Goal: Task Accomplishment & Management: Manage account settings

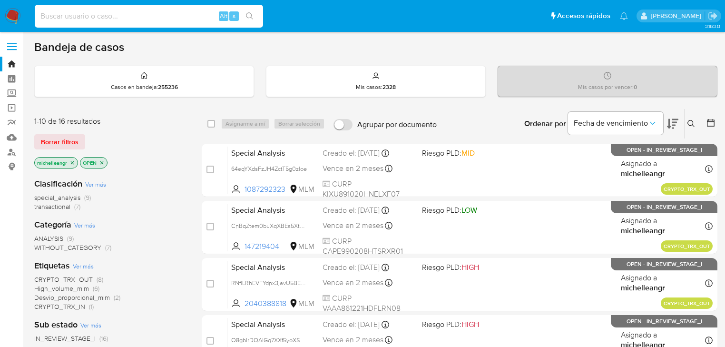
click at [93, 15] on input at bounding box center [149, 16] width 228 height 12
click at [71, 160] on icon "close-filter" at bounding box center [73, 163] width 6 height 6
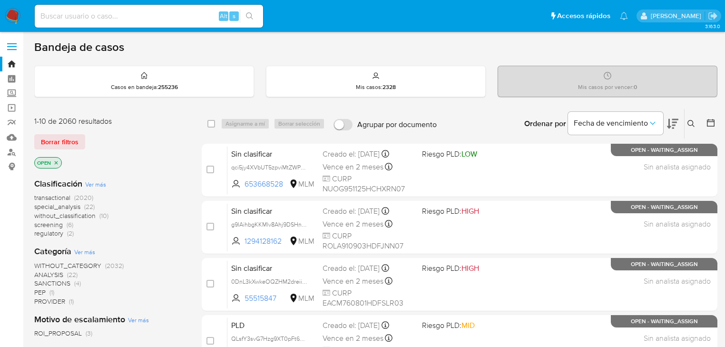
click at [688, 124] on icon at bounding box center [692, 124] width 8 height 8
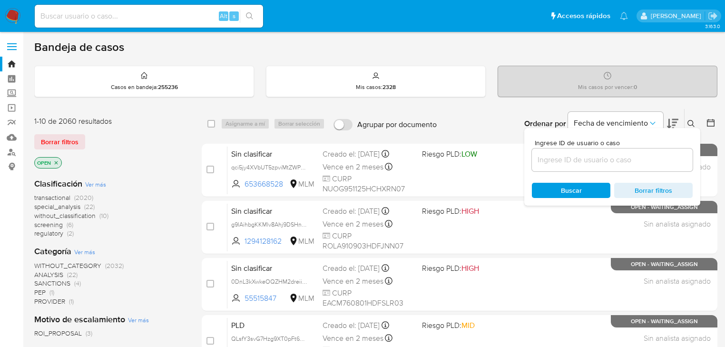
click at [599, 159] on input at bounding box center [612, 160] width 161 height 12
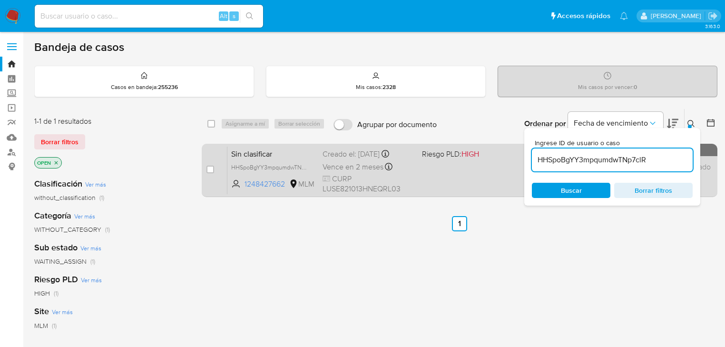
click at [261, 153] on span "Sin clasificar" at bounding box center [273, 153] width 84 height 12
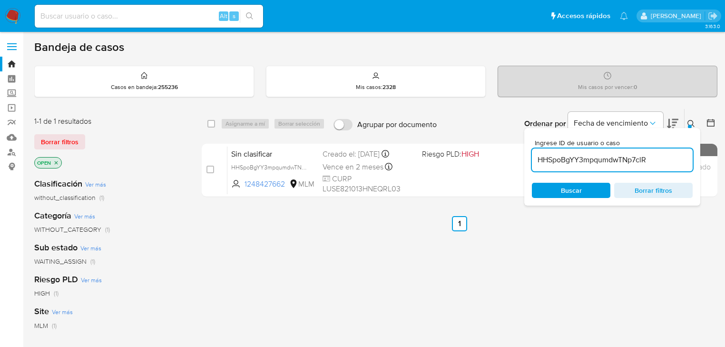
drag, startPoint x: 651, startPoint y: 156, endPoint x: 178, endPoint y: 114, distance: 475.0
click at [237, 117] on div "select-all-cases-checkbox Asignarme a mí Borrar selección Agrupar por documento…" at bounding box center [460, 124] width 516 height 30
paste input "b27kcpWUhevSk2HgLgPNJdNT"
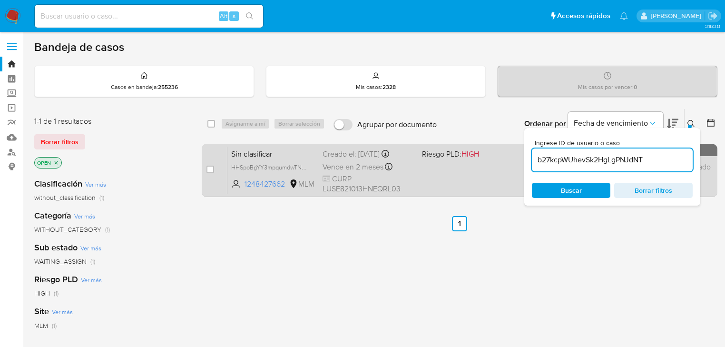
type input "b27kcpWUhevSk2HgLgPNJdNT"
click at [211, 166] on input "checkbox" at bounding box center [211, 170] width 8 height 8
checkbox input "true"
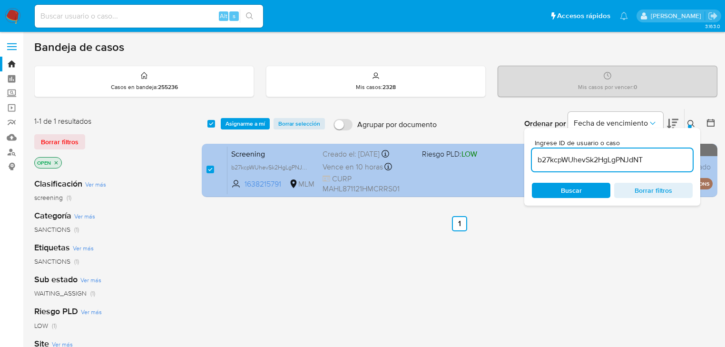
drag, startPoint x: 415, startPoint y: 151, endPoint x: 454, endPoint y: 153, distance: 39.1
click at [343, 147] on div "select-all-cases-checkbox Asignarme a mí Borrar selección Agrupar por documento…" at bounding box center [460, 155] width 516 height 92
type input "HHSpoBgYY3mpqumdwTNp7clR"
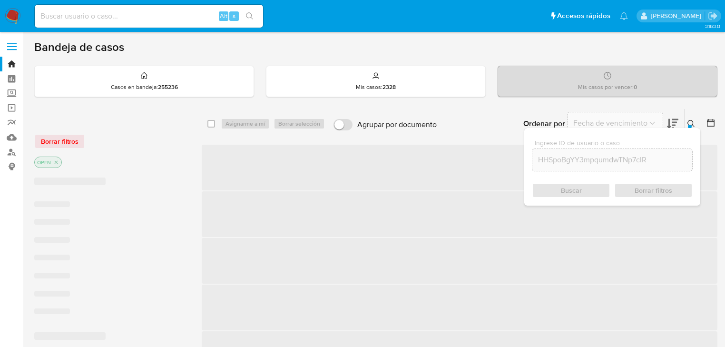
checkbox input "false"
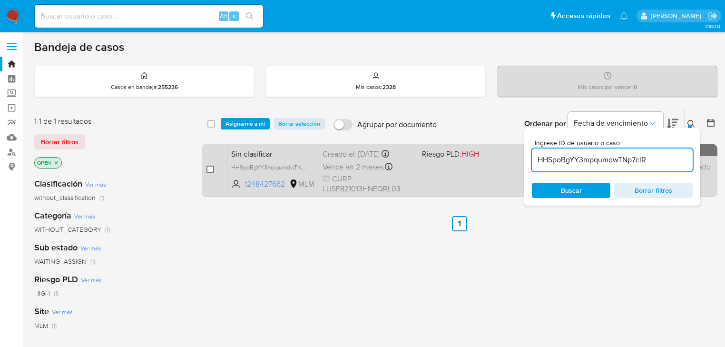
click at [211, 169] on input "checkbox" at bounding box center [211, 170] width 8 height 8
checkbox input "true"
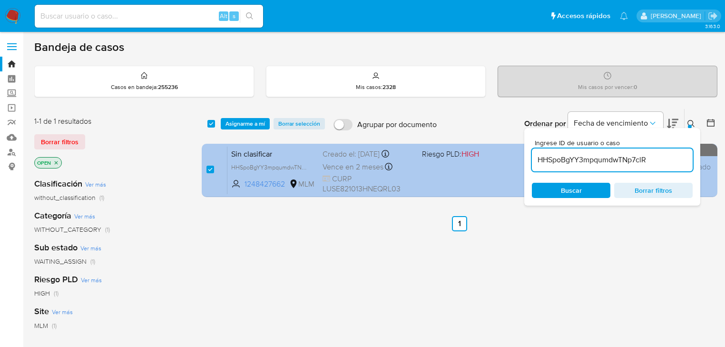
drag, startPoint x: 575, startPoint y: 154, endPoint x: 430, endPoint y: 148, distance: 145.3
click at [430, 148] on div "select-all-cases-checkbox Asignarme a mí Borrar selección Agrupar por documento…" at bounding box center [460, 155] width 516 height 92
type input "WvjKhtxbIjngKqmqX4i0ZJno"
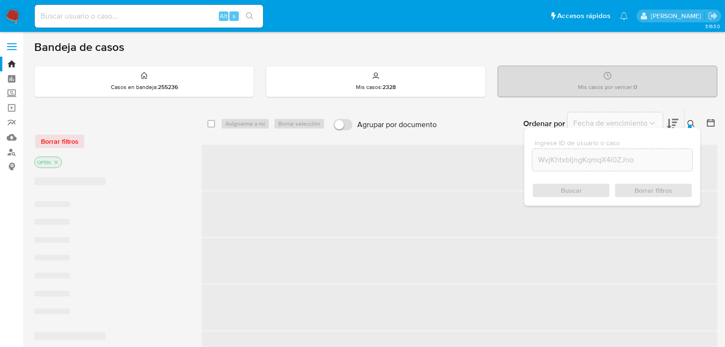
checkbox input "false"
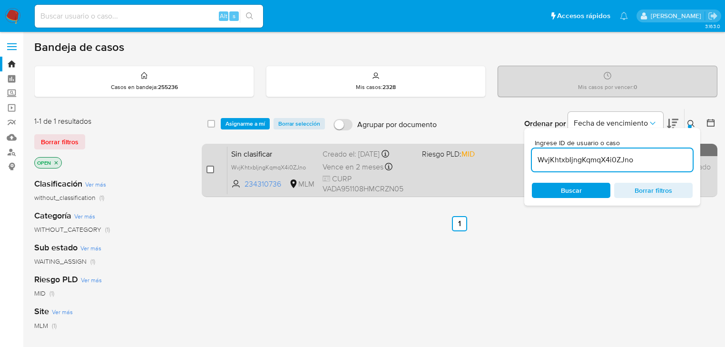
click at [212, 168] on input "checkbox" at bounding box center [211, 170] width 8 height 8
checkbox input "true"
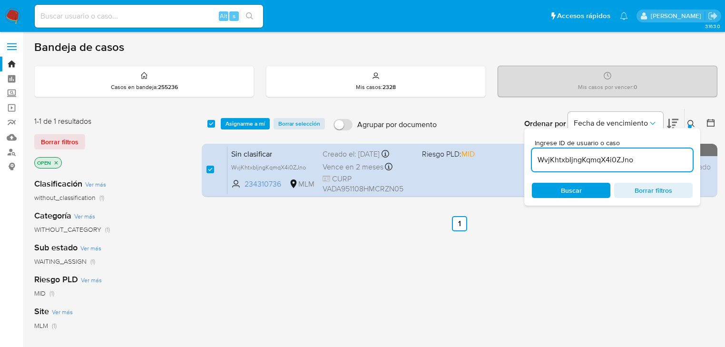
drag, startPoint x: 542, startPoint y: 148, endPoint x: 358, endPoint y: 141, distance: 183.9
click at [354, 141] on div "select-all-cases-checkbox Asignarme a mí Borrar selección Agrupar por documento…" at bounding box center [460, 155] width 516 height 92
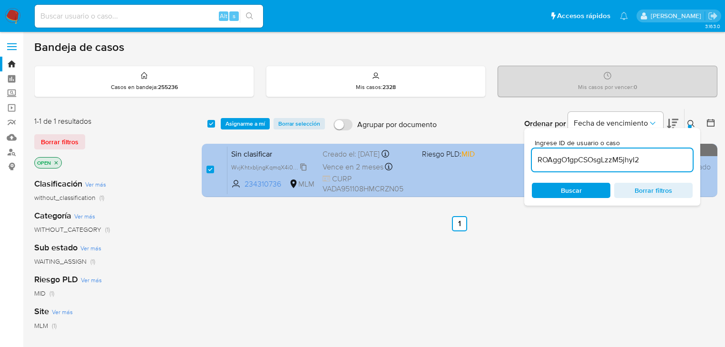
type input "ROAggO1gpCSOsgLzzM5jhyI2"
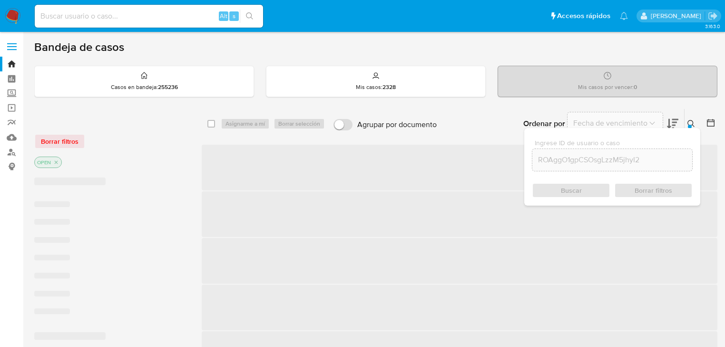
checkbox input "false"
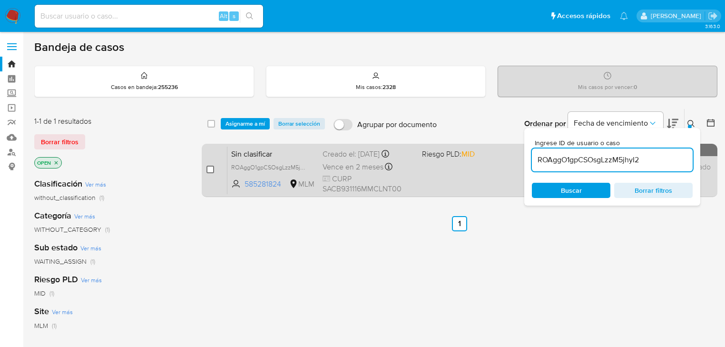
click at [209, 167] on input "checkbox" at bounding box center [211, 170] width 8 height 8
checkbox input "true"
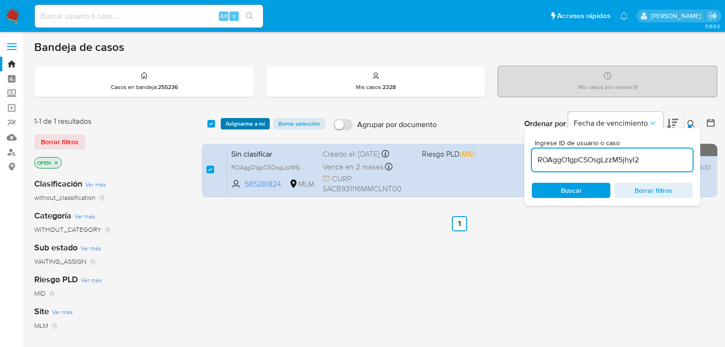
click at [248, 119] on span "Asignarme a mí" at bounding box center [246, 124] width 40 height 10
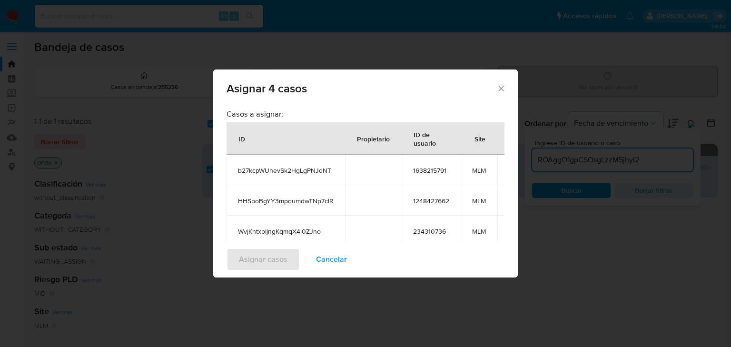
scroll to position [113, 0]
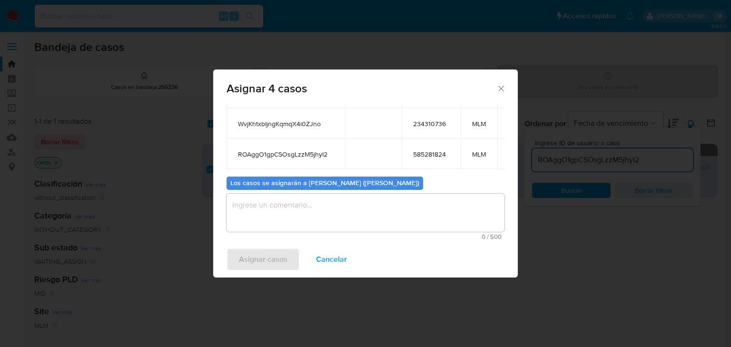
click at [264, 205] on textarea "assign-modal" at bounding box center [366, 213] width 278 height 38
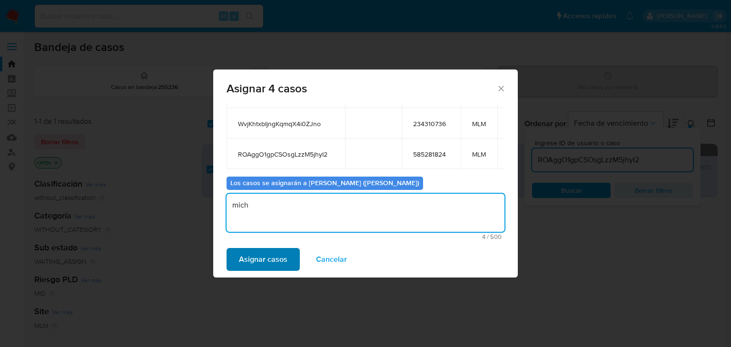
type textarea "mich"
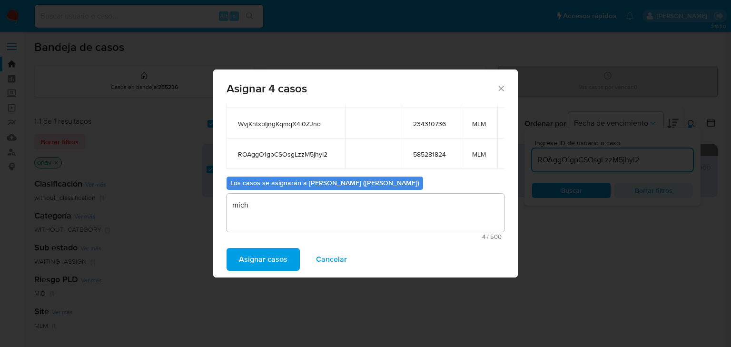
click at [268, 259] on span "Asignar casos" at bounding box center [263, 259] width 49 height 21
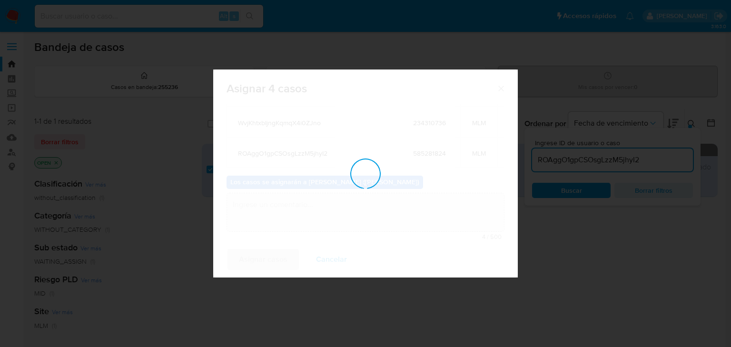
checkbox input "false"
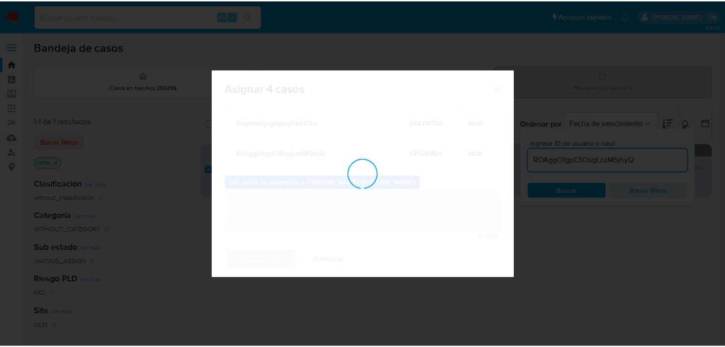
scroll to position [57, 0]
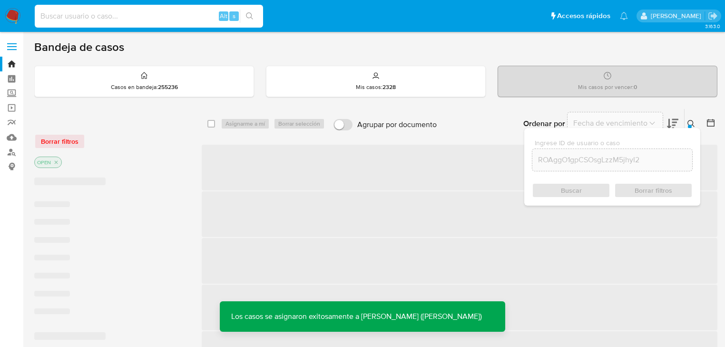
click at [89, 15] on input at bounding box center [149, 16] width 228 height 12
paste input "b27kcpWUhevSk2HgLgPNJdNT"
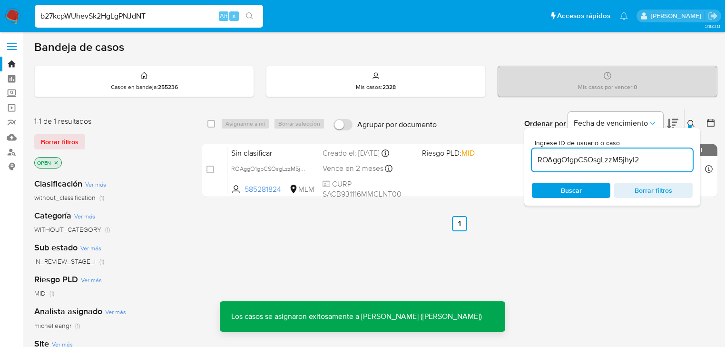
type input "b27kcpWUhevSk2HgLgPNJdNT"
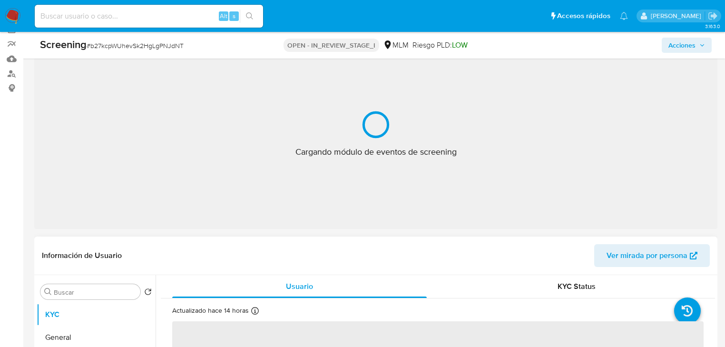
scroll to position [152, 0]
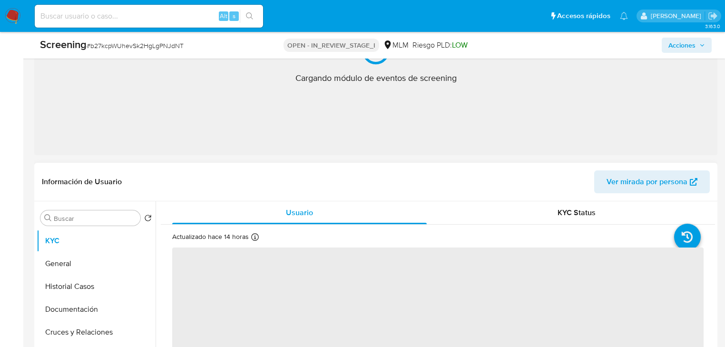
select select "10"
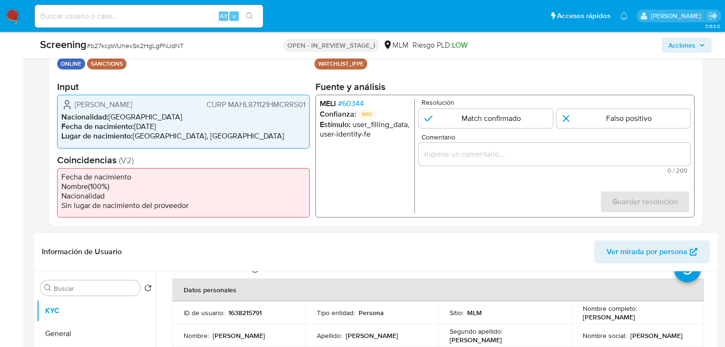
scroll to position [267, 0]
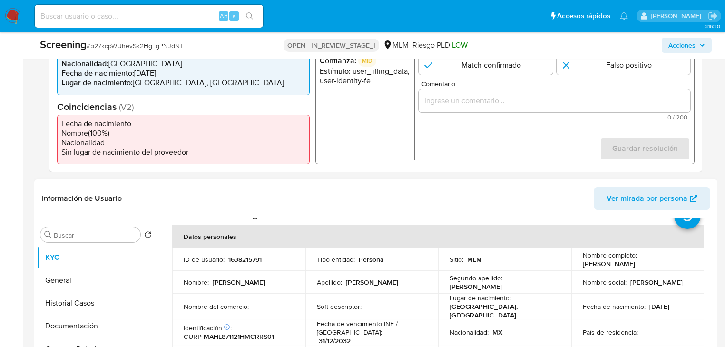
click at [246, 259] on p "1638215791" at bounding box center [244, 259] width 33 height 9
copy p "1638215791"
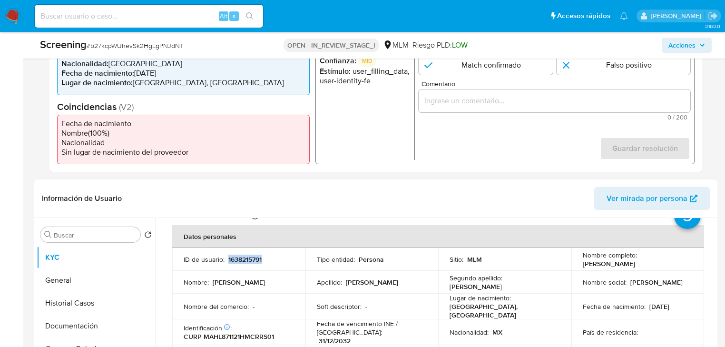
drag, startPoint x: 585, startPoint y: 264, endPoint x: 674, endPoint y: 260, distance: 89.6
click at [635, 260] on p "Luis Alberto Martinez Hernandez" at bounding box center [609, 263] width 52 height 9
drag, startPoint x: 684, startPoint y: 261, endPoint x: 580, endPoint y: 264, distance: 103.4
click at [583, 264] on div "Nombre completo : Luis Alberto Martinez Hernandez" at bounding box center [638, 259] width 110 height 17
copy p "Luis Alberto Martinez Hernandez"
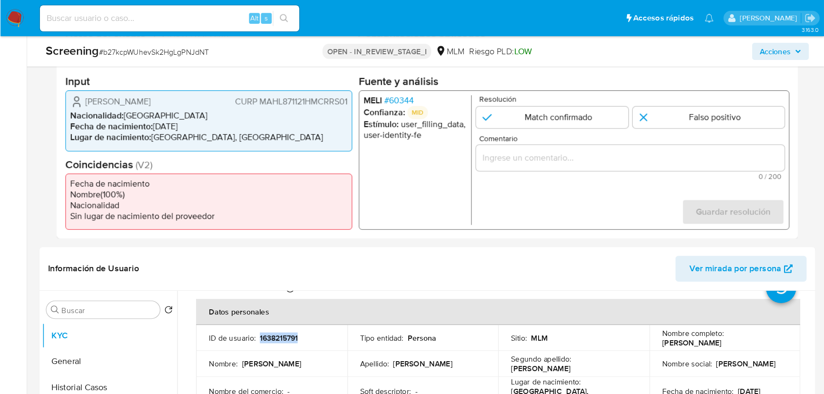
scroll to position [38, 0]
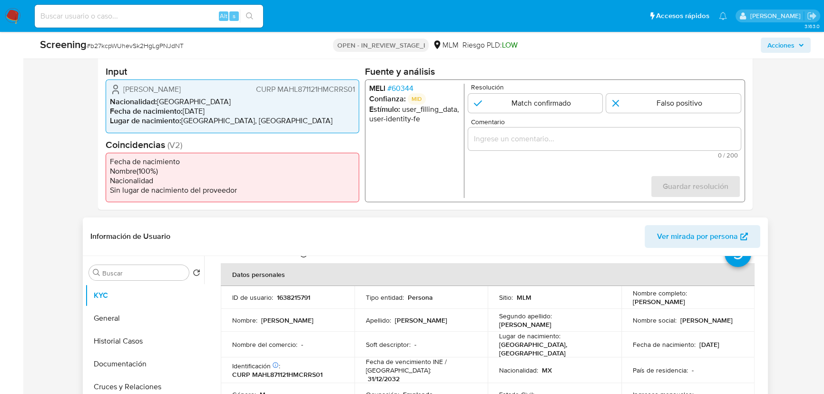
drag, startPoint x: 633, startPoint y: 311, endPoint x: 650, endPoint y: 308, distance: 17.5
click at [631, 311] on td "Nombre social : Luis Alberto" at bounding box center [689, 320] width 134 height 23
drag, startPoint x: 625, startPoint y: 304, endPoint x: 738, endPoint y: 298, distance: 113.4
click at [731, 304] on td "Nombre completo : Luis Alberto Martinez Hernandez" at bounding box center [689, 297] width 134 height 23
click at [397, 90] on span "# 60344" at bounding box center [400, 89] width 26 height 10
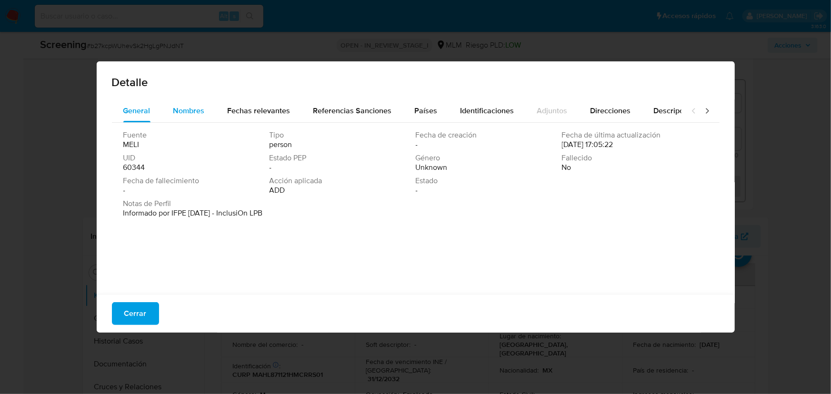
click at [176, 108] on span "Nombres" at bounding box center [188, 110] width 31 height 11
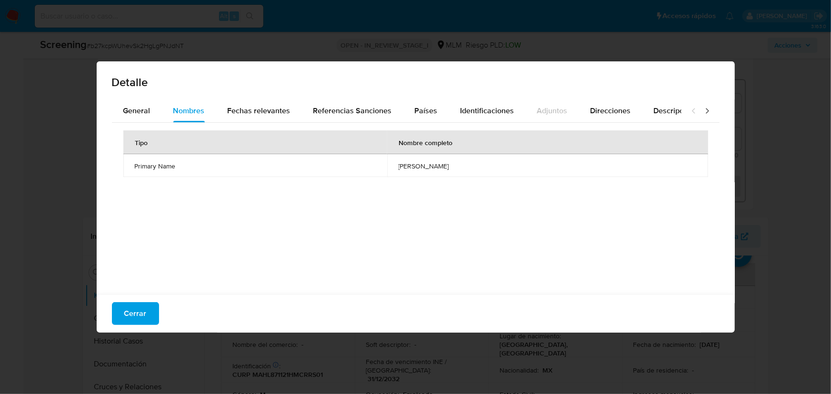
drag, startPoint x: 342, startPoint y: 169, endPoint x: 301, endPoint y: 139, distance: 51.0
click at [454, 165] on span "luis alberto martinez hernandez" at bounding box center [547, 166] width 298 height 9
click at [262, 112] on span "Fechas relevantes" at bounding box center [259, 110] width 63 height 11
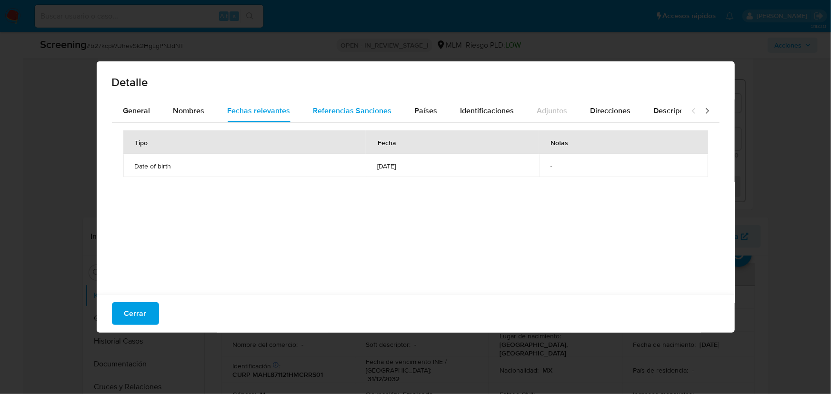
click at [354, 105] on span "Referencias Sanciones" at bounding box center [352, 110] width 79 height 11
click at [415, 105] on span "Países" at bounding box center [426, 110] width 23 height 11
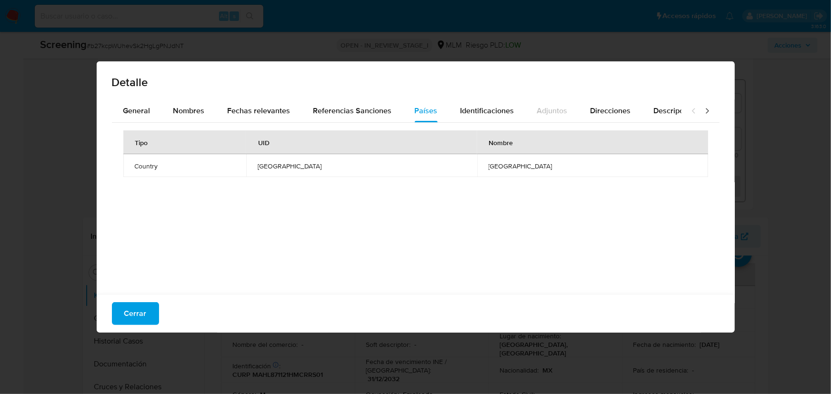
click at [354, 96] on div "Detalle" at bounding box center [416, 80] width 638 height 38
click at [341, 106] on span "Referencias Sanciones" at bounding box center [352, 110] width 79 height 11
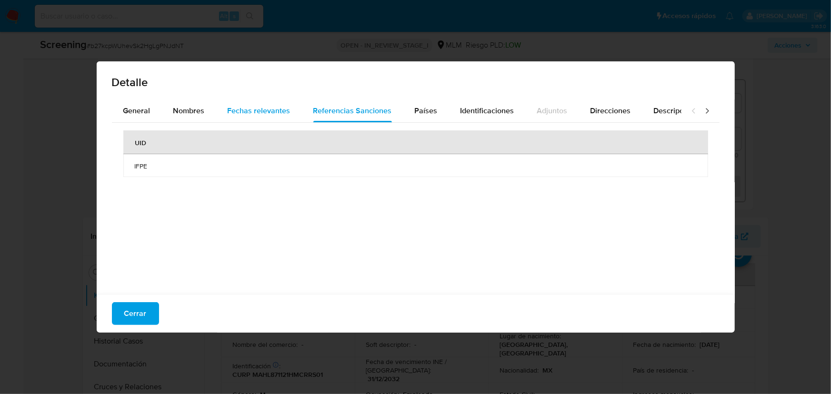
click at [217, 108] on button "Fechas relevantes" at bounding box center [259, 110] width 86 height 23
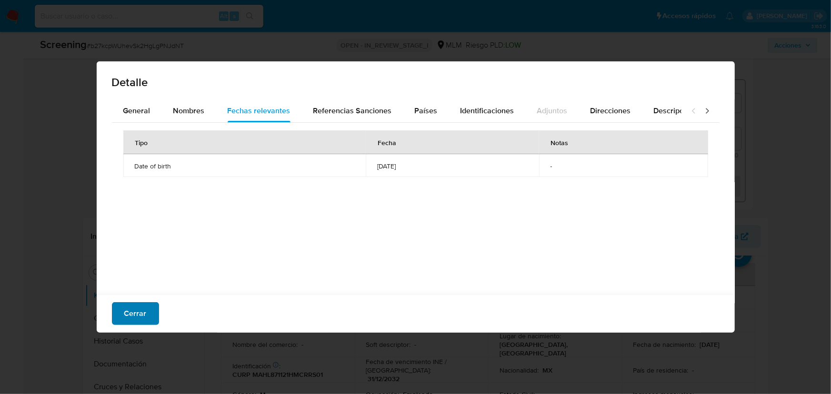
click at [127, 314] on span "Cerrar" at bounding box center [135, 313] width 22 height 21
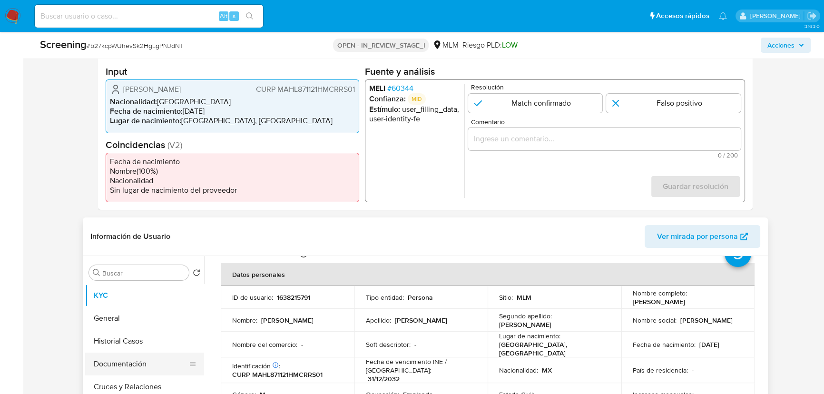
drag, startPoint x: 134, startPoint y: 364, endPoint x: 147, endPoint y: 357, distance: 15.1
click at [134, 347] on button "Documentación" at bounding box center [140, 364] width 111 height 23
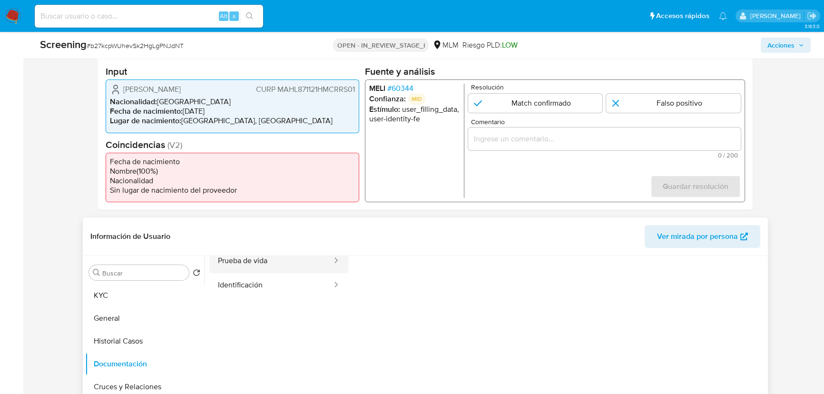
scroll to position [0, 0]
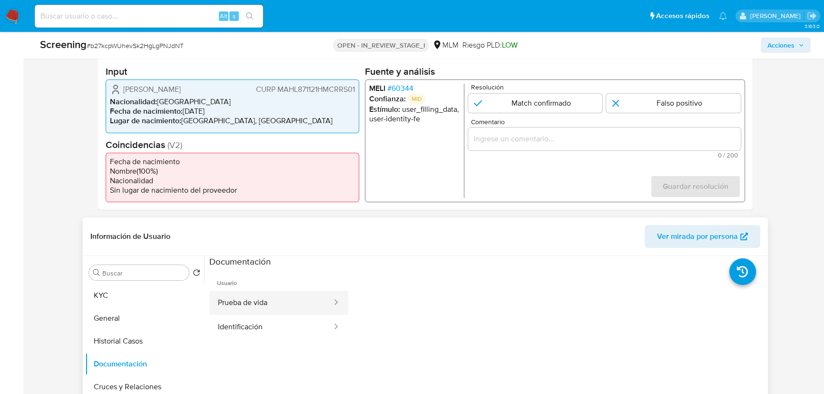
click at [288, 307] on button "Prueba de vida" at bounding box center [271, 303] width 124 height 24
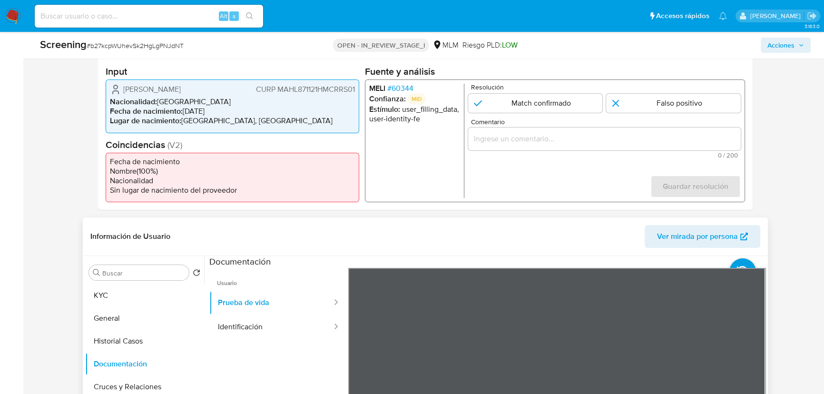
scroll to position [41, 0]
drag, startPoint x: 270, startPoint y: 322, endPoint x: 319, endPoint y: 327, distance: 49.7
click at [269, 322] on button "Identificación" at bounding box center [271, 327] width 124 height 24
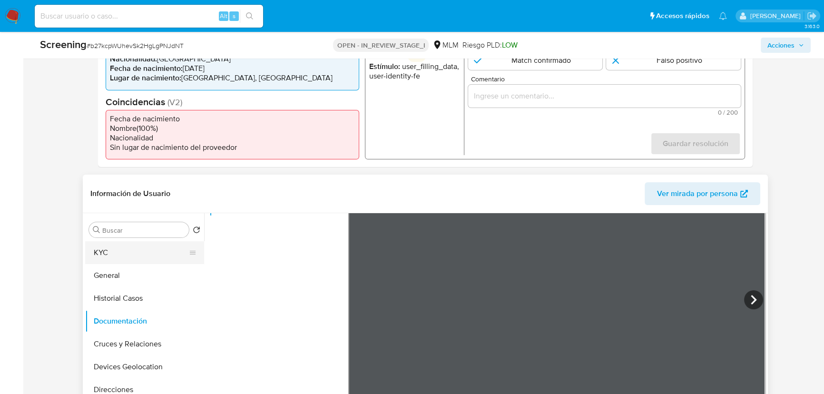
scroll to position [80, 0]
drag, startPoint x: 129, startPoint y: 257, endPoint x: 188, endPoint y: 247, distance: 59.8
click at [129, 256] on button "KYC" at bounding box center [140, 252] width 111 height 23
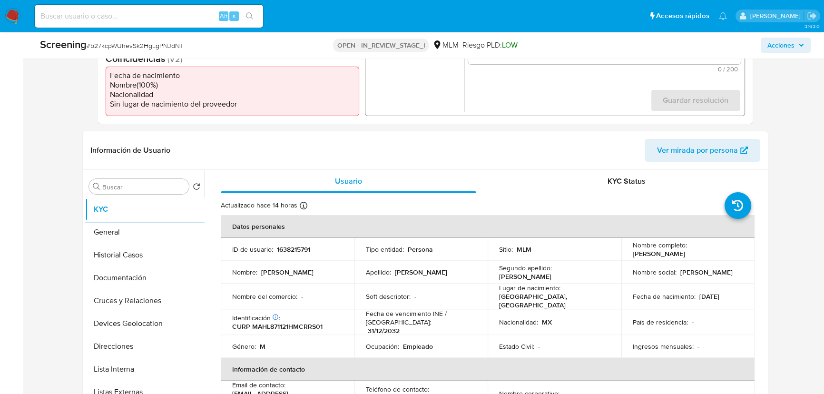
scroll to position [142, 0]
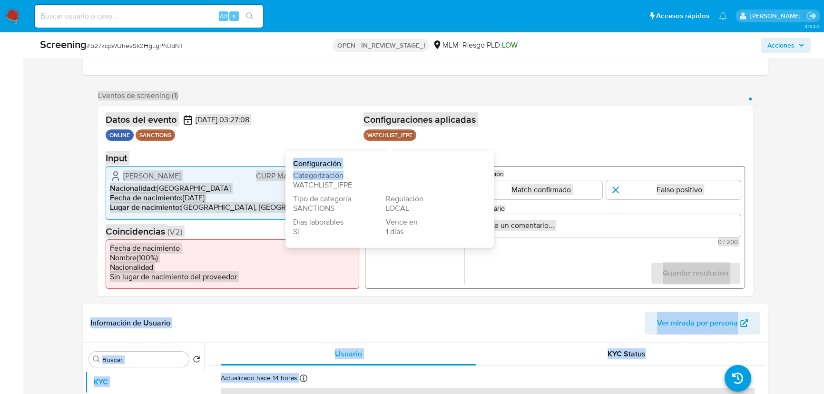
drag, startPoint x: 408, startPoint y: 176, endPoint x: 497, endPoint y: 119, distance: 105.6
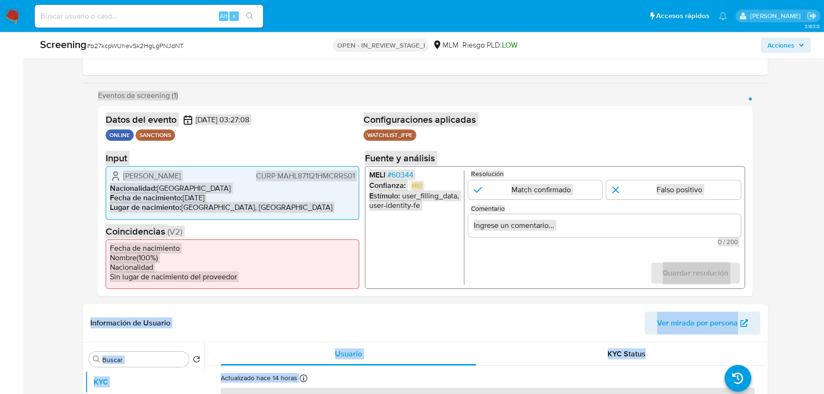
click at [497, 119] on h2 "Configuraciones aplicadas" at bounding box center [555, 120] width 382 height 12
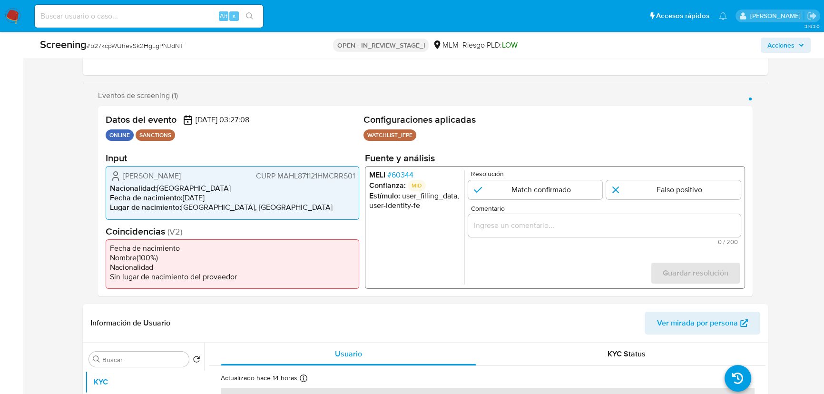
click at [399, 173] on span "# 60344" at bounding box center [400, 175] width 26 height 10
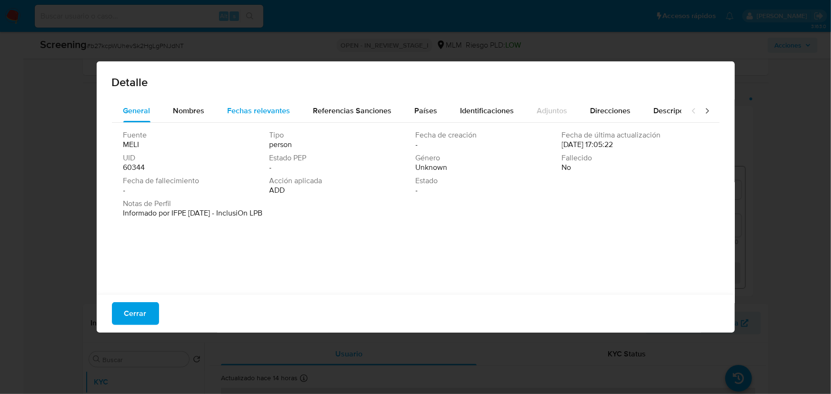
drag, startPoint x: 233, startPoint y: 102, endPoint x: 248, endPoint y: 108, distance: 16.3
click at [233, 101] on div "Fechas relevantes" at bounding box center [259, 110] width 63 height 23
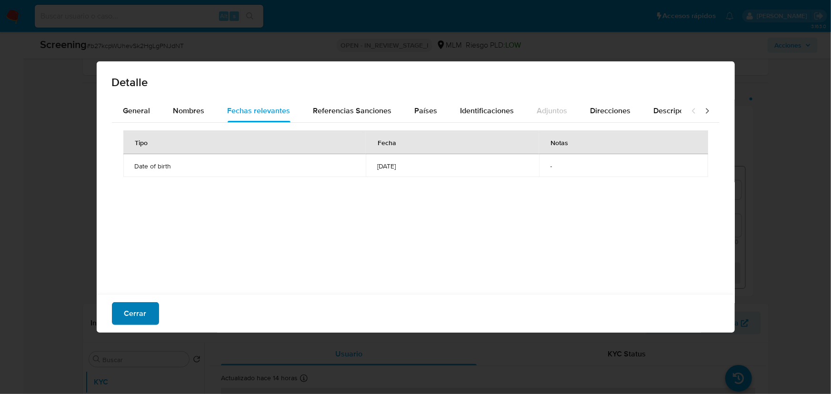
click at [138, 316] on span "Cerrar" at bounding box center [135, 313] width 22 height 21
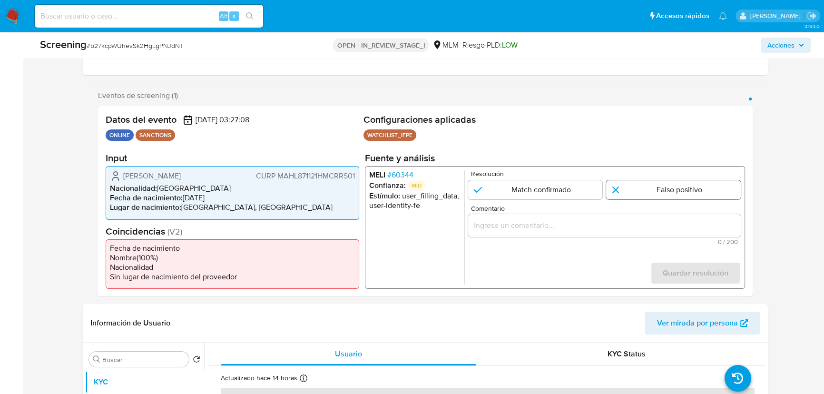
click at [659, 188] on input "1 de 1" at bounding box center [673, 189] width 135 height 19
radio input "true"
click at [562, 232] on div "1 de 1" at bounding box center [604, 225] width 273 height 23
click at [561, 227] on input "Comentario" at bounding box center [604, 225] width 273 height 12
paste input "SE DESCARTA COINCIDENCIA EN LISTA DE SANCIONES POR NOMBRE COMPLETO Y FECHA DE N…"
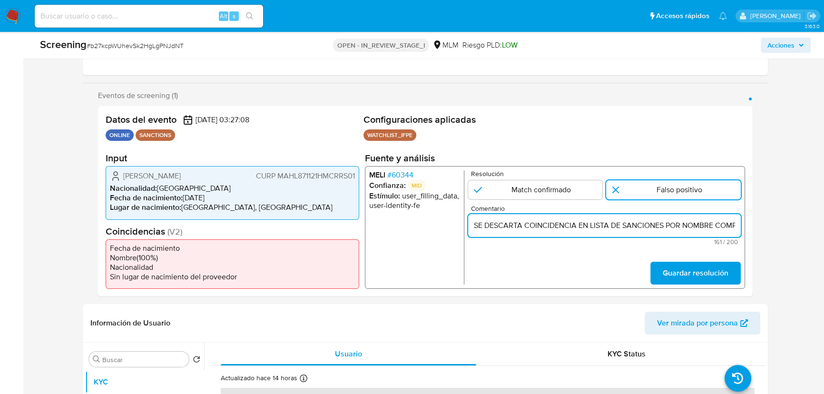
scroll to position [0, 386]
drag, startPoint x: 623, startPoint y: 220, endPoint x: 471, endPoint y: 218, distance: 151.9
click at [471, 218] on div "SE DESCARTA COINCIDENCIA EN LISTA DE SANCIONES POR NOMBRE COMPLETO Y FECHA DE N…" at bounding box center [604, 225] width 273 height 23
click at [608, 227] on input "SE DESCARTA COINCIDENCIA EN LISTA DE SANCIONES POR NOMBRE COMPLETO Y FECHA DE N…" at bounding box center [604, 225] width 273 height 12
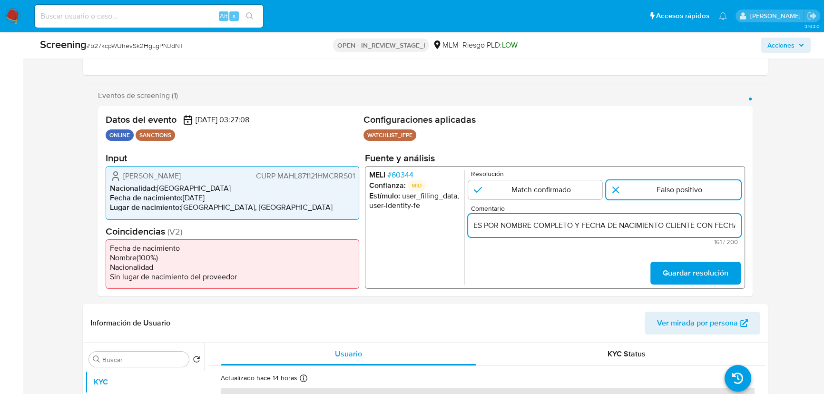
scroll to position [0, 0]
click at [457, 223] on div "MELI # 60344 Confianza: MID Estímulo : user_filling_data, user-identity-fe Reso…" at bounding box center [555, 227] width 380 height 123
drag, startPoint x: 538, startPoint y: 223, endPoint x: 571, endPoint y: 228, distance: 33.3
click at [538, 223] on input "SE DESCARTA COINCIDENCIA EN LISTA DE SANCIONES POR NOMBRE COMPLETO Y FECHA DE N…" at bounding box center [604, 225] width 273 height 12
click at [640, 218] on div "SE DESCARTA COINCIDENCIA EN LISTA DE SANCIONES POR NOMBRE COMPLETO Y FECHA DE N…" at bounding box center [604, 225] width 273 height 23
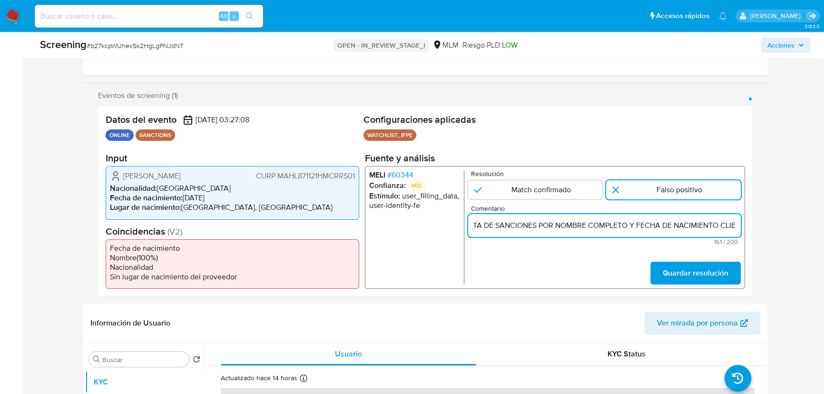
scroll to position [0, 233]
drag, startPoint x: 684, startPoint y: 224, endPoint x: 528, endPoint y: 221, distance: 156.2
click at [529, 222] on input "SE DESCARTA COINCIDENCIA EN LISTA DE SANCIONES POR NOMBRE COMPLETO Y FECHA DE N…" at bounding box center [604, 225] width 273 height 12
drag, startPoint x: 495, startPoint y: 228, endPoint x: 506, endPoint y: 231, distance: 11.0
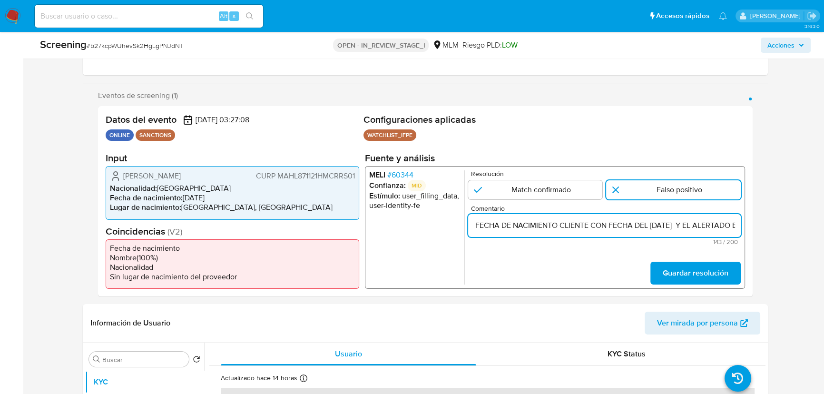
click at [493, 227] on input "SE DESCARTA COINCIDENCIA EN LISTA DE SANCIONES POR FECHA DE NACIMIENTO CLIENTE …" at bounding box center [604, 225] width 273 height 12
click at [505, 227] on input "SE DESCARTA COINCIDENCIA EN LISTA DE SANCIONES POR FECHA DE NACIMIENTO CLIENTE …" at bounding box center [604, 225] width 273 height 12
click at [505, 226] on input "SE DESCARTA COINCIDENCIA EN LISTA DE SANCIONES POR FECHA DE NACIMIENTO CLIENTE …" at bounding box center [604, 225] width 273 height 12
click at [503, 228] on input "SE DESCARTA COINCIDENCIA EN LISTA DE SANCIONES POR FECHA DE NACIMIENTO CLIENTE …" at bounding box center [604, 225] width 273 height 12
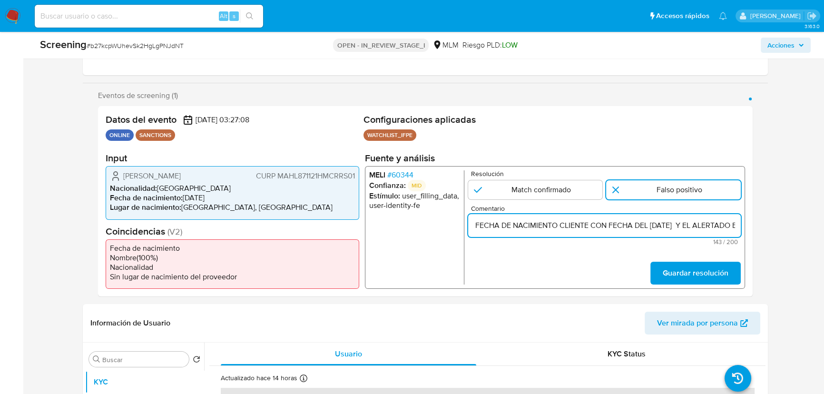
click at [498, 227] on input "SE DESCARTA COINCIDENCIA EN LISTA DE SANCIONES POR FECHA DE NACIMIENTO CLIENTE …" at bounding box center [604, 225] width 273 height 12
click at [498, 226] on input "SE DESCARTA COINCIDENCIA EN LISTA DE SANCIONES POR FECHA DE NACIMIENTO CLIENTE …" at bounding box center [604, 225] width 273 height 12
type input "SE DESCARTA COINCIDENCIA EN LISTA DE SANCIONES POR FECHA DE NACIMIENTO CLIENTE …"
click at [680, 274] on span "Guardar resolución" at bounding box center [696, 273] width 66 height 21
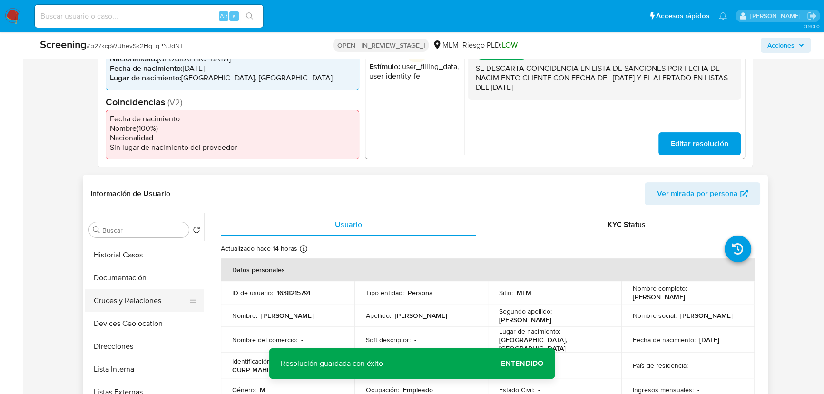
scroll to position [43, 0]
drag, startPoint x: 125, startPoint y: 257, endPoint x: 218, endPoint y: 275, distance: 95.5
click at [125, 256] on button "Historial Casos" at bounding box center [144, 255] width 119 height 23
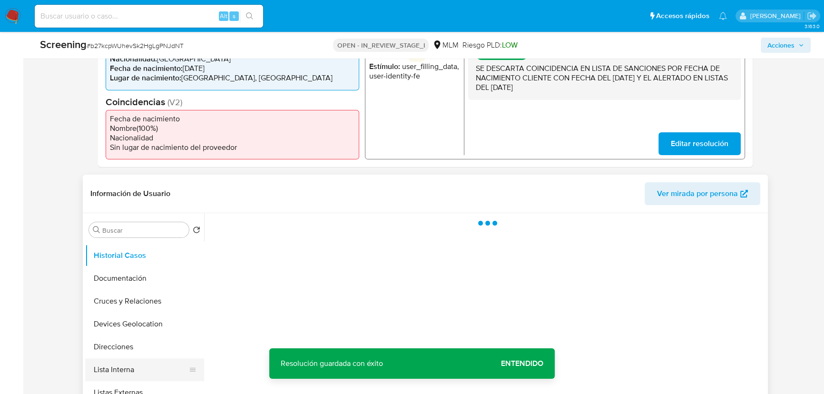
click at [128, 347] on button "Lista Interna" at bounding box center [140, 369] width 111 height 23
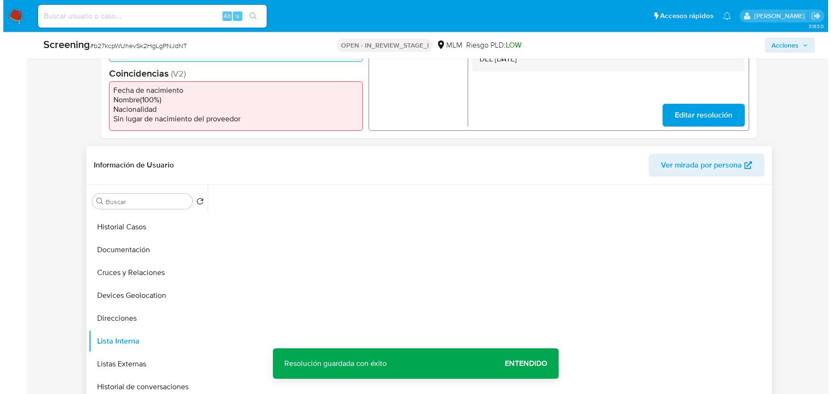
scroll to position [358, 0]
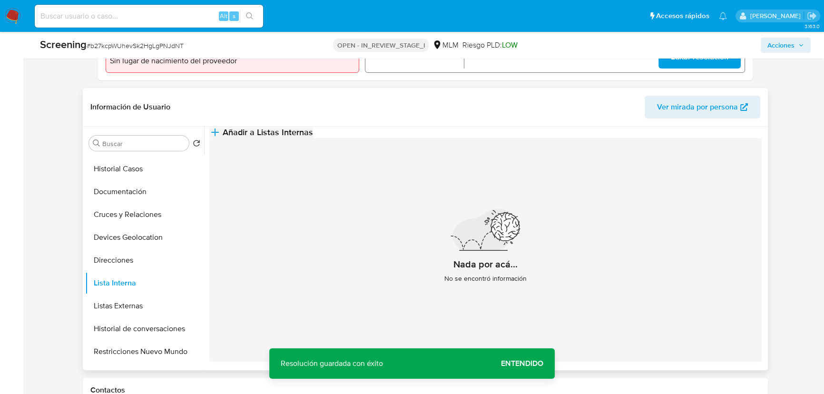
click at [313, 137] on span "Añadir a Listas Internas" at bounding box center [268, 132] width 90 height 10
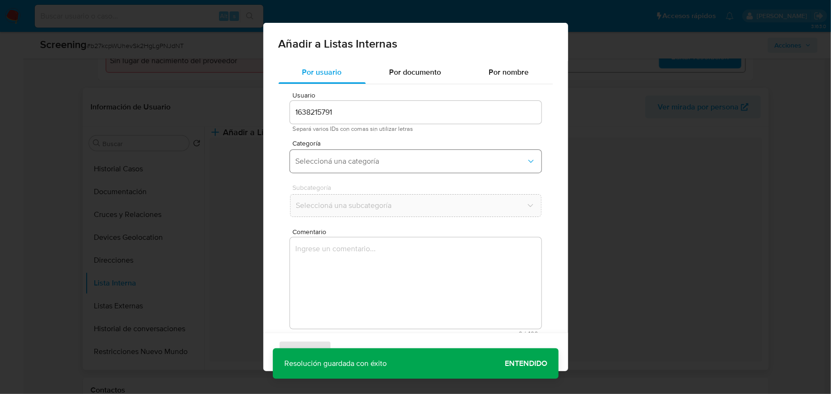
click at [338, 159] on span "Seleccioná una categoría" at bounding box center [411, 162] width 230 height 10
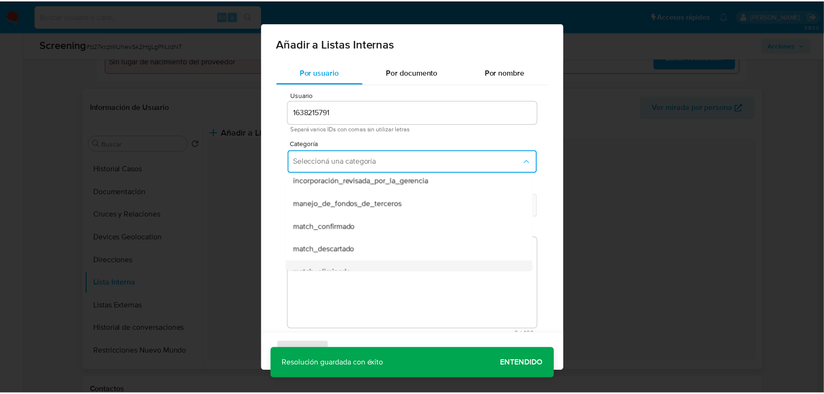
scroll to position [43, 0]
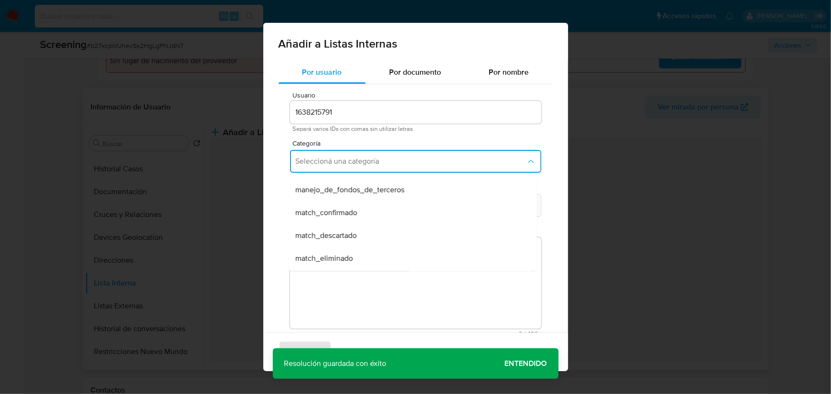
click at [348, 236] on span "match_descartado" at bounding box center [326, 236] width 61 height 10
click at [328, 213] on button "Seleccioná una subcategoría" at bounding box center [415, 205] width 251 height 23
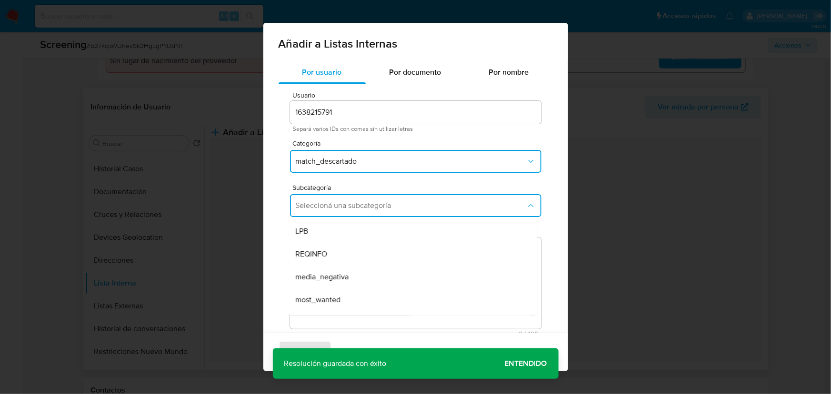
click at [333, 231] on div "LPB" at bounding box center [410, 231] width 228 height 23
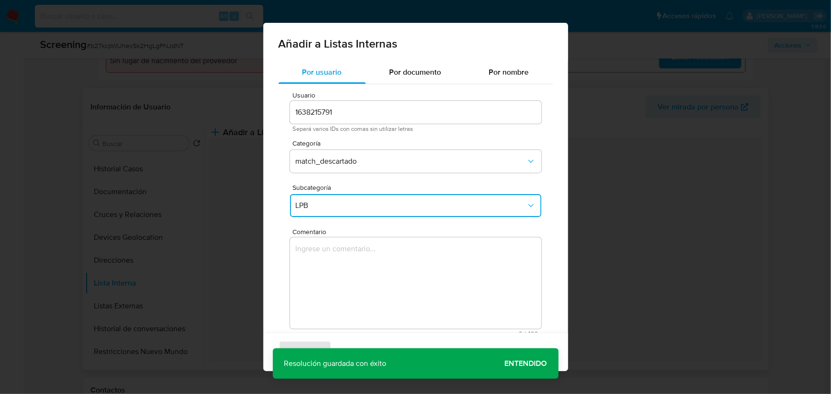
click at [333, 239] on textarea "Comentario" at bounding box center [415, 283] width 251 height 91
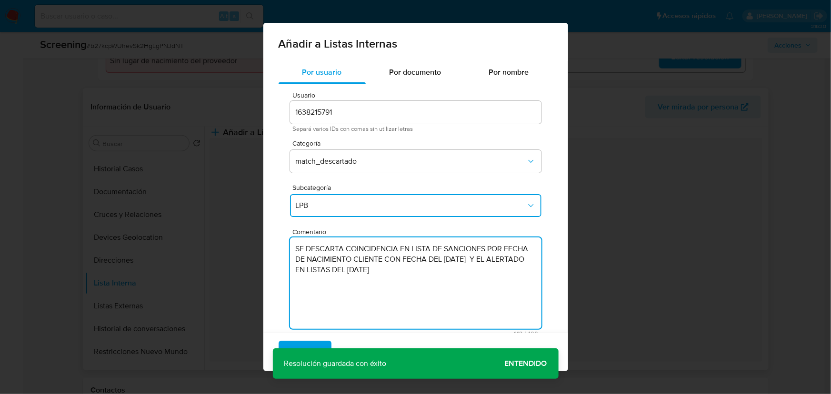
type textarea "SE DESCARTA COINCIDENCIA EN LISTA DE SANCIONES POR FECHA DE NACIMIENTO CLIENTE …"
click at [526, 347] on div "Agregar Cancelar" at bounding box center [415, 352] width 305 height 39
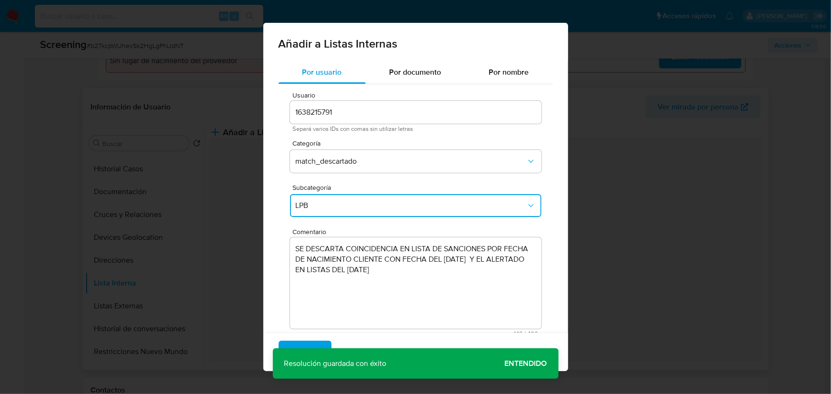
click at [515, 347] on div "Agregar Cancelar" at bounding box center [415, 352] width 305 height 39
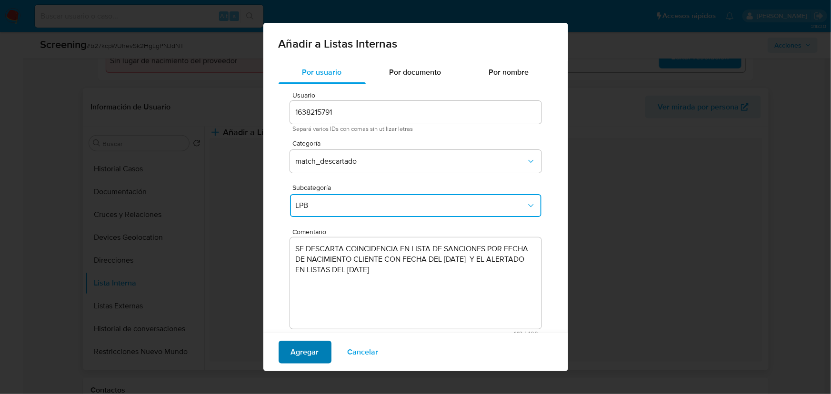
click at [302, 347] on span "Agregar" at bounding box center [305, 352] width 28 height 21
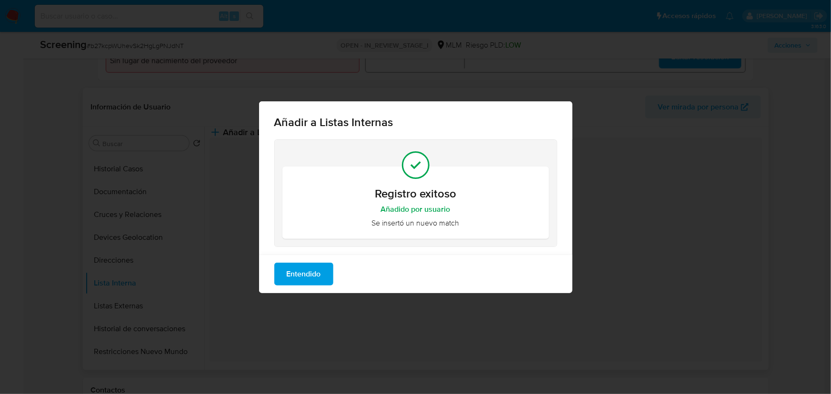
click at [318, 270] on span "Entendido" at bounding box center [304, 274] width 34 height 21
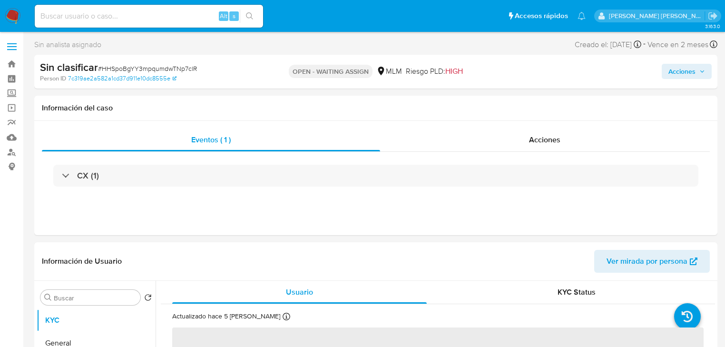
select select "10"
click at [62, 11] on input at bounding box center [149, 16] width 228 height 12
paste input "A04z2jDKbHh1aGn64hgQK8ym"
type input "A04z2jDKbHh1aGn64hgQK8ym"
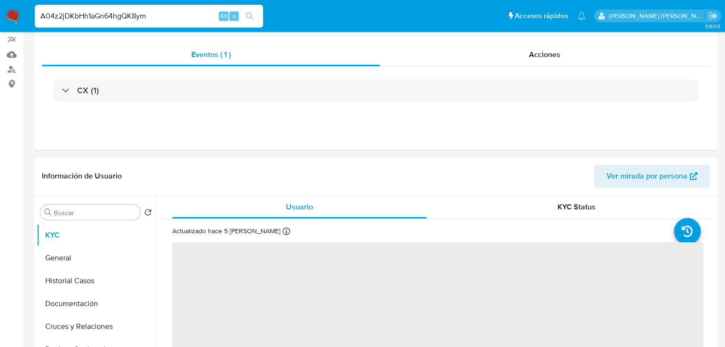
scroll to position [114, 0]
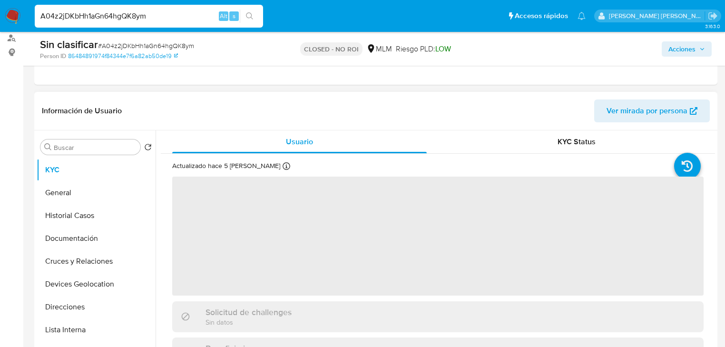
select select "10"
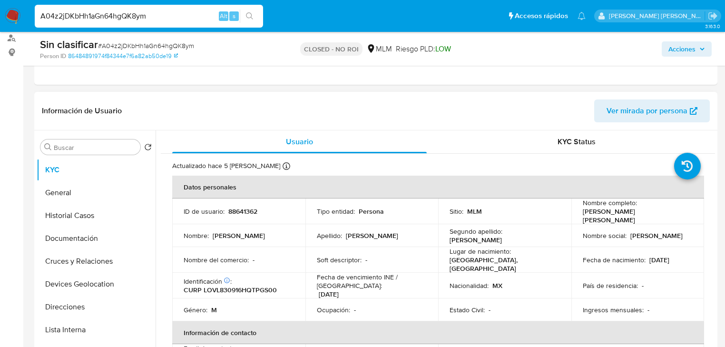
click at [239, 208] on p "88641362" at bounding box center [242, 211] width 29 height 9
click at [239, 207] on p "88641362" at bounding box center [242, 211] width 29 height 9
click at [239, 211] on p "88641362" at bounding box center [242, 211] width 29 height 9
click at [239, 210] on p "88641362" at bounding box center [242, 211] width 29 height 9
copy p "88641362"
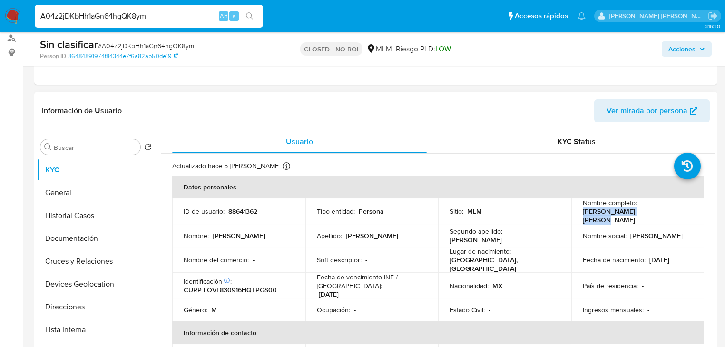
drag, startPoint x: 647, startPoint y: 217, endPoint x: 655, endPoint y: 216, distance: 7.2
click at [655, 216] on td "Nombre completo : Jose Luis Lopez Vigil" at bounding box center [638, 212] width 133 height 26
copy p "Jose Luis Lopez Vigil"
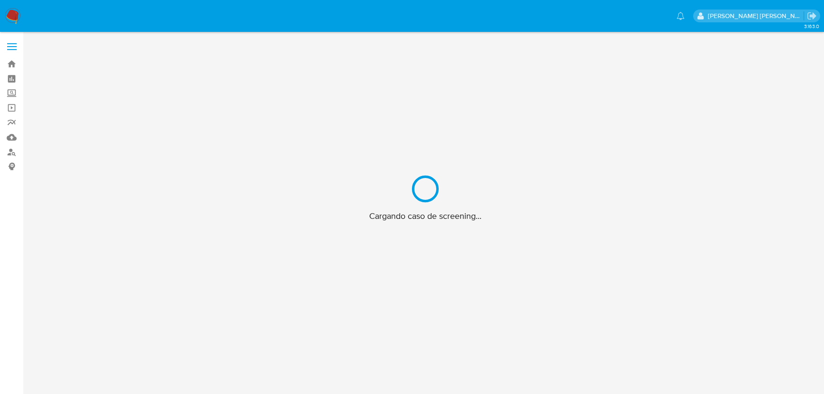
scroll to position [34, 0]
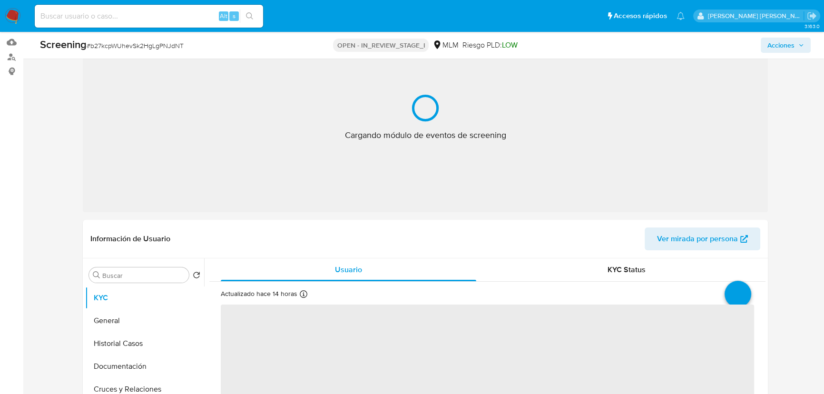
select select "10"
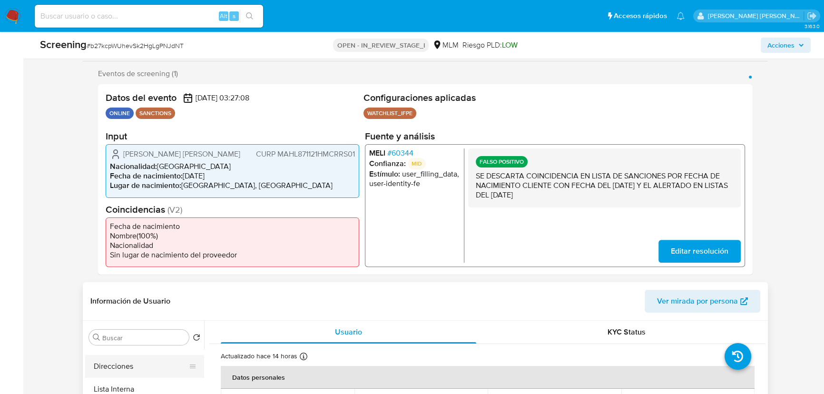
scroll to position [129, 0]
click at [137, 382] on button "Lista Interna" at bounding box center [140, 391] width 111 height 23
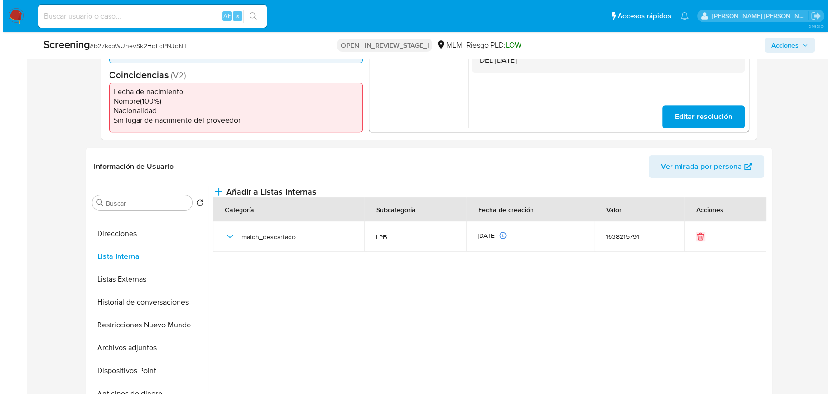
scroll to position [300, 0]
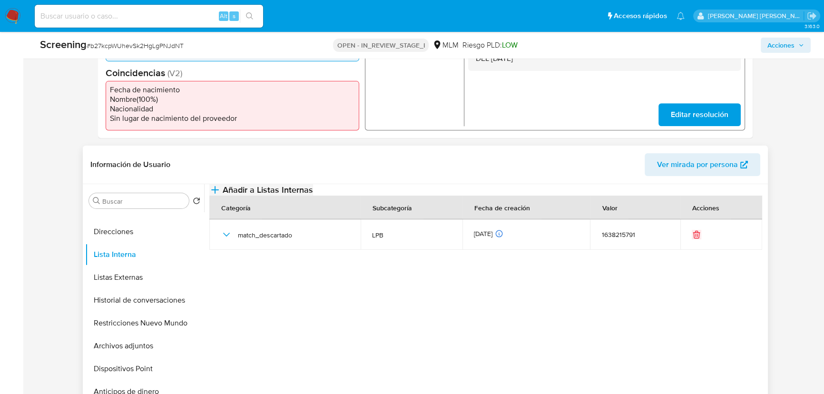
click at [313, 195] on span "Añadir a Listas Internas" at bounding box center [268, 190] width 90 height 10
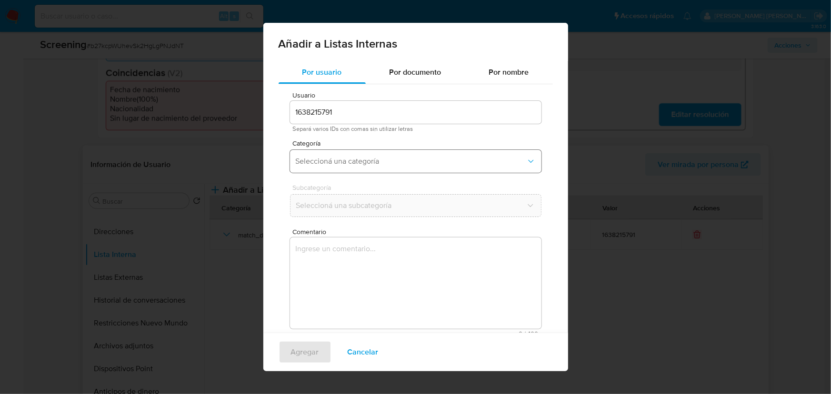
click at [372, 165] on span "Seleccioná una categoría" at bounding box center [411, 162] width 230 height 10
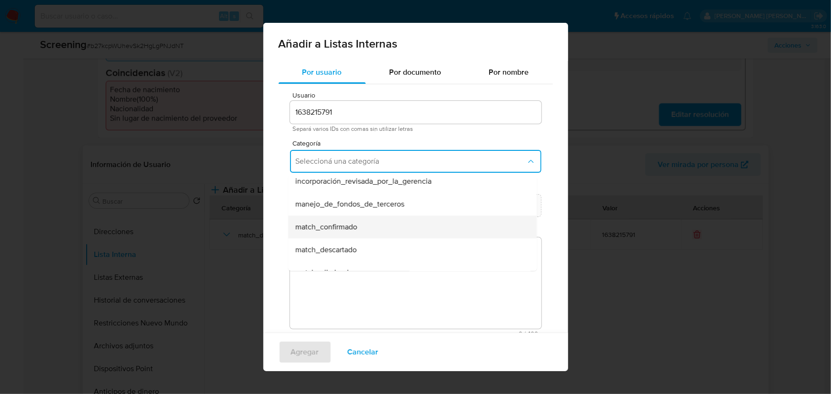
scroll to position [43, 0]
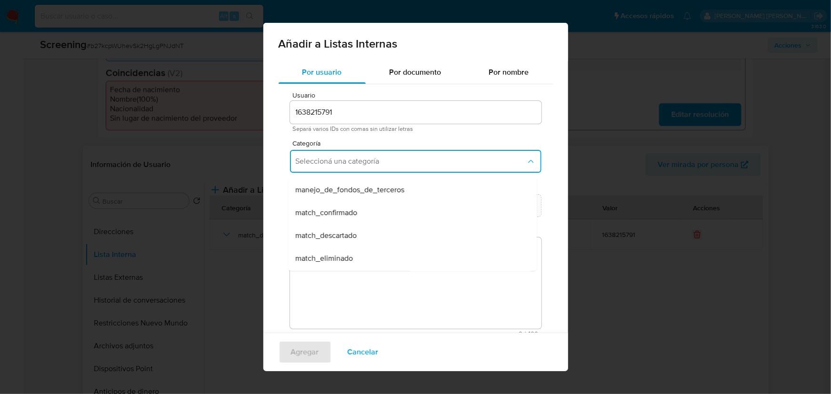
drag, startPoint x: 350, startPoint y: 236, endPoint x: 357, endPoint y: 220, distance: 17.1
click at [351, 236] on span "match_descartado" at bounding box center [326, 236] width 61 height 10
click at [352, 213] on button "Seleccioná una subcategoría" at bounding box center [415, 205] width 251 height 23
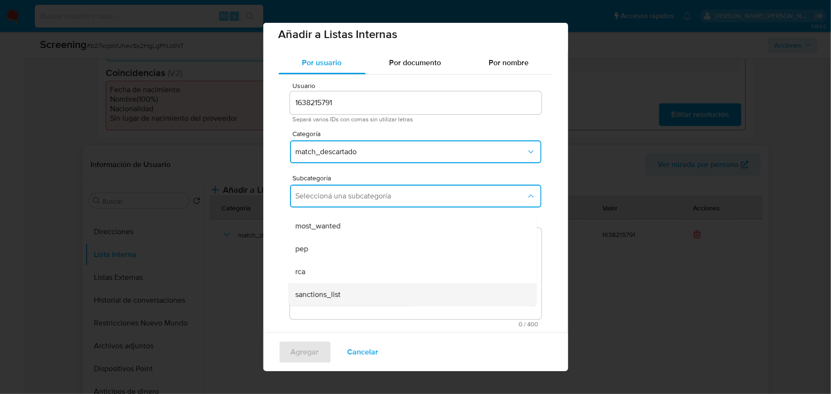
scroll to position [19, 0]
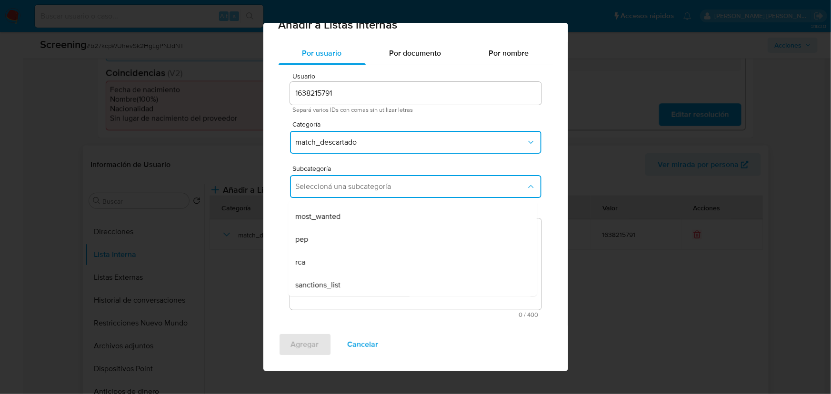
click at [339, 286] on span "sanctions_list" at bounding box center [318, 285] width 45 height 10
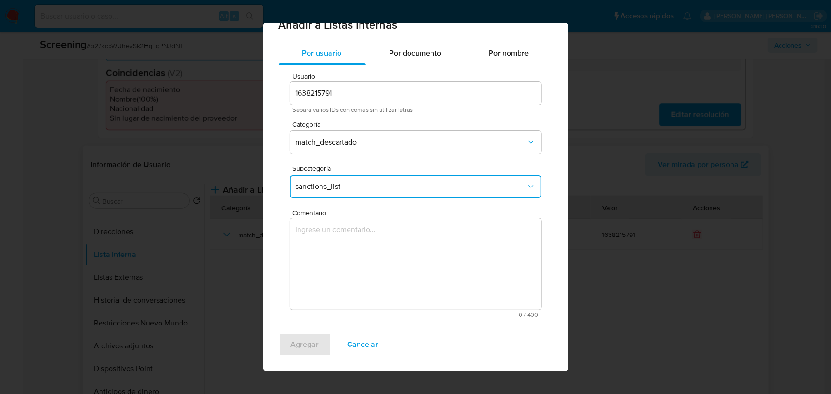
click at [338, 253] on textarea "Comentario" at bounding box center [415, 263] width 251 height 91
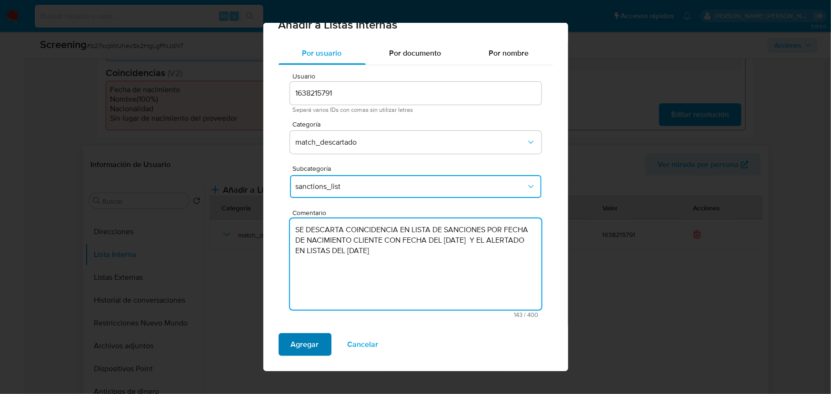
type textarea "SE DESCARTA COINCIDENCIA EN LISTA DE SANCIONES POR FECHA DE NACIMIENTO CLIENTE …"
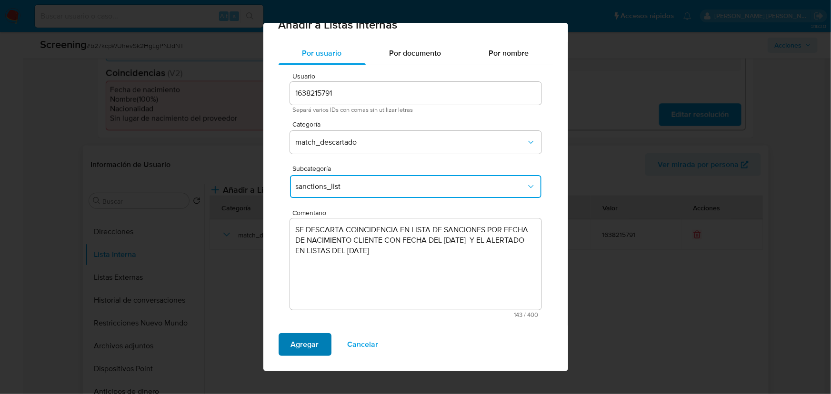
click at [300, 347] on span "Agregar" at bounding box center [305, 344] width 28 height 21
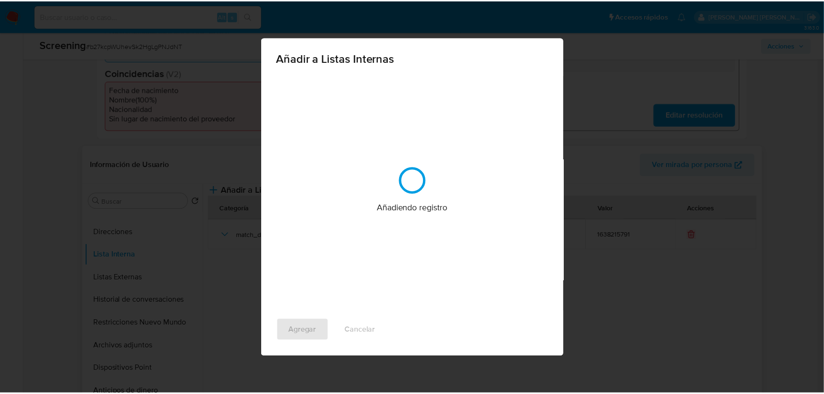
scroll to position [0, 0]
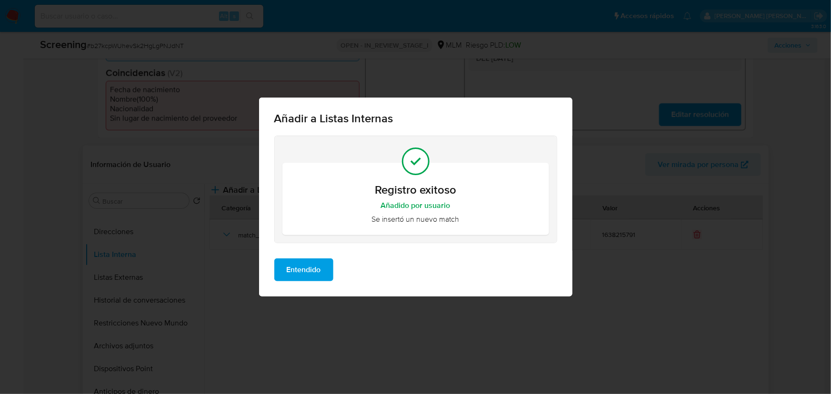
click at [315, 272] on span "Entendido" at bounding box center [304, 269] width 34 height 21
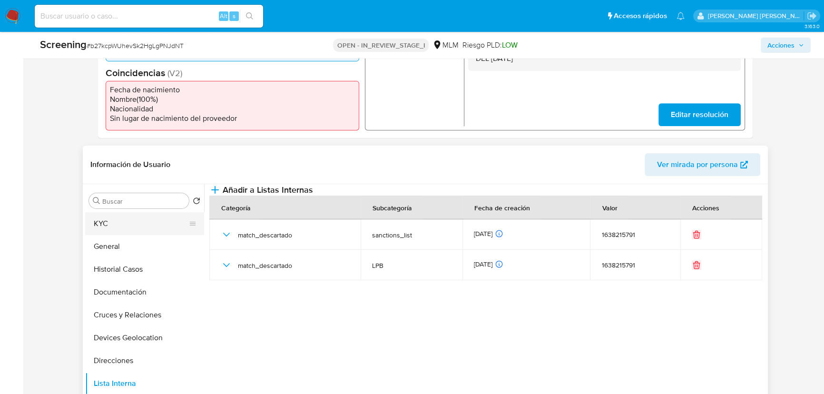
click at [117, 231] on button "KYC" at bounding box center [140, 223] width 111 height 23
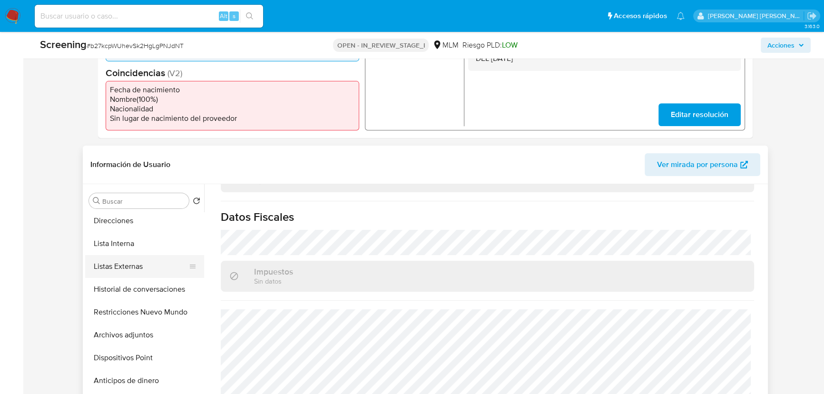
scroll to position [173, 0]
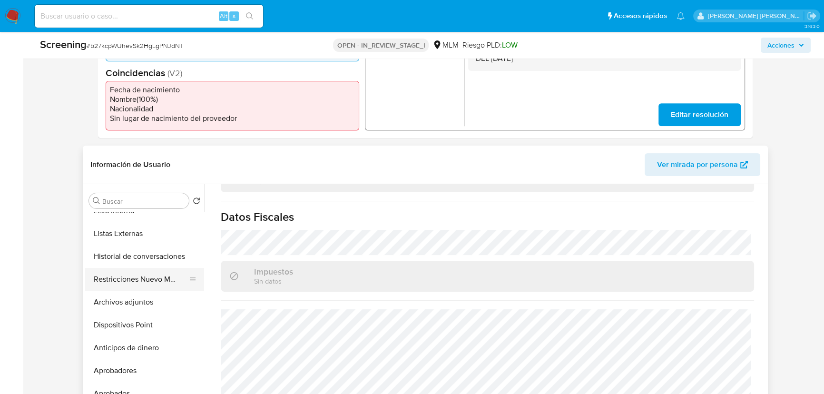
click at [140, 283] on button "Restricciones Nuevo Mundo" at bounding box center [140, 279] width 111 height 23
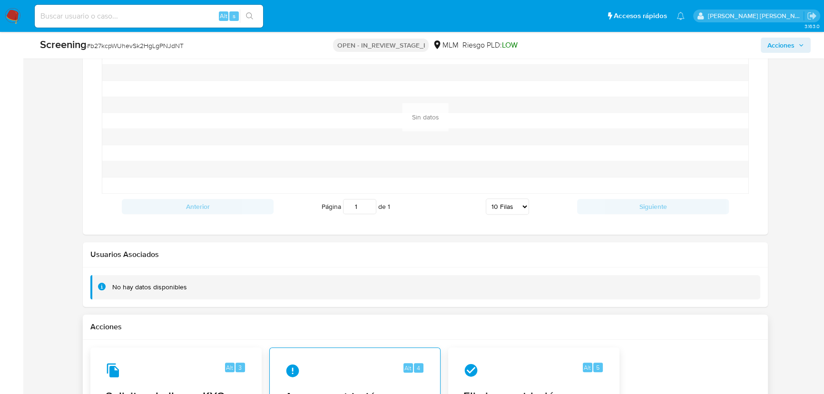
scroll to position [1209, 0]
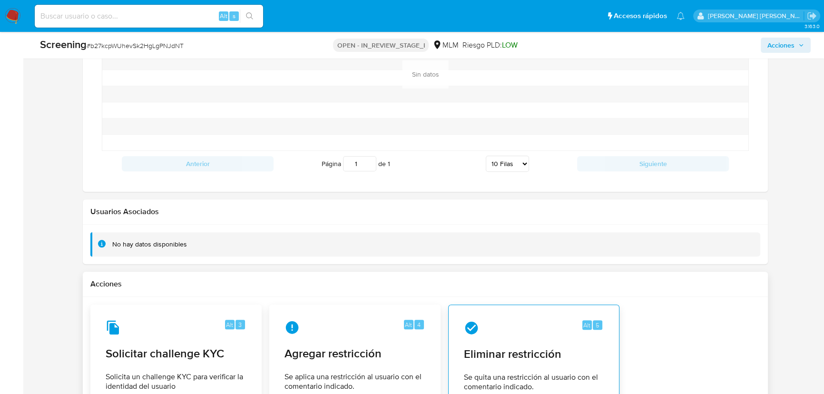
click at [472, 362] on div "Alt 5 Eliminar restricción Se quita una restricción al usuario con el comentari…" at bounding box center [534, 356] width 155 height 87
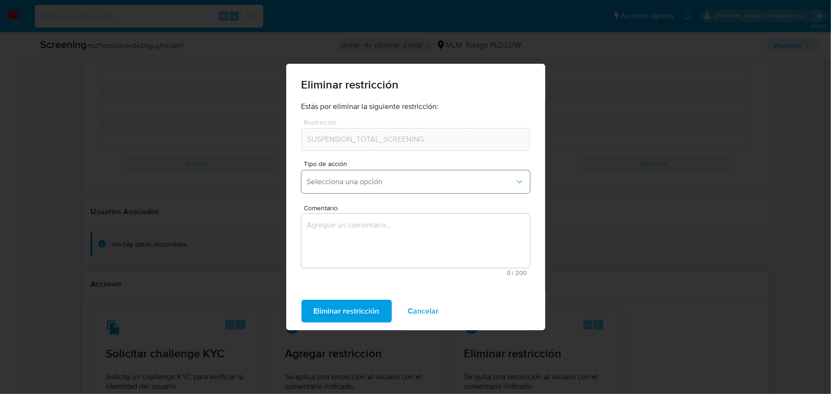
click at [391, 176] on button "Selecciona una opción" at bounding box center [415, 181] width 228 height 23
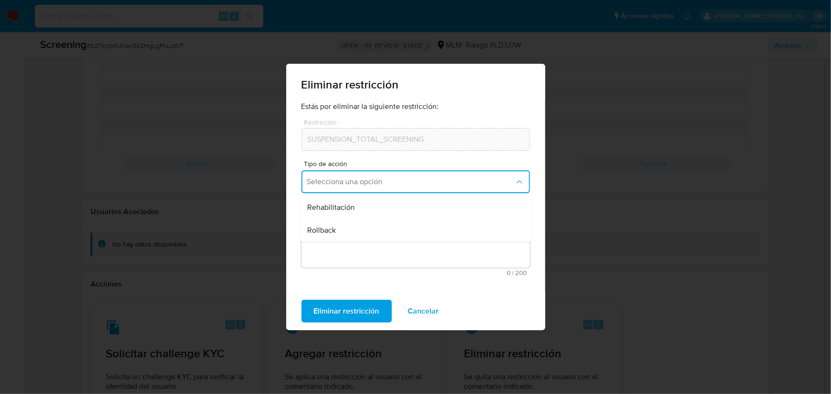
click at [372, 213] on div "Rehabilitación" at bounding box center [412, 207] width 211 height 23
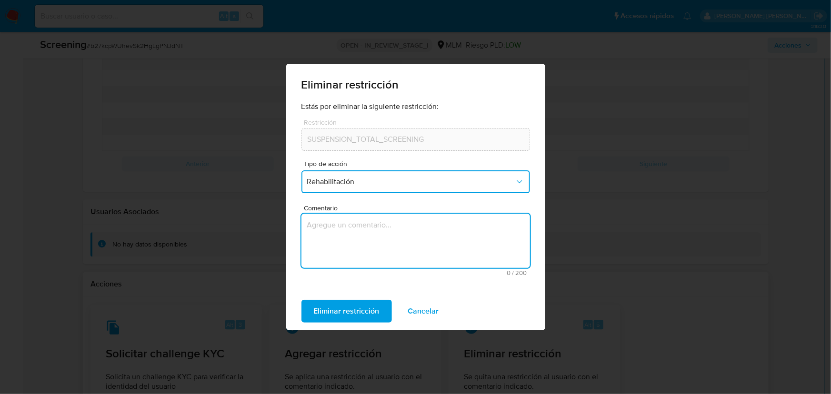
drag, startPoint x: 333, startPoint y: 236, endPoint x: 329, endPoint y: 239, distance: 5.1
click at [332, 236] on textarea "Comentario" at bounding box center [415, 241] width 228 height 54
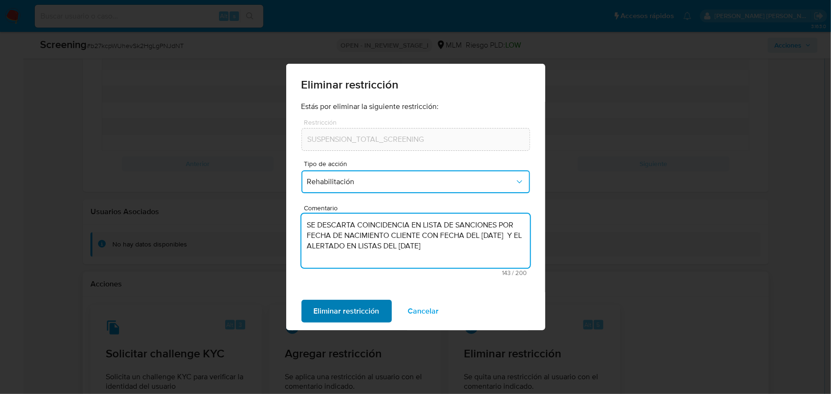
type textarea "SE DESCARTA COINCIDENCIA EN LISTA DE SANCIONES POR FECHA DE NACIMIENTO CLIENTE …"
click at [344, 313] on span "Eliminar restricción" at bounding box center [347, 311] width 66 height 21
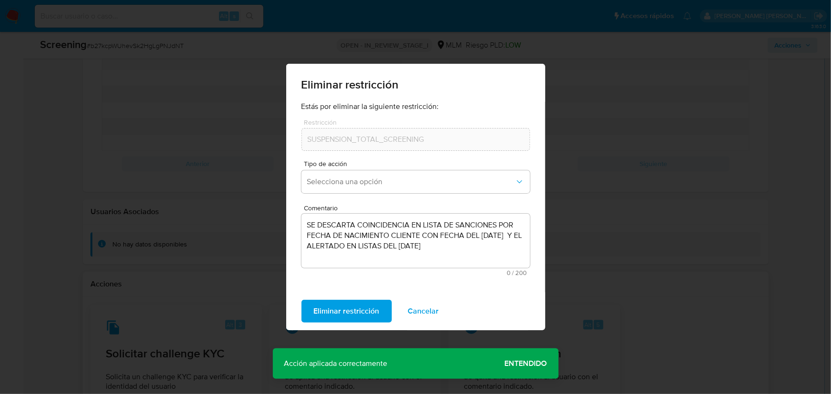
click at [522, 364] on span "Entendido" at bounding box center [526, 364] width 42 height 0
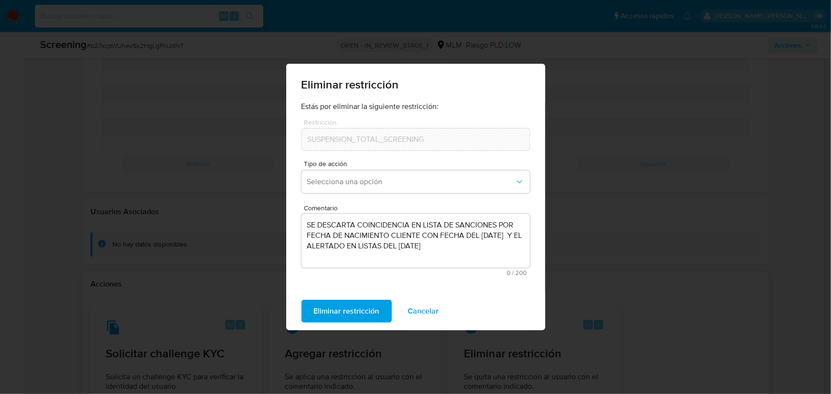
click at [698, 221] on div "Eliminar restricción Estás por eliminar la siguiente restricción: Restricción S…" at bounding box center [415, 197] width 831 height 394
click at [418, 312] on span "Cancelar" at bounding box center [423, 311] width 31 height 21
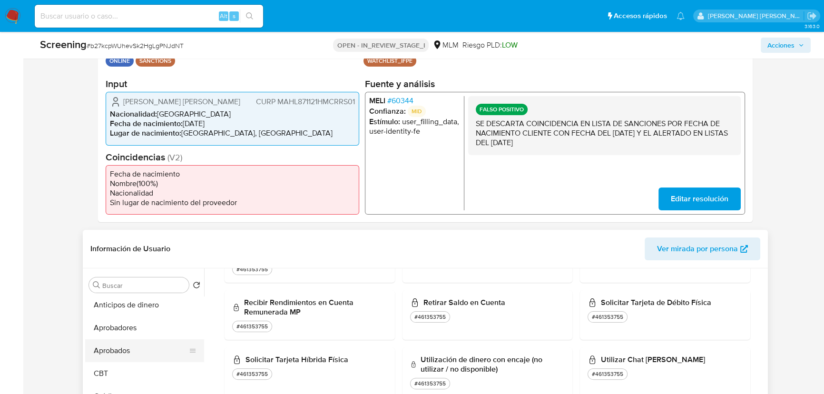
scroll to position [303, 0]
click at [129, 341] on button "Aprobados" at bounding box center [140, 348] width 111 height 23
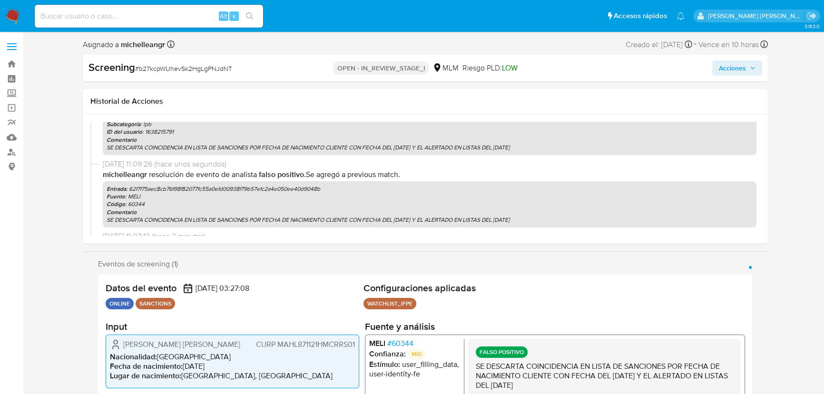
scroll to position [0, 0]
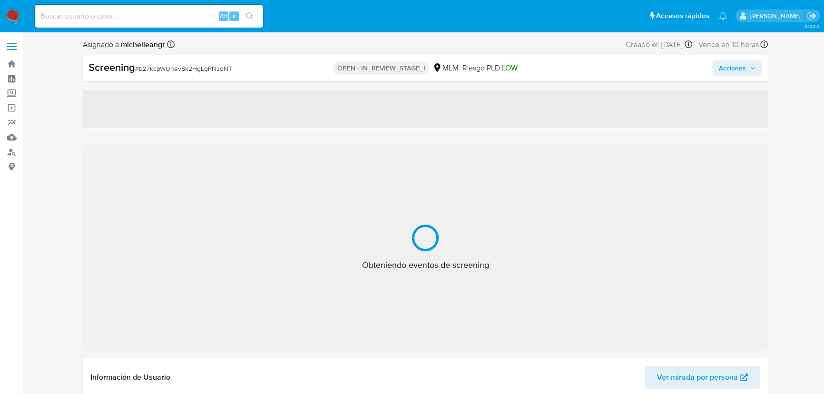
select select "10"
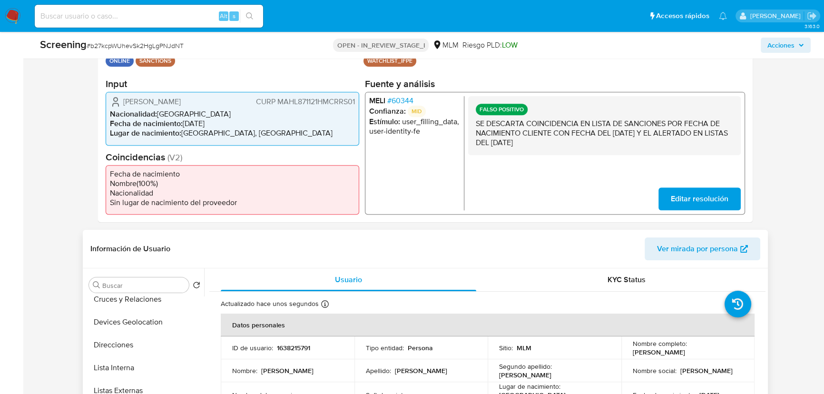
scroll to position [172, 0]
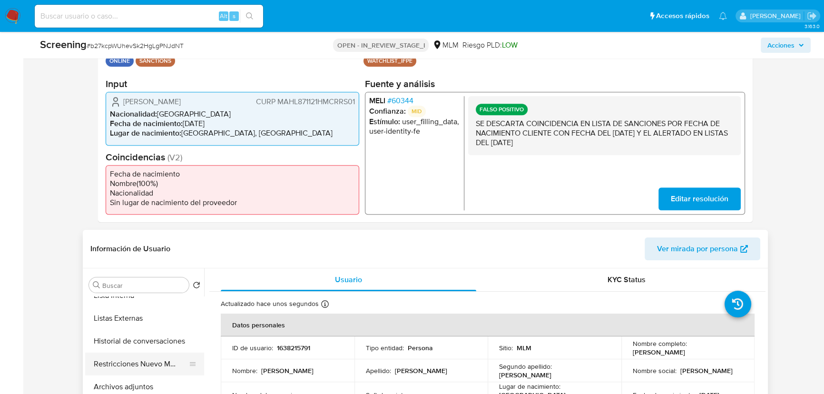
click at [148, 363] on button "Restricciones Nuevo Mundo" at bounding box center [140, 364] width 111 height 23
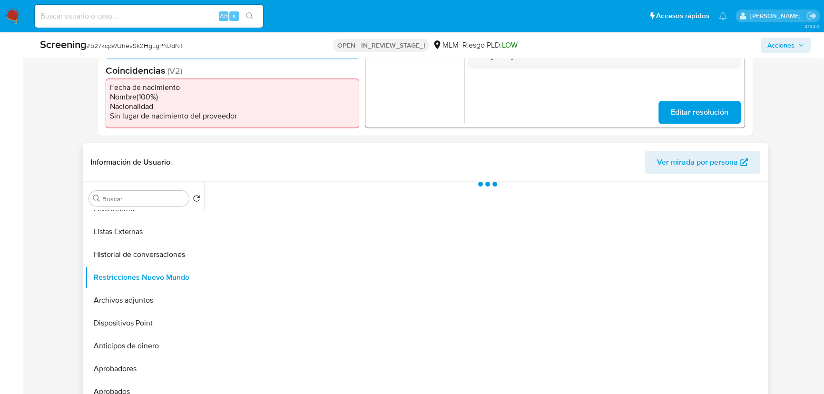
scroll to position [346, 0]
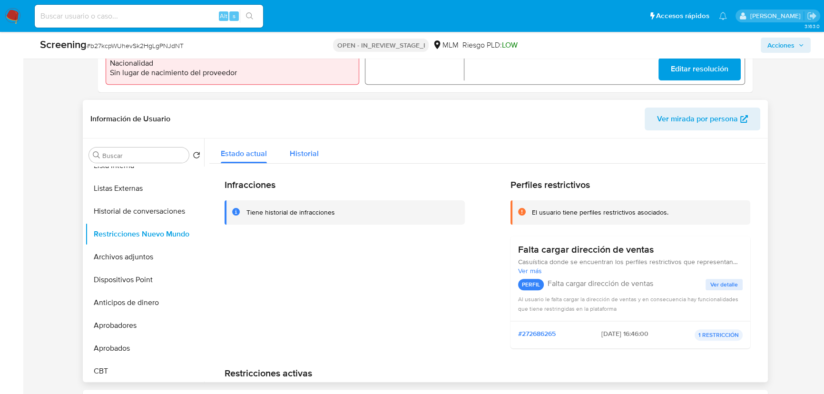
click at [304, 152] on span "Historial" at bounding box center [304, 153] width 29 height 11
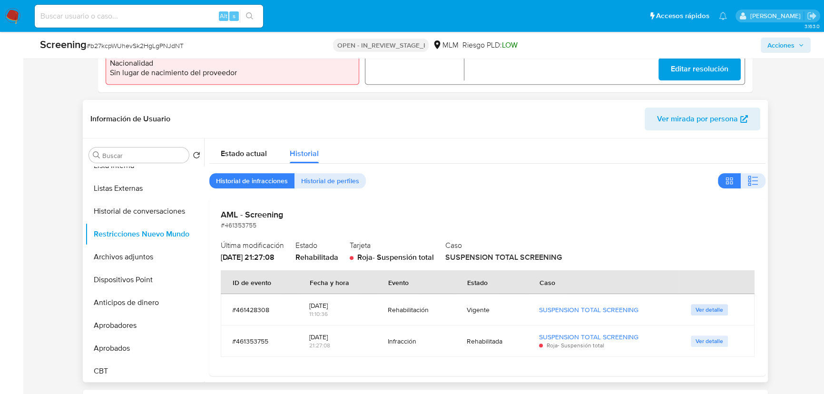
click at [705, 310] on span "Ver detalle" at bounding box center [710, 310] width 28 height 10
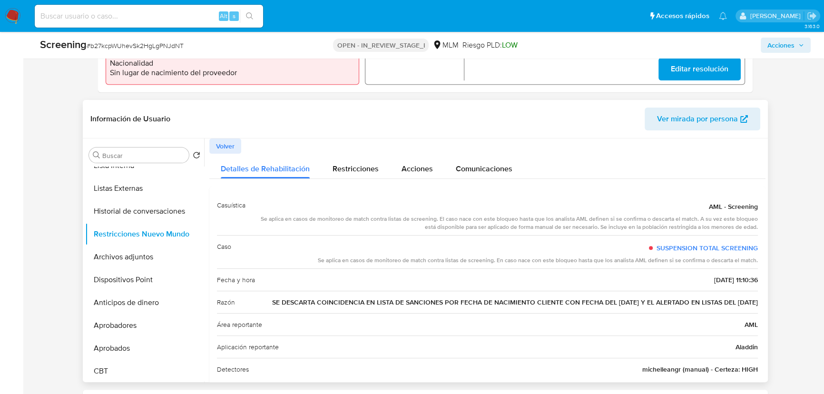
scroll to position [0, 0]
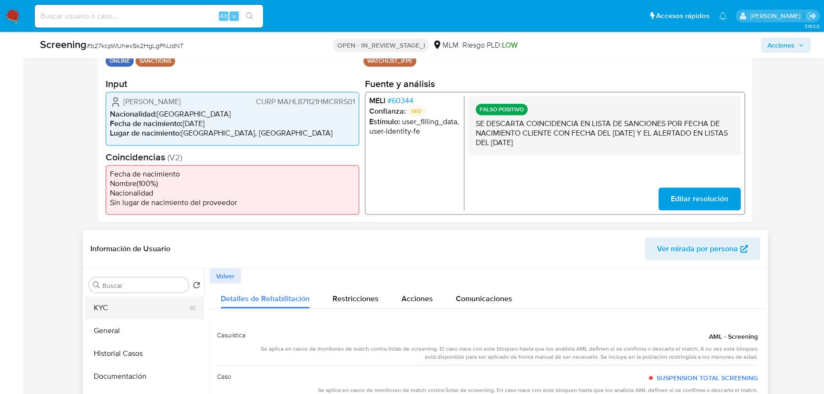
drag, startPoint x: 114, startPoint y: 308, endPoint x: 176, endPoint y: 316, distance: 62.5
click at [114, 307] on button "KYC" at bounding box center [140, 308] width 111 height 23
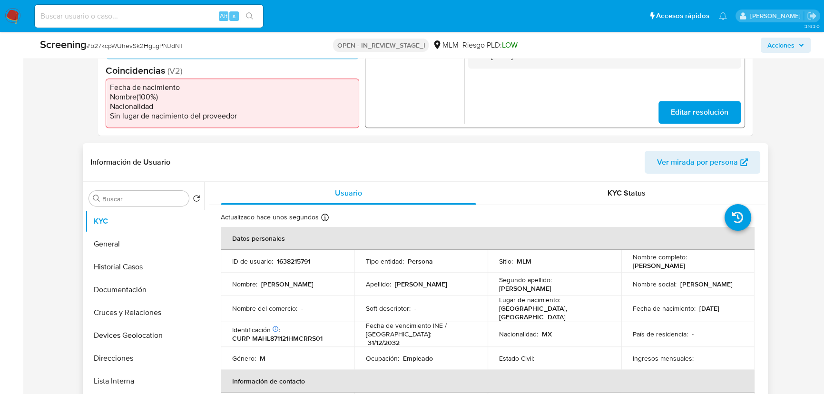
drag, startPoint x: 627, startPoint y: 267, endPoint x: 734, endPoint y: 266, distance: 106.6
click at [734, 266] on td "Nombre completo : Luis Alberto Martinez Hernandez" at bounding box center [689, 261] width 134 height 23
copy p "[PERSON_NAME]"
click at [288, 336] on p "CURP MAHL871121HMCRRS01" at bounding box center [277, 338] width 90 height 9
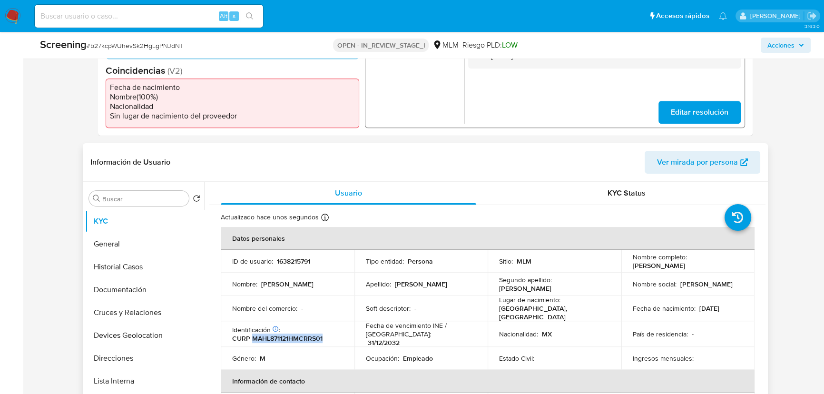
copy p "MAHL871121HMCRRS01"
click at [123, 242] on button "General" at bounding box center [140, 244] width 111 height 23
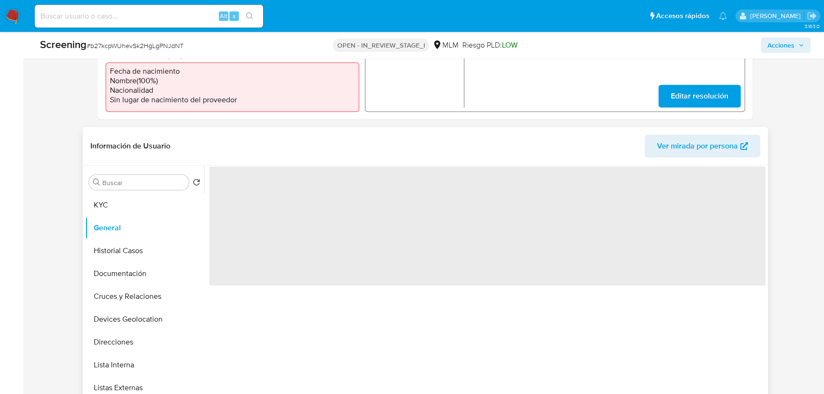
scroll to position [346, 0]
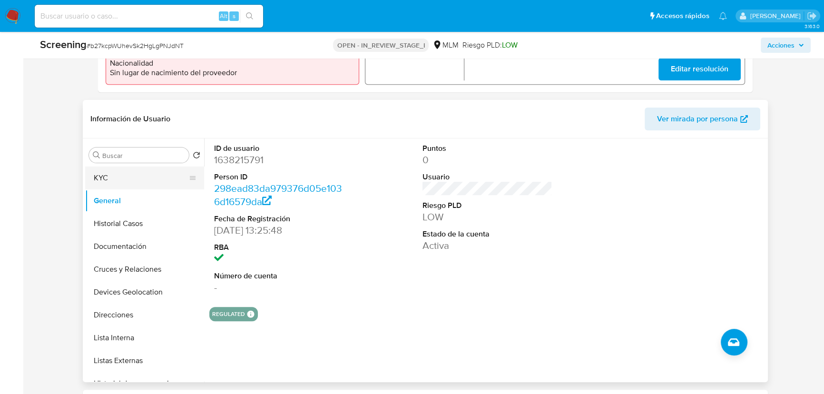
click at [116, 174] on button "KYC" at bounding box center [140, 178] width 111 height 23
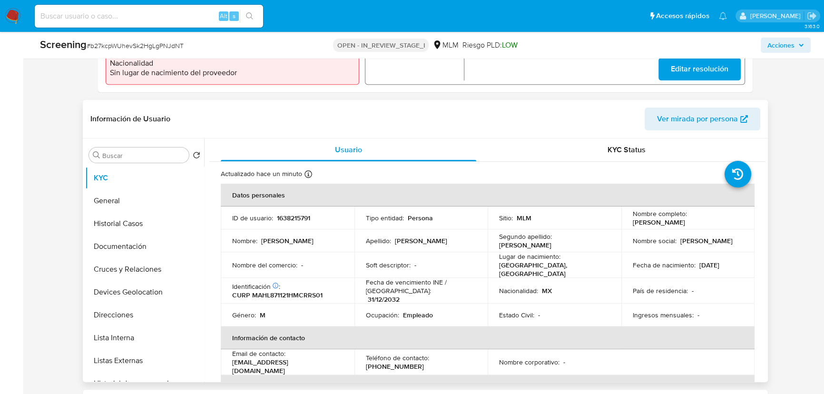
drag, startPoint x: 761, startPoint y: 262, endPoint x: 524, endPoint y: 227, distance: 239.6
click at [748, 257] on td "Fecha de nacimiento : 21/11/1987" at bounding box center [689, 265] width 134 height 26
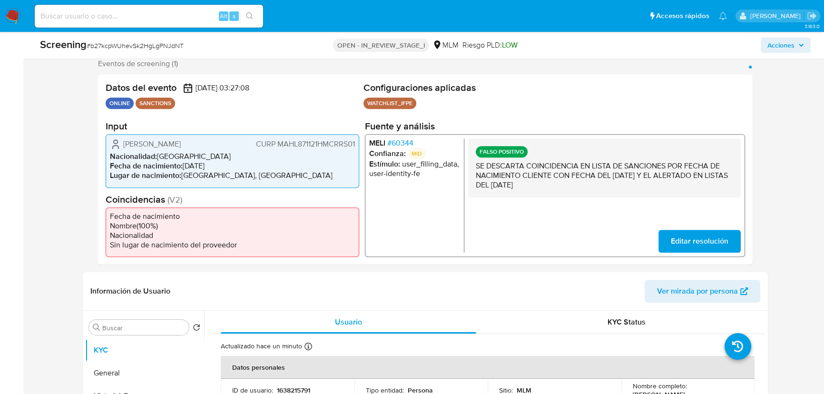
scroll to position [173, 0]
click at [399, 144] on span "# 60344" at bounding box center [400, 144] width 26 height 10
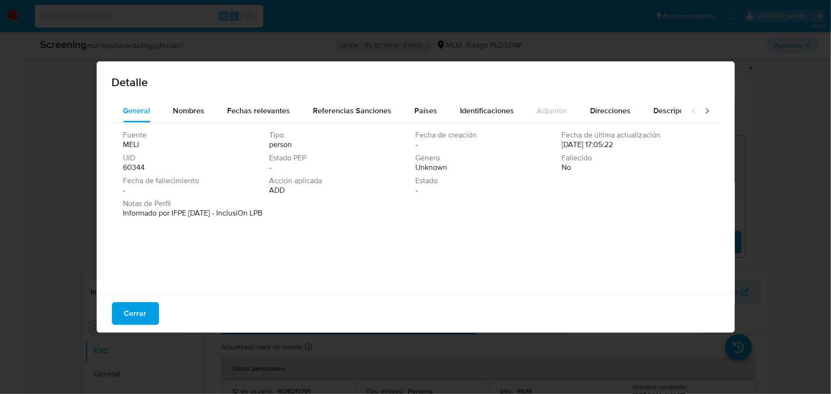
drag, startPoint x: 177, startPoint y: 217, endPoint x: 291, endPoint y: 219, distance: 114.3
click at [303, 228] on div "Fuente MELI Tipo person Fecha de creación - Fecha de última actualización 09/02…" at bounding box center [415, 206] width 607 height 167
drag, startPoint x: 177, startPoint y: 106, endPoint x: 235, endPoint y: 105, distance: 58.1
click at [181, 105] on span "Nombres" at bounding box center [188, 110] width 31 height 11
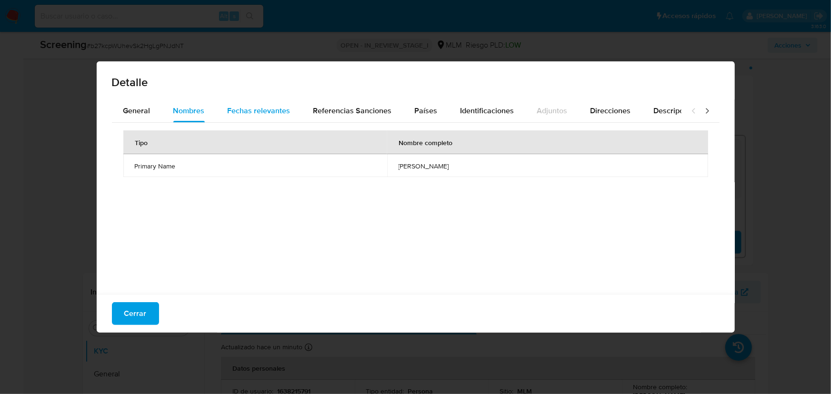
drag, startPoint x: 247, startPoint y: 106, endPoint x: 293, endPoint y: 105, distance: 46.2
click at [261, 106] on span "Fechas relevantes" at bounding box center [259, 110] width 63 height 11
drag, startPoint x: 351, startPoint y: 165, endPoint x: 328, endPoint y: 161, distance: 23.6
click at [328, 161] on tr "Date of birth 1987-05-21 -" at bounding box center [415, 165] width 585 height 23
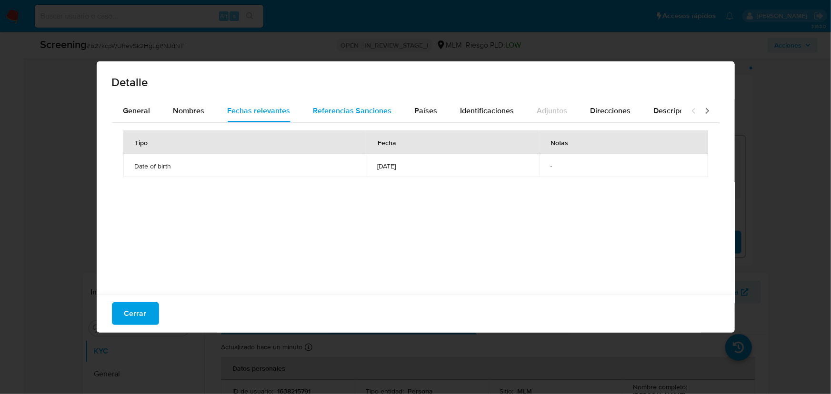
click at [336, 110] on span "Referencias Sanciones" at bounding box center [352, 110] width 79 height 11
click at [439, 120] on button "Países" at bounding box center [426, 110] width 46 height 23
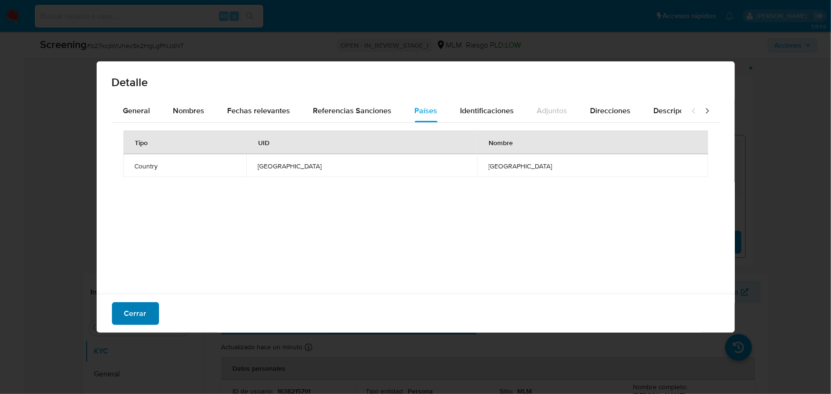
click at [121, 313] on button "Cerrar" at bounding box center [135, 313] width 47 height 23
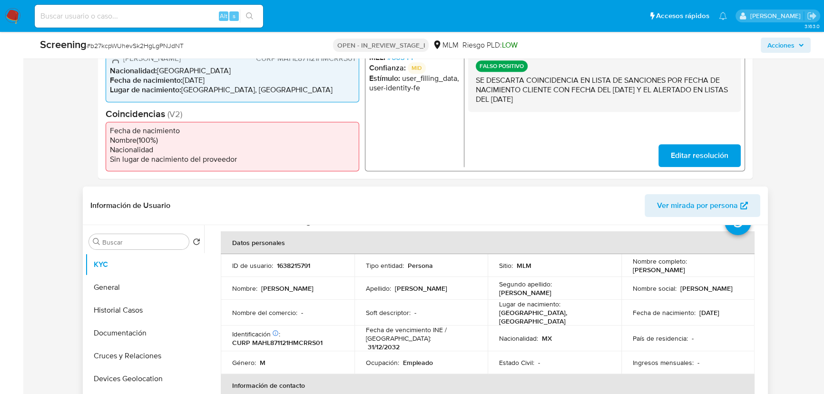
scroll to position [86, 0]
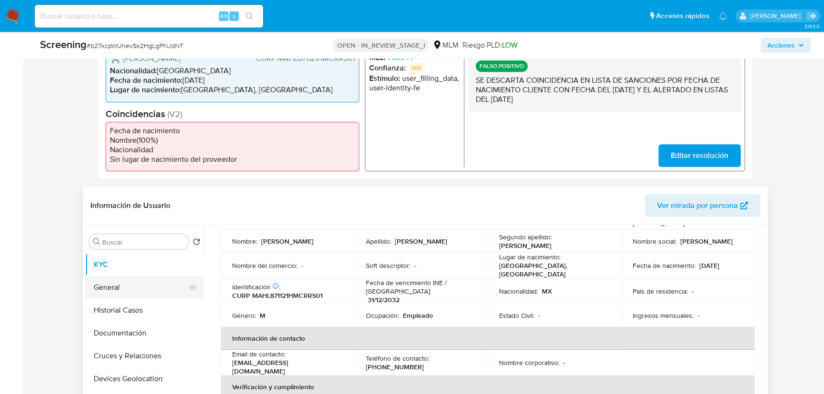
click at [123, 281] on button "General" at bounding box center [140, 287] width 111 height 23
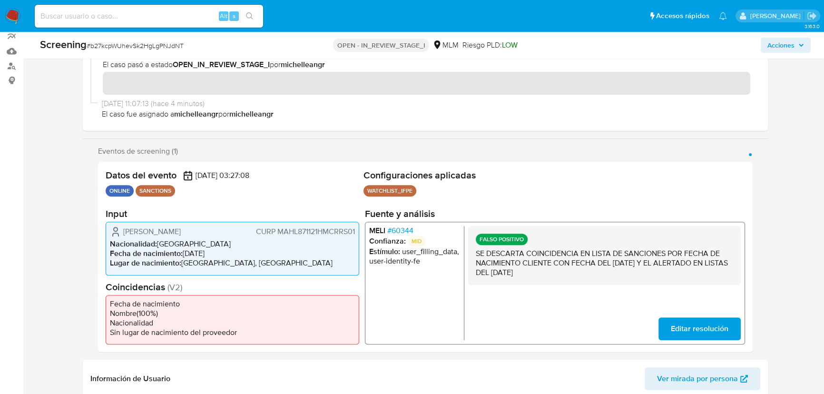
click at [496, 160] on section "Eventos de screening (1) Página 1 Datos del evento 13/10/2025 03:27:08 ONLINE S…" at bounding box center [425, 250] width 655 height 206
click at [400, 226] on span "# 60344" at bounding box center [400, 231] width 26 height 10
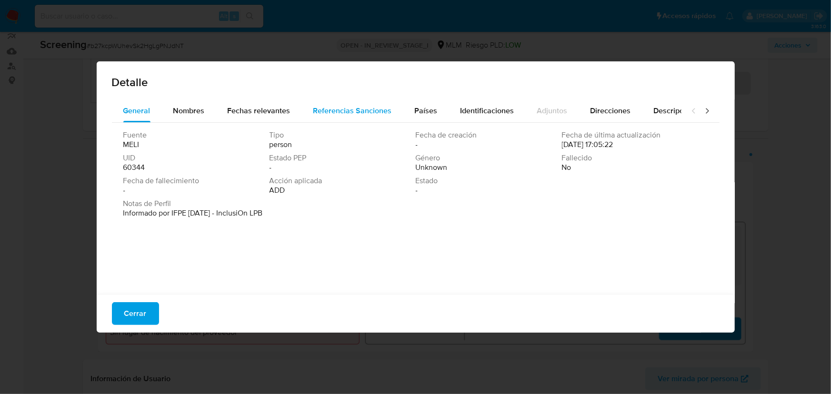
drag, startPoint x: 281, startPoint y: 102, endPoint x: 320, endPoint y: 104, distance: 38.6
click at [283, 102] on div "Fechas relevantes" at bounding box center [259, 110] width 63 height 23
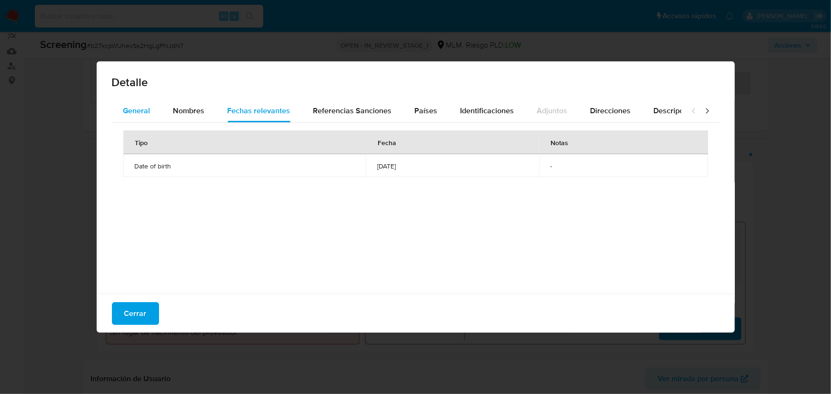
drag, startPoint x: 137, startPoint y: 114, endPoint x: 143, endPoint y: 113, distance: 5.8
click at [139, 113] on span "General" at bounding box center [136, 110] width 27 height 11
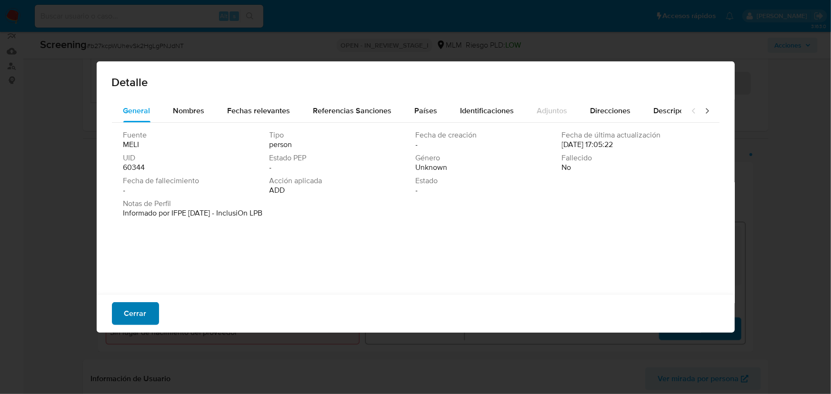
click at [118, 315] on button "Cerrar" at bounding box center [135, 313] width 47 height 23
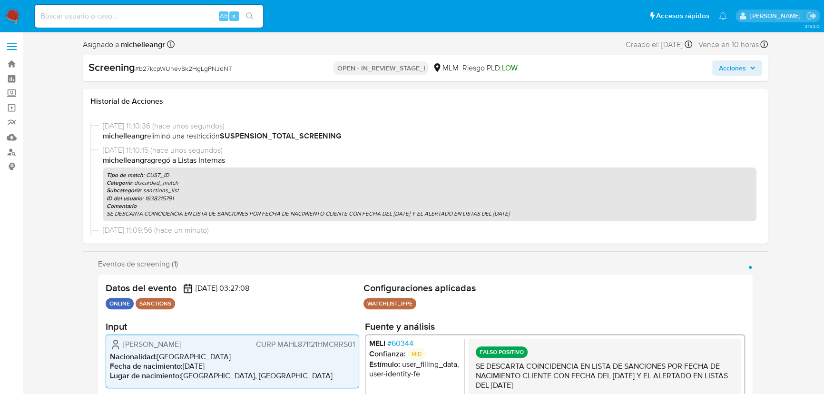
scroll to position [0, 0]
click at [733, 72] on span "Acciones" at bounding box center [732, 67] width 27 height 15
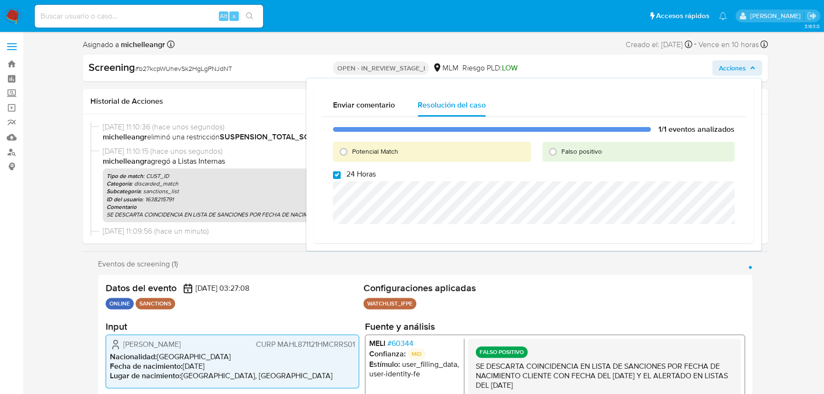
click at [338, 176] on input "24 Horas" at bounding box center [337, 175] width 8 height 8
checkbox input "false"
click at [554, 152] on input "Falso positivo" at bounding box center [553, 151] width 15 height 15
radio input "true"
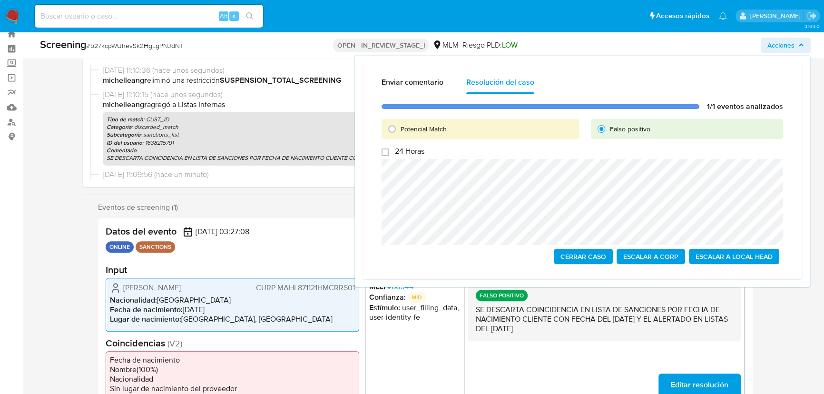
scroll to position [43, 0]
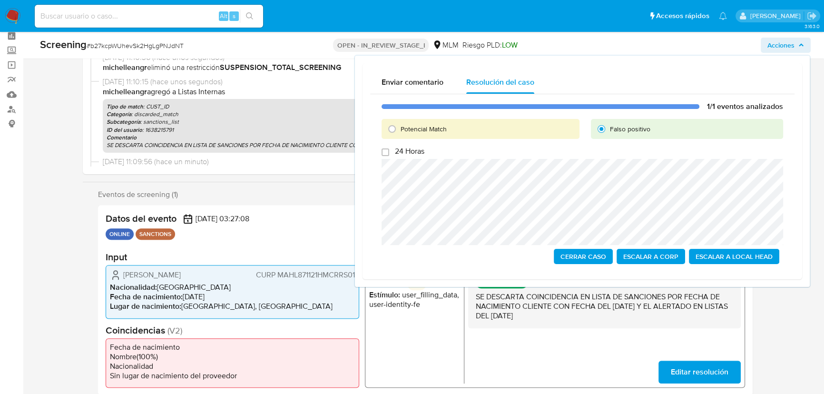
click at [584, 258] on span "Cerrar Caso" at bounding box center [584, 256] width 46 height 13
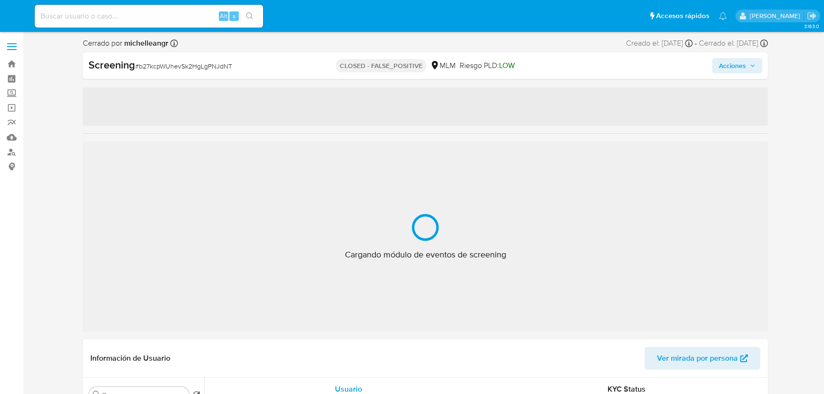
select select "10"
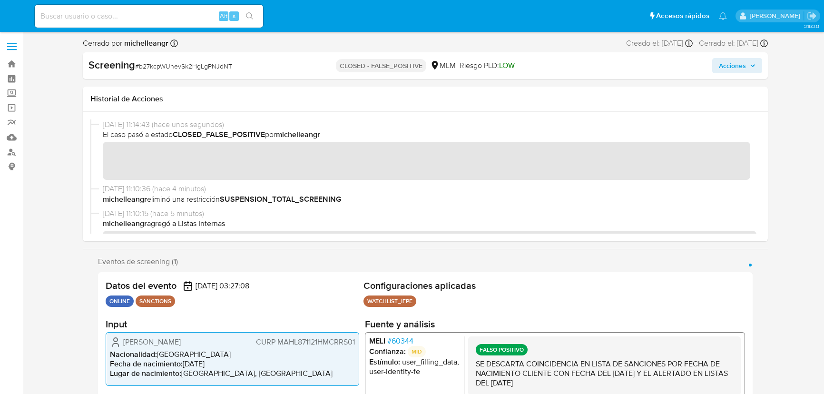
scroll to position [34, 0]
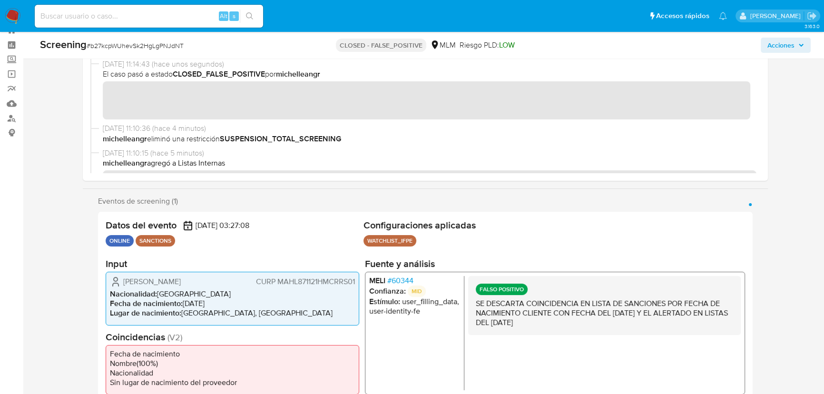
click at [122, 20] on input at bounding box center [149, 16] width 228 height 12
paste input "HHSpoBgYY3mpqumdwTNp7clR"
type input "HHSpoBgYY3mpqumdwTNp7clR"
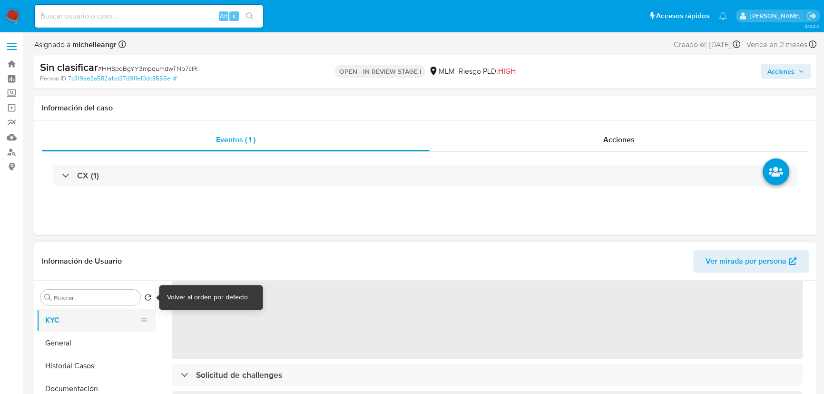
scroll to position [129, 0]
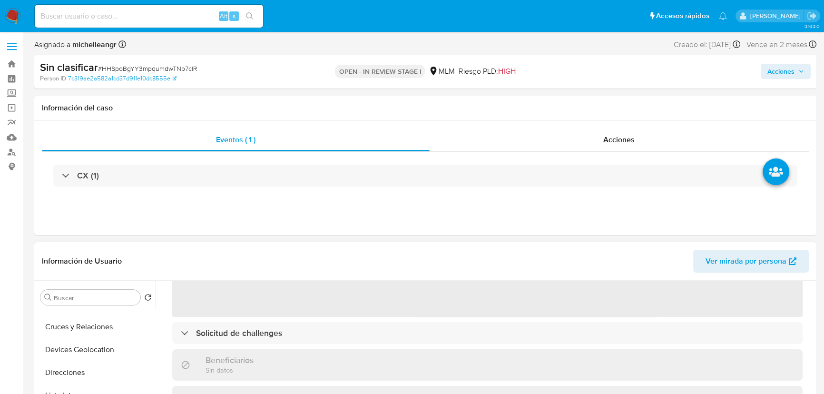
select select "10"
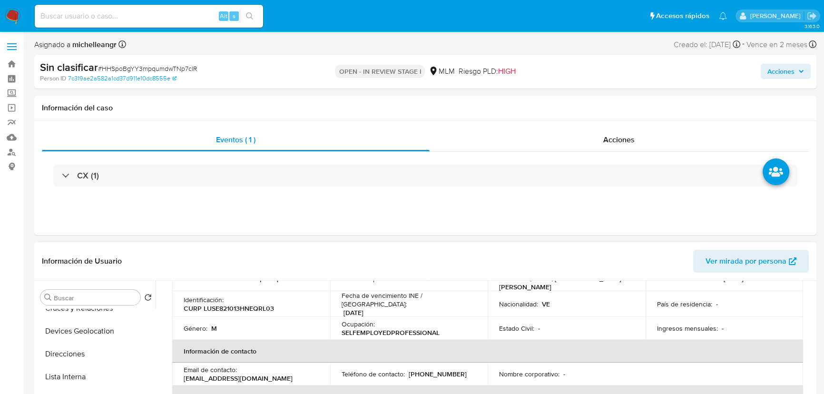
scroll to position [0, 0]
drag, startPoint x: 83, startPoint y: 366, endPoint x: 84, endPoint y: 360, distance: 5.9
click at [84, 360] on button "Historial Casos" at bounding box center [92, 366] width 111 height 23
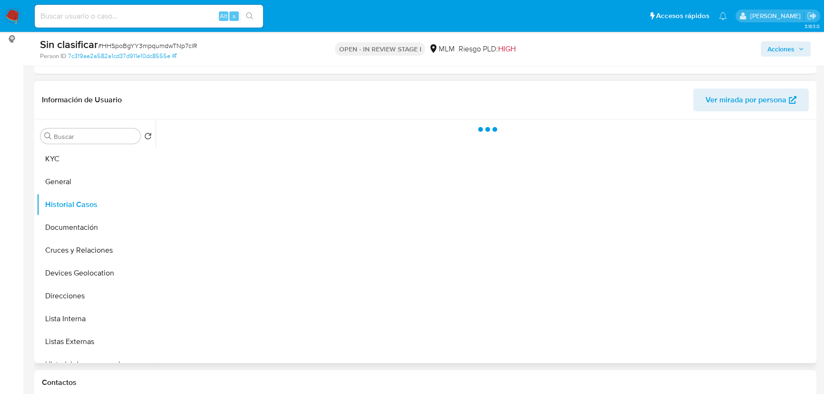
scroll to position [173, 0]
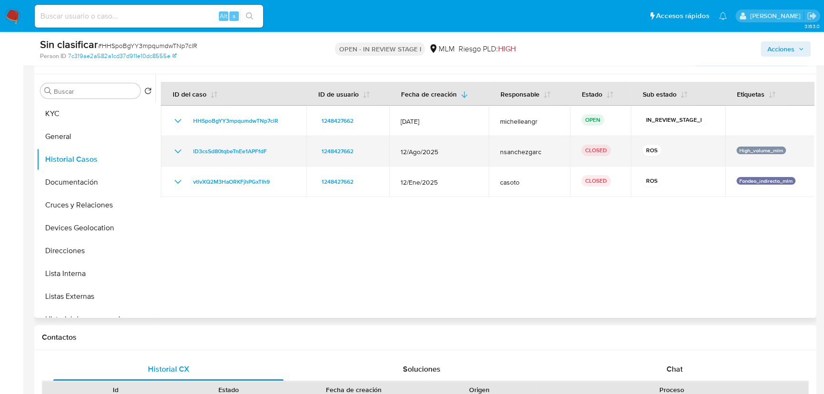
click at [179, 150] on icon "Mostrar/Ocultar" at bounding box center [178, 151] width 7 height 4
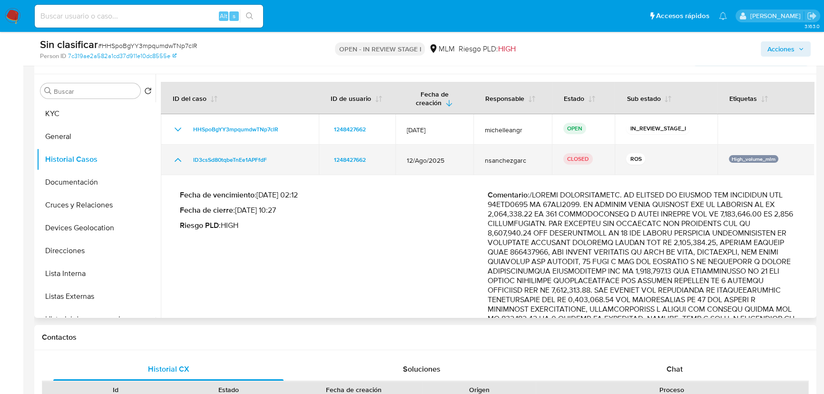
click at [179, 150] on td "lD3csSd80tqbeTnEe1APFfdF" at bounding box center [240, 160] width 158 height 30
click at [176, 156] on icon "Mostrar/Ocultar" at bounding box center [177, 159] width 11 height 11
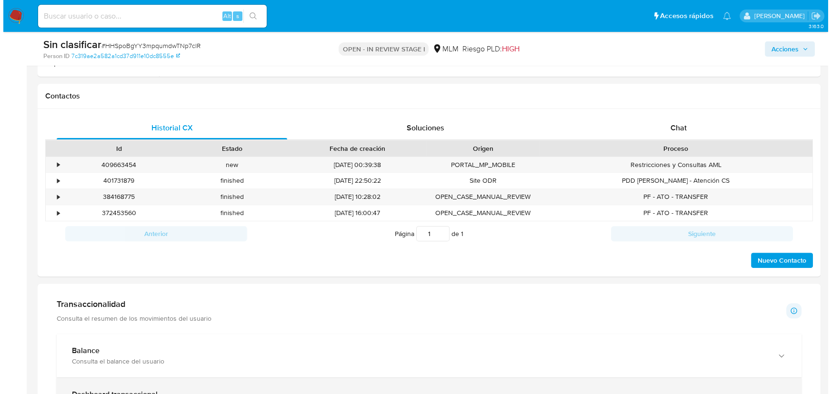
scroll to position [476, 0]
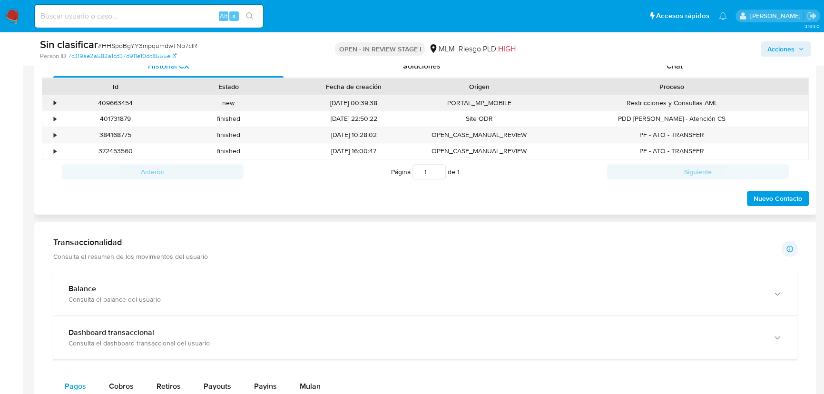
click at [52, 103] on div "•" at bounding box center [50, 103] width 17 height 16
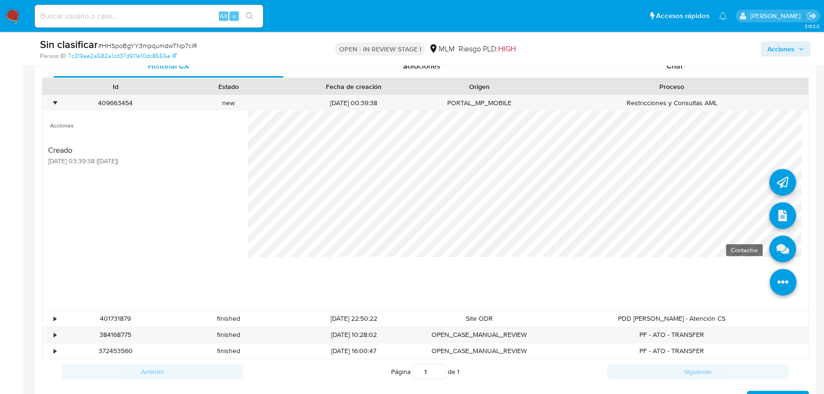
click at [780, 248] on icon at bounding box center [783, 249] width 27 height 27
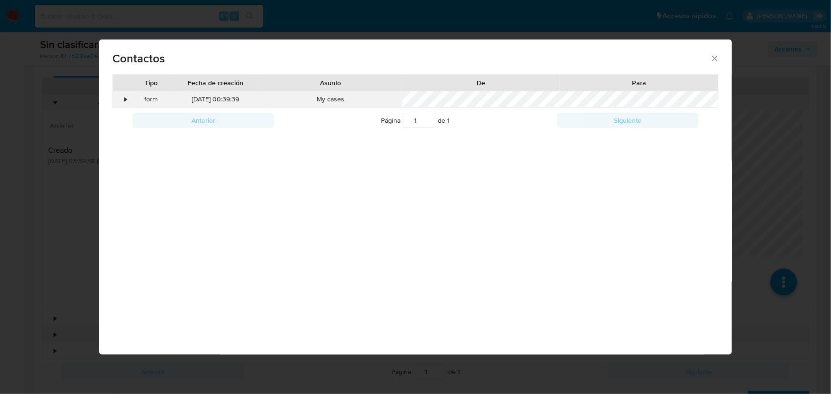
click at [129, 99] on div "form" at bounding box center [150, 99] width 43 height 16
click at [120, 99] on div "•" at bounding box center [121, 99] width 17 height 16
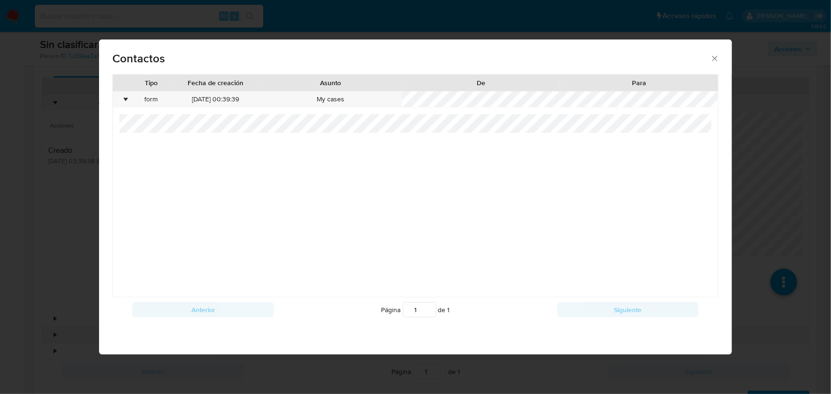
click at [715, 59] on icon "close" at bounding box center [714, 58] width 5 height 5
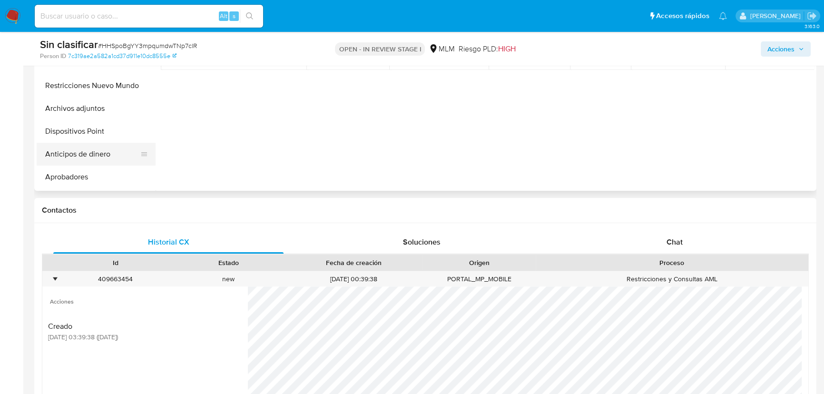
scroll to position [216, 0]
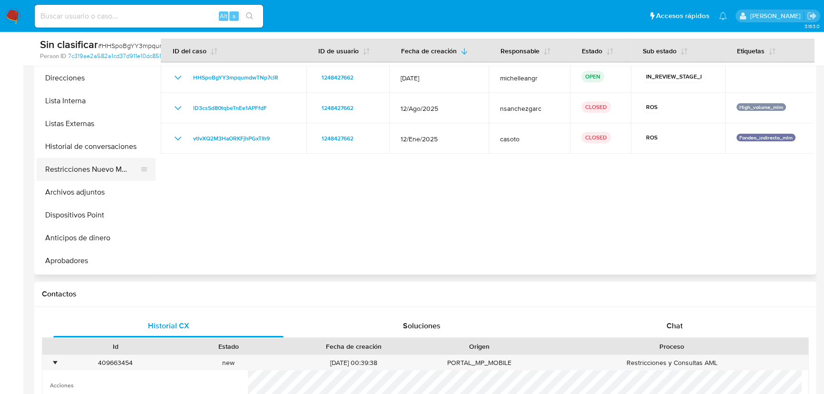
click at [116, 174] on button "Restricciones Nuevo Mundo" at bounding box center [92, 169] width 111 height 23
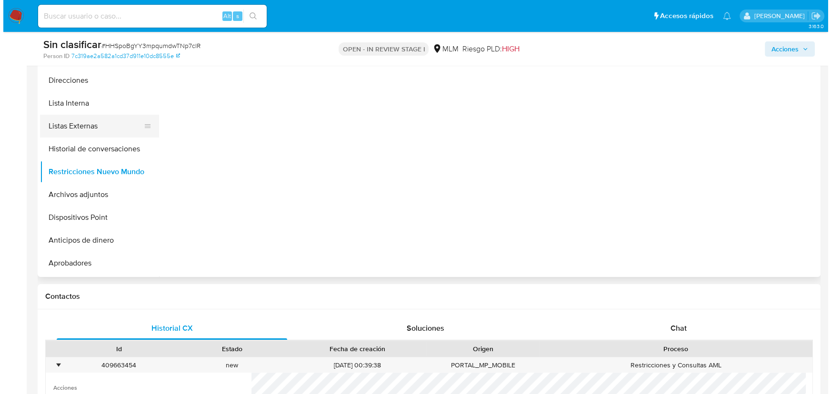
scroll to position [173, 0]
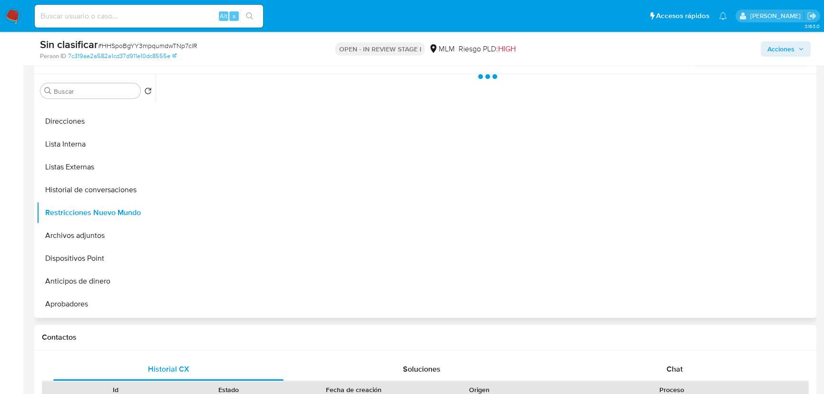
drag, startPoint x: 100, startPoint y: 188, endPoint x: 485, endPoint y: 198, distance: 385.2
click at [100, 187] on button "Historial de conversaciones" at bounding box center [96, 190] width 119 height 23
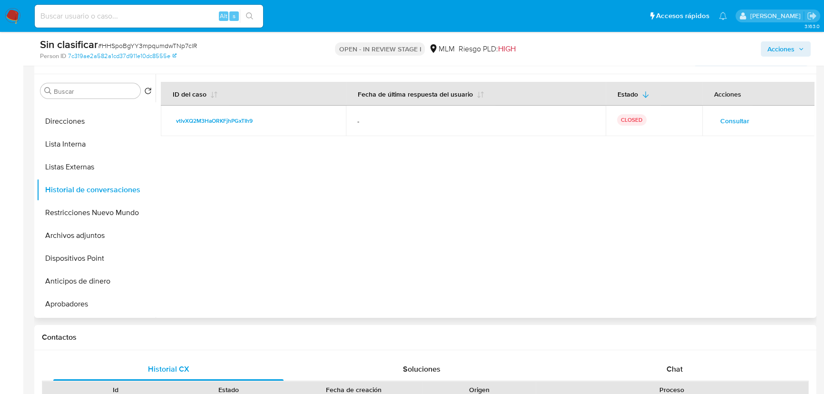
click at [734, 118] on span "Consultar" at bounding box center [735, 120] width 29 height 13
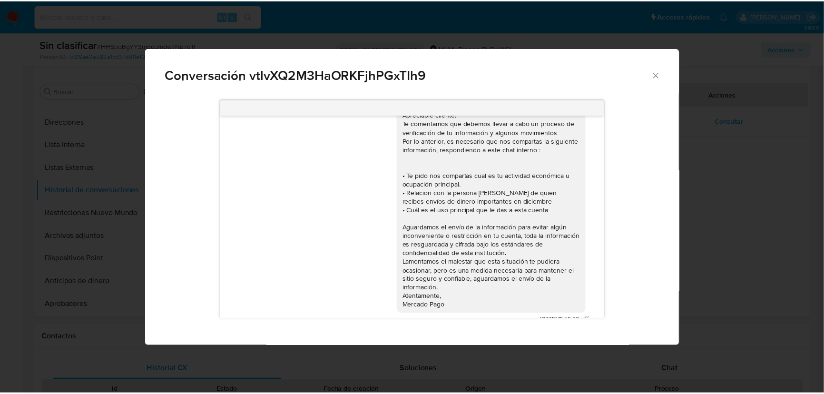
scroll to position [0, 0]
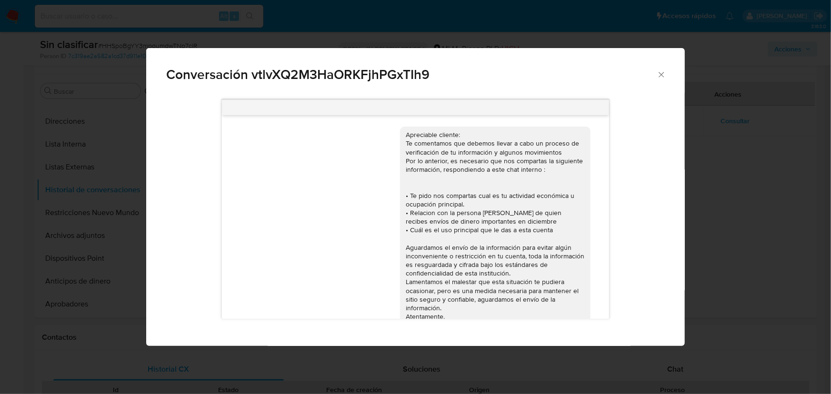
click at [664, 79] on div "Conversación vtlvXQ2M3HaORKFjhPGxTIh9" at bounding box center [415, 70] width 538 height 45
click at [664, 72] on icon "Cerrar" at bounding box center [661, 75] width 10 height 10
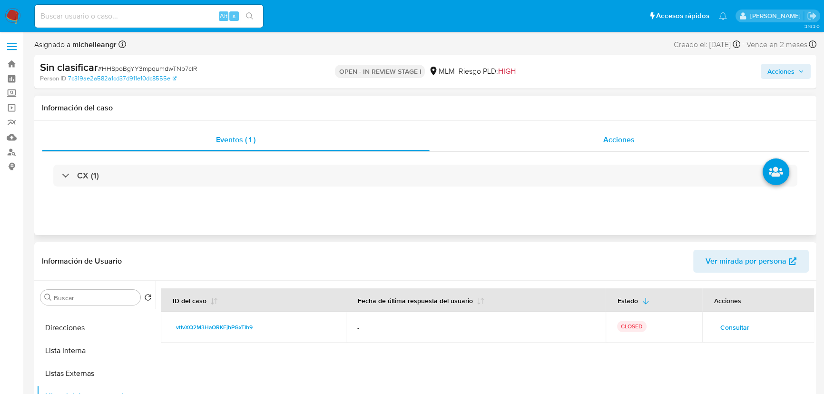
drag, startPoint x: 617, startPoint y: 142, endPoint x: 629, endPoint y: 139, distance: 12.2
click at [619, 142] on span "Acciones" at bounding box center [619, 139] width 31 height 11
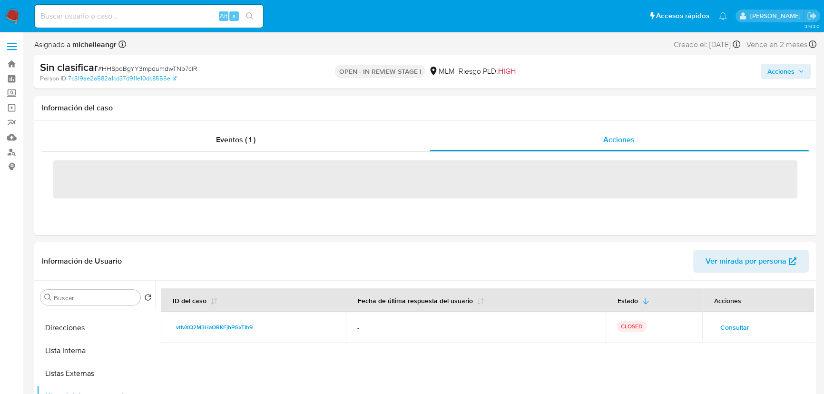
click at [776, 74] on span "Acciones" at bounding box center [781, 71] width 27 height 15
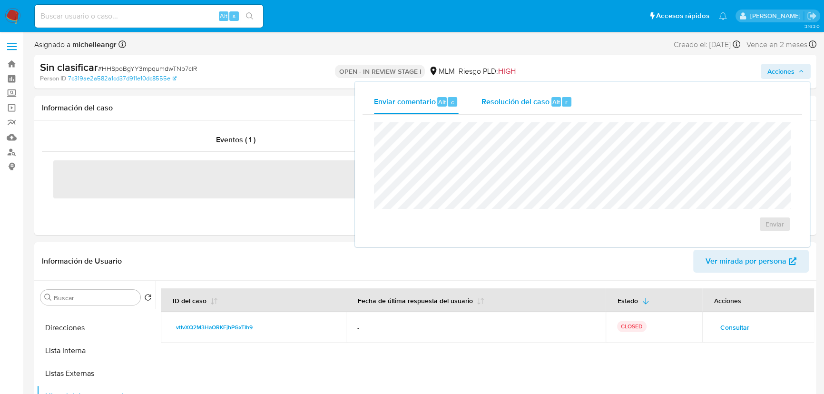
drag, startPoint x: 501, startPoint y: 110, endPoint x: 511, endPoint y: 106, distance: 11.5
click at [505, 108] on div "Resolución del caso Alt r" at bounding box center [527, 101] width 91 height 25
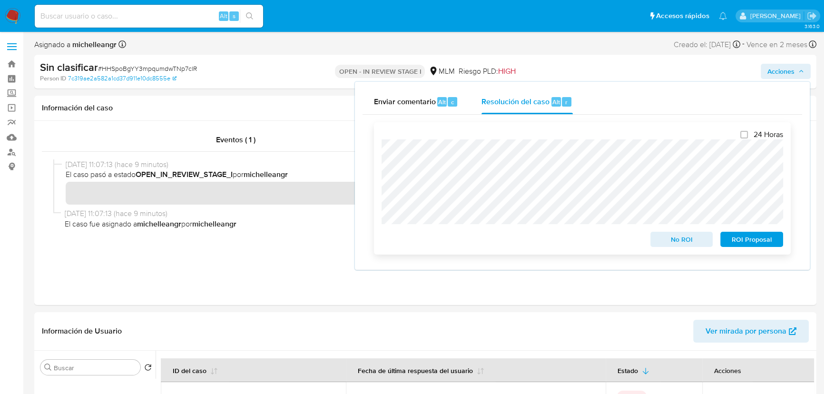
click at [682, 240] on span "No ROI" at bounding box center [682, 239] width 50 height 13
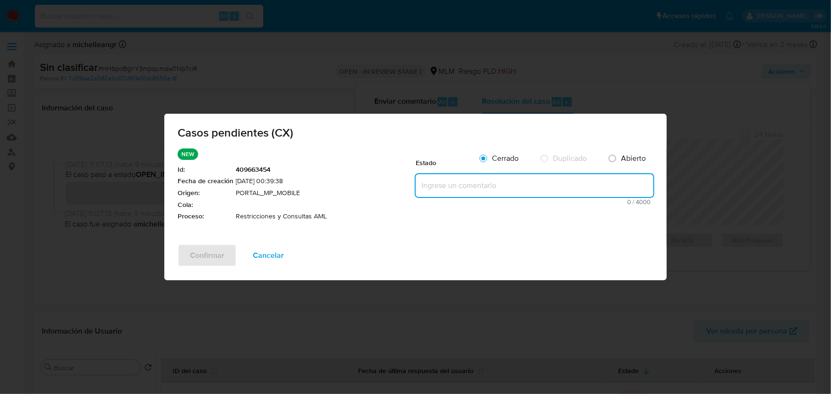
click at [454, 183] on textarea at bounding box center [535, 185] width 238 height 23
paste textarea "Se valida caso CX donde el cliente cuenta con restricción por operativa inusual…"
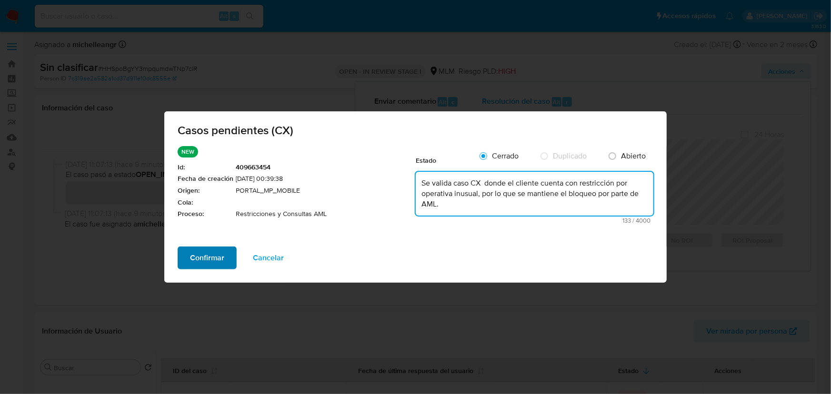
type textarea "Se valida caso CX donde el cliente cuenta con restricción por operativa inusual…"
click at [223, 257] on span "Confirmar" at bounding box center [207, 258] width 34 height 21
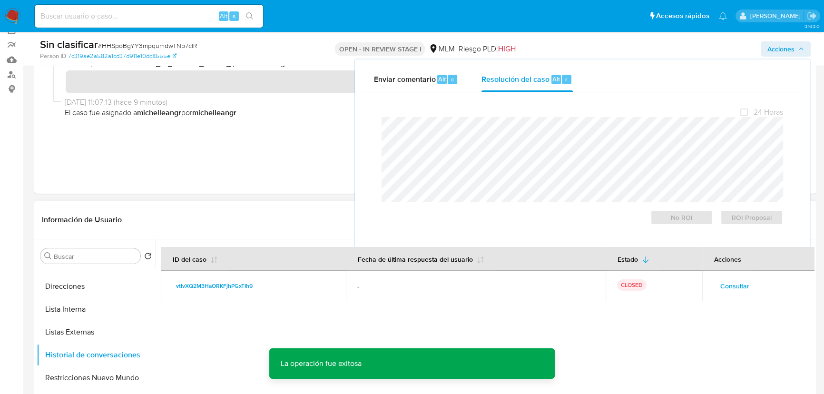
scroll to position [173, 0]
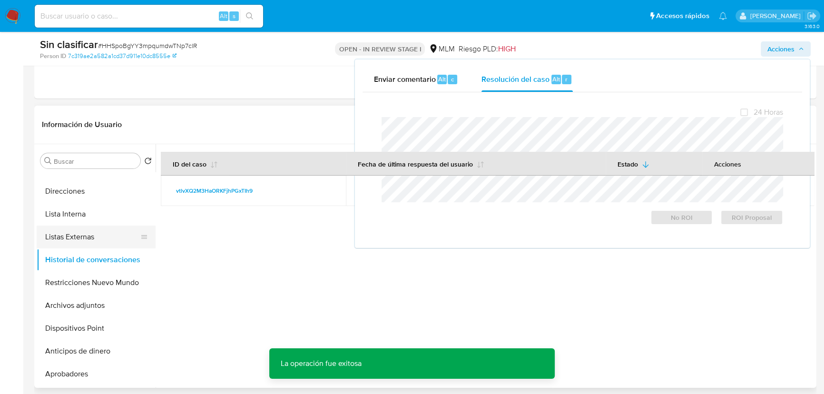
drag, startPoint x: 278, startPoint y: 282, endPoint x: 101, endPoint y: 247, distance: 180.5
click at [273, 280] on div at bounding box center [485, 266] width 659 height 244
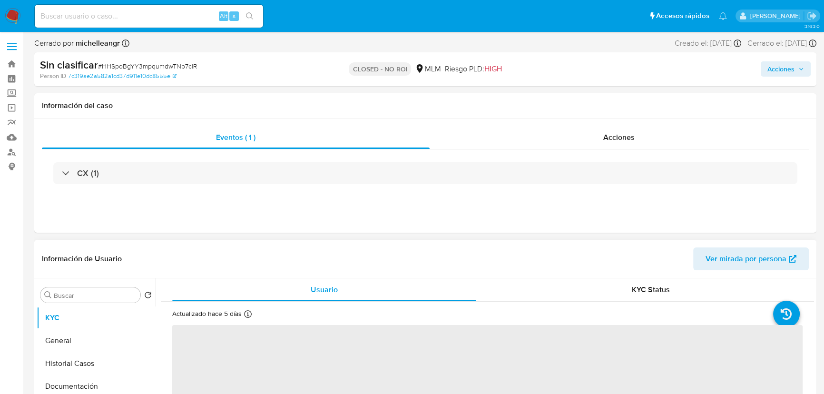
scroll to position [86, 0]
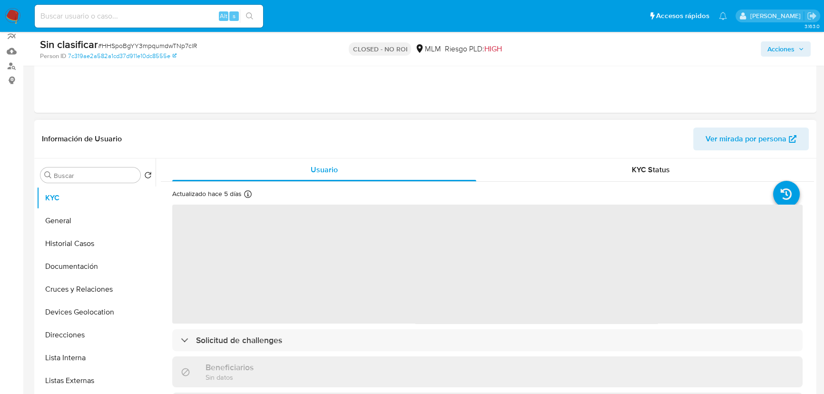
select select "10"
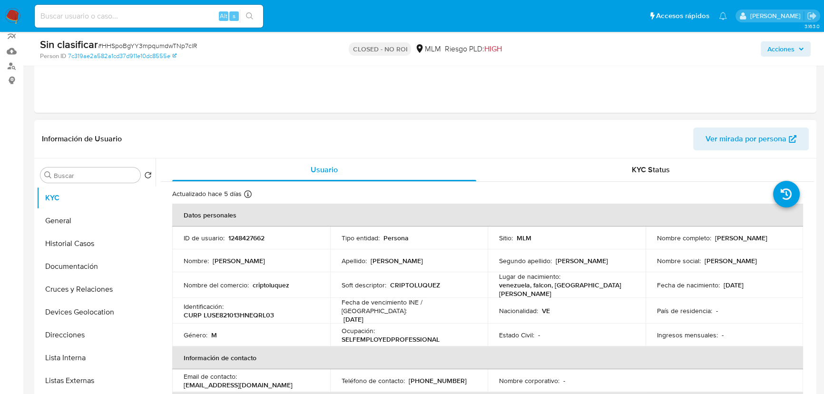
click at [237, 244] on td "ID de usuario : 1248427662" at bounding box center [251, 238] width 158 height 23
click at [246, 240] on p "1248427662" at bounding box center [246, 238] width 36 height 9
copy p "1248427662"
drag, startPoint x: 652, startPoint y: 243, endPoint x: 758, endPoint y: 245, distance: 105.7
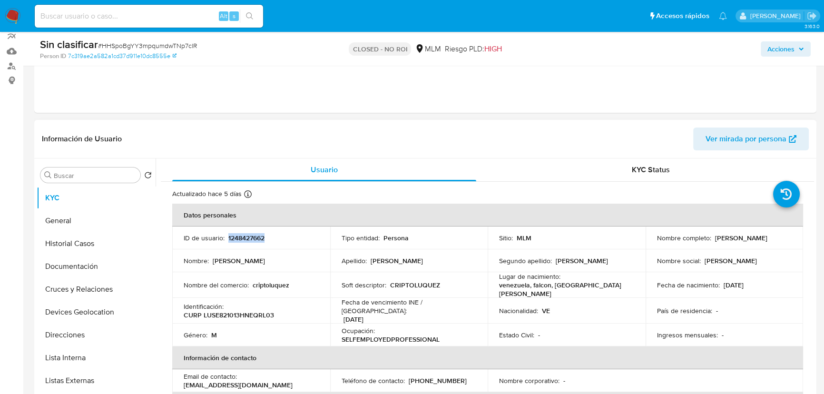
click at [758, 245] on td "Nombre completo : [PERSON_NAME]" at bounding box center [725, 238] width 158 height 23
copy p "[PERSON_NAME]"
click at [110, 10] on input at bounding box center [149, 16] width 228 height 12
paste input "WvjKhtxbIjngKqmqX4i0ZJno"
type input "WvjKhtxbIjngKqmqX4i0ZJno"
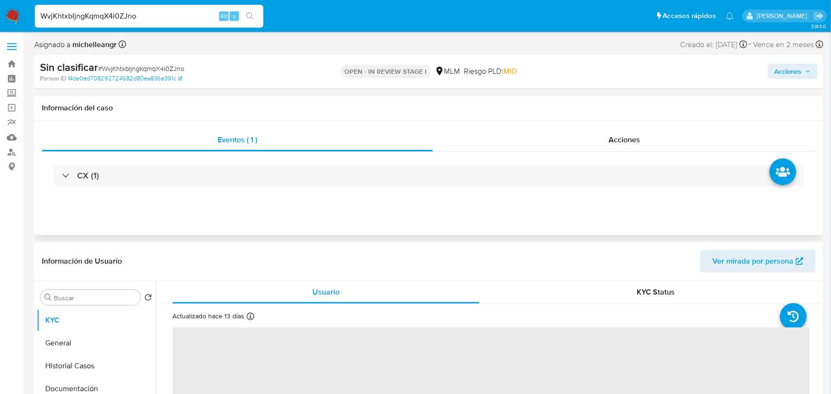
select select "10"
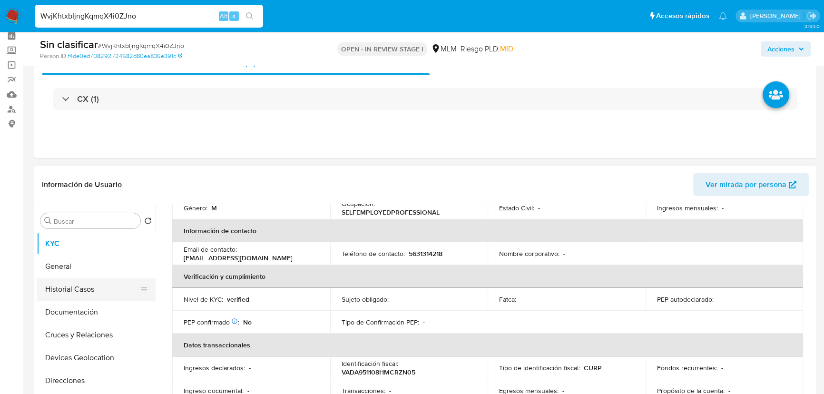
click at [86, 281] on button "Historial Casos" at bounding box center [92, 289] width 111 height 23
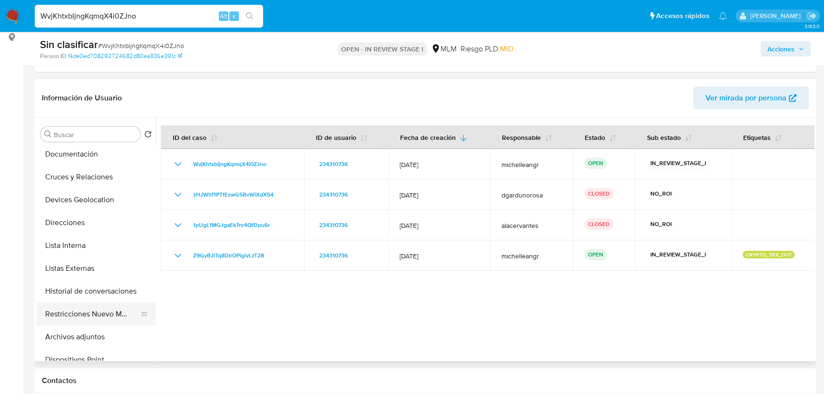
scroll to position [86, 0]
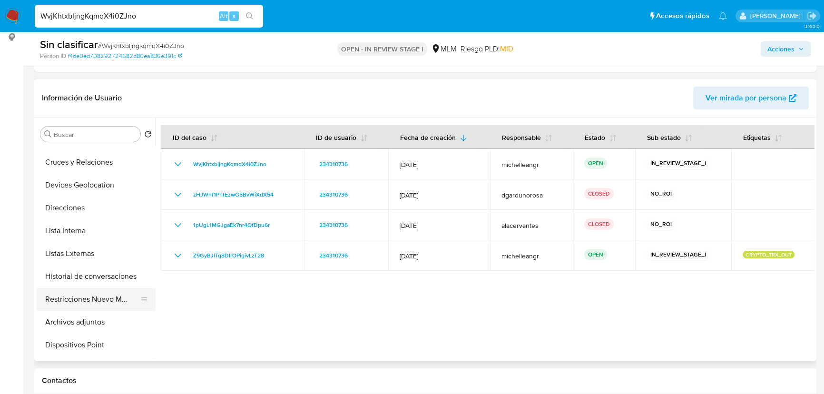
click at [103, 298] on button "Restricciones Nuevo Mundo" at bounding box center [92, 299] width 111 height 23
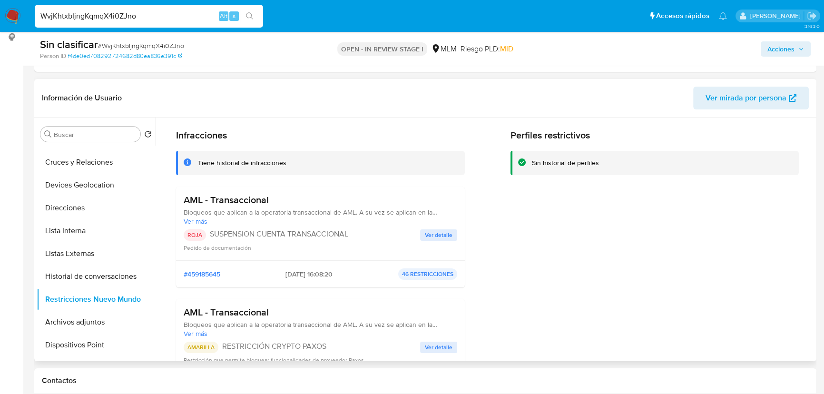
scroll to position [43, 0]
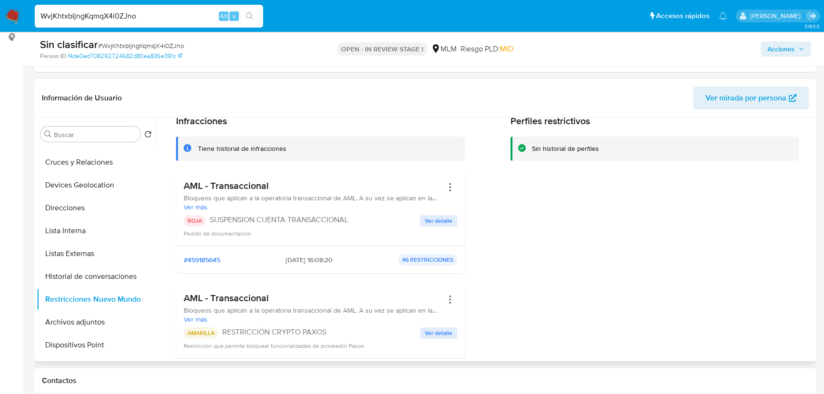
click at [442, 222] on span "Ver detalle" at bounding box center [439, 221] width 28 height 10
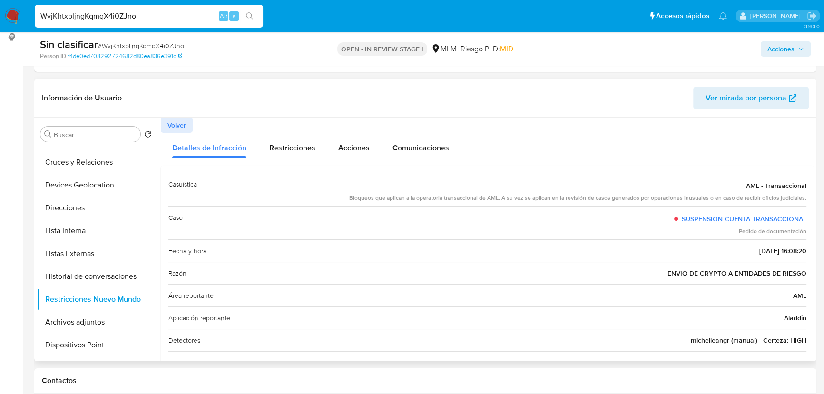
drag, startPoint x: 177, startPoint y: 124, endPoint x: 437, endPoint y: 261, distance: 294.9
click at [177, 124] on span "Volver" at bounding box center [177, 125] width 19 height 13
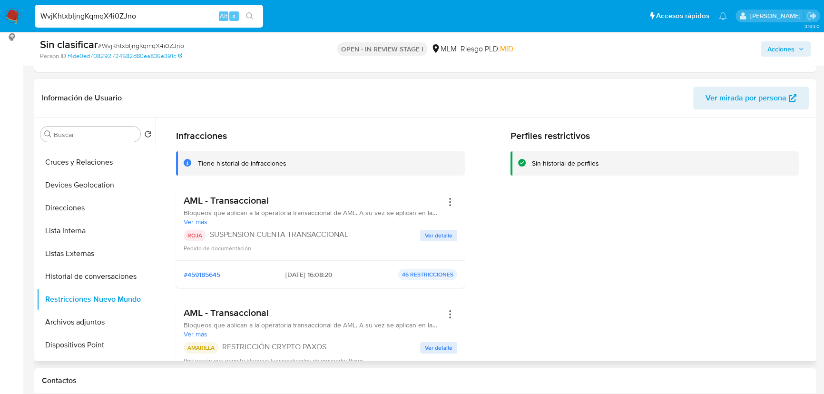
scroll to position [43, 0]
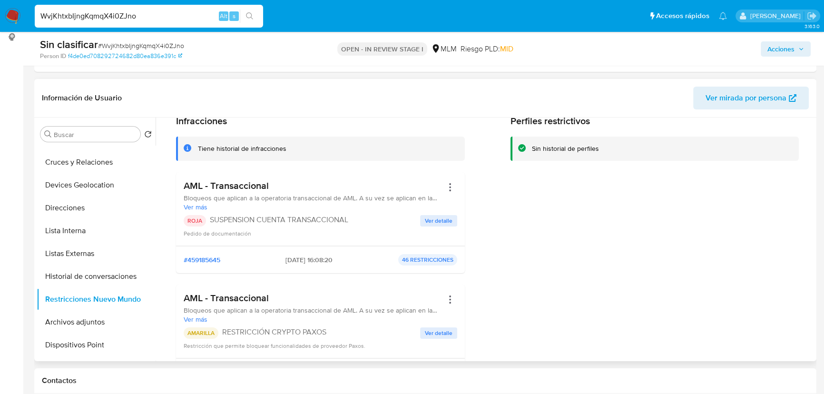
click at [442, 331] on span "Ver detalle" at bounding box center [439, 333] width 28 height 10
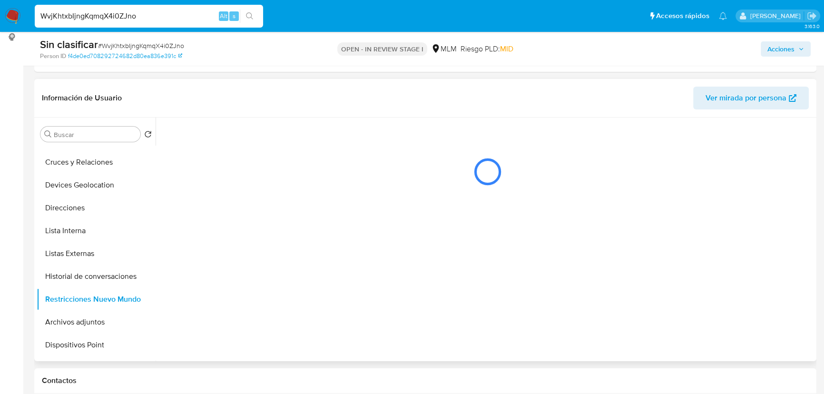
scroll to position [0, 0]
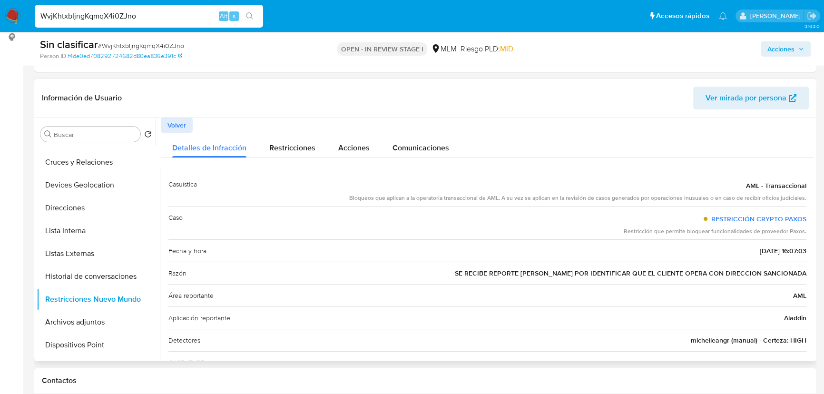
click at [186, 130] on span "Volver" at bounding box center [177, 125] width 19 height 13
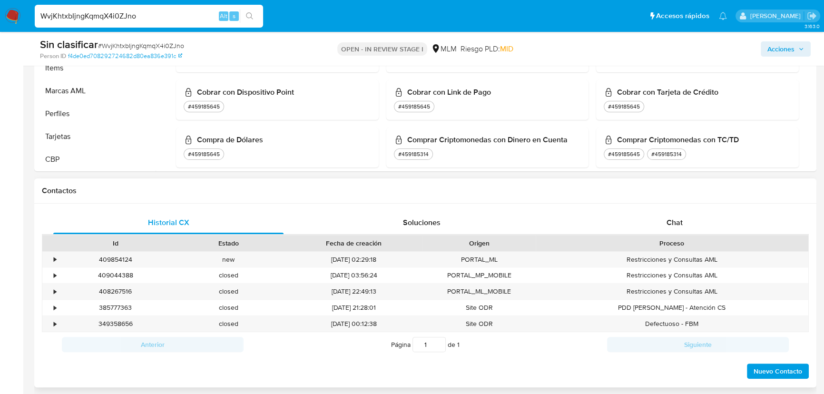
scroll to position [346, 0]
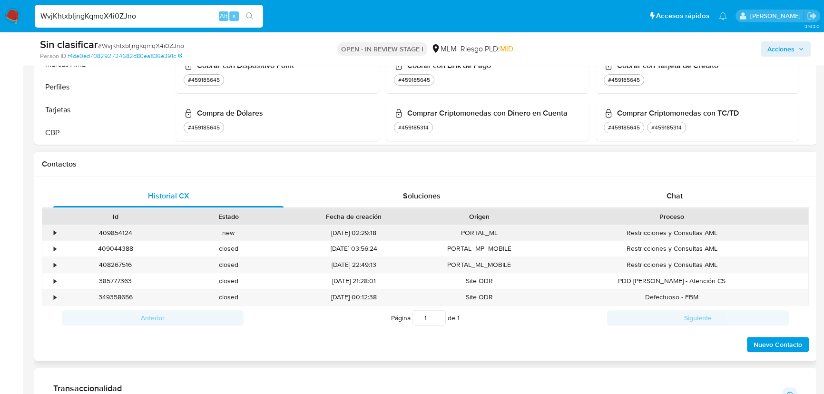
click at [55, 232] on div "•" at bounding box center [55, 232] width 2 height 9
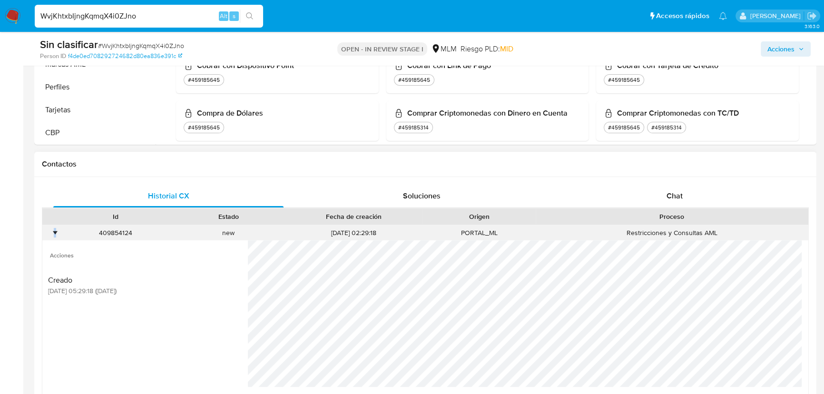
click at [56, 234] on div "•" at bounding box center [55, 232] width 2 height 9
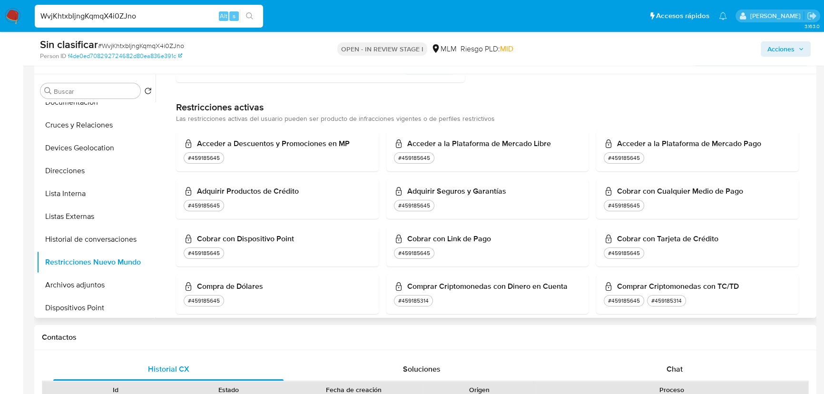
scroll to position [38, 0]
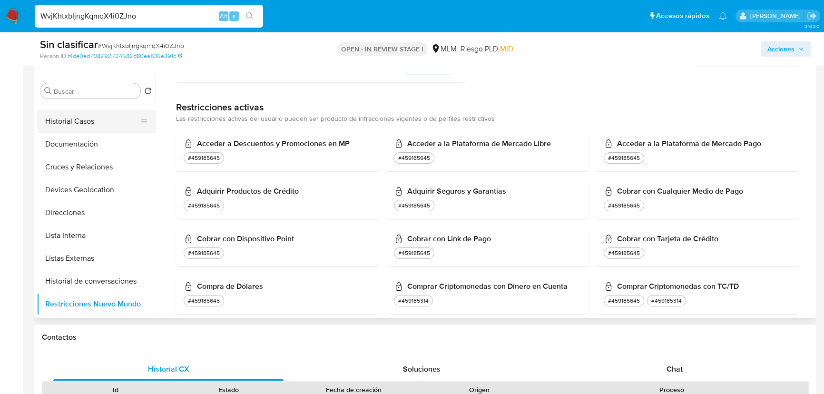
click at [82, 128] on button "Historial Casos" at bounding box center [92, 121] width 111 height 23
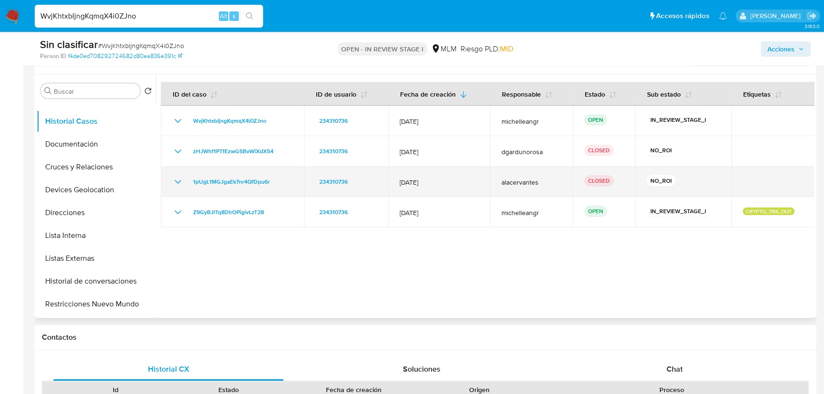
click at [180, 179] on icon "Mostrar/Ocultar" at bounding box center [177, 181] width 11 height 11
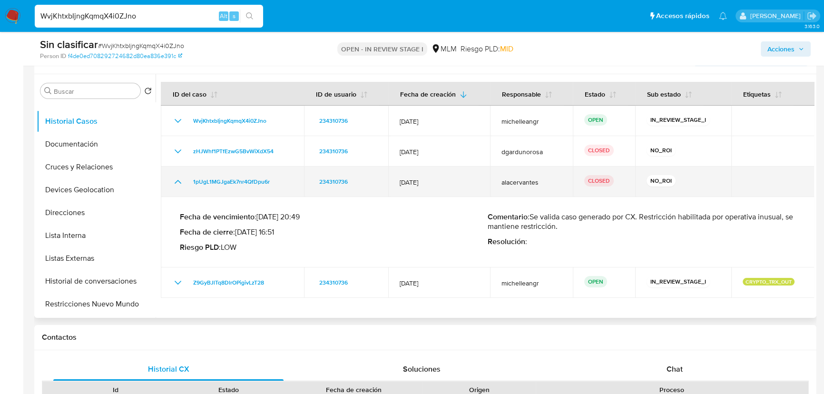
click at [180, 179] on icon "Mostrar/Ocultar" at bounding box center [177, 181] width 11 height 11
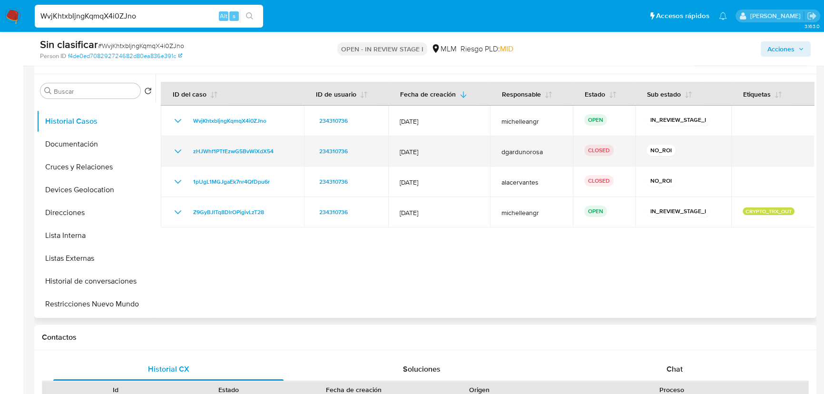
click at [178, 152] on icon "Mostrar/Ocultar" at bounding box center [178, 151] width 7 height 4
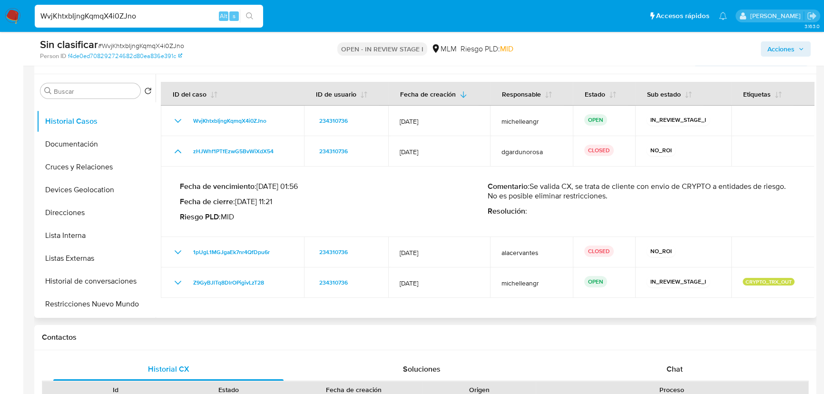
drag, startPoint x: 623, startPoint y: 197, endPoint x: 533, endPoint y: 186, distance: 90.6
click at [533, 186] on p "Comentario : Se valida CX, se trata de cliente con envio de CRYPTO a entidades …" at bounding box center [642, 191] width 308 height 19
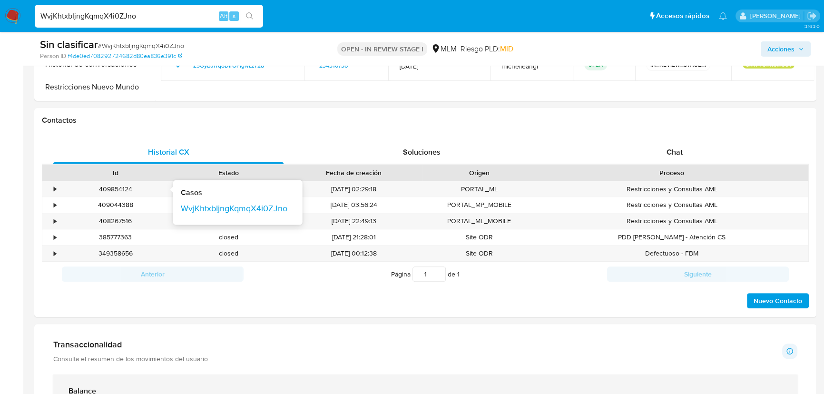
scroll to position [433, 0]
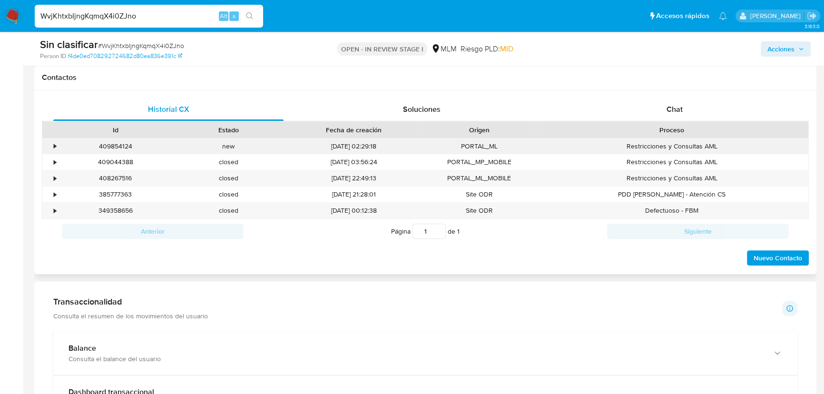
click at [52, 146] on div "•" at bounding box center [50, 147] width 17 height 16
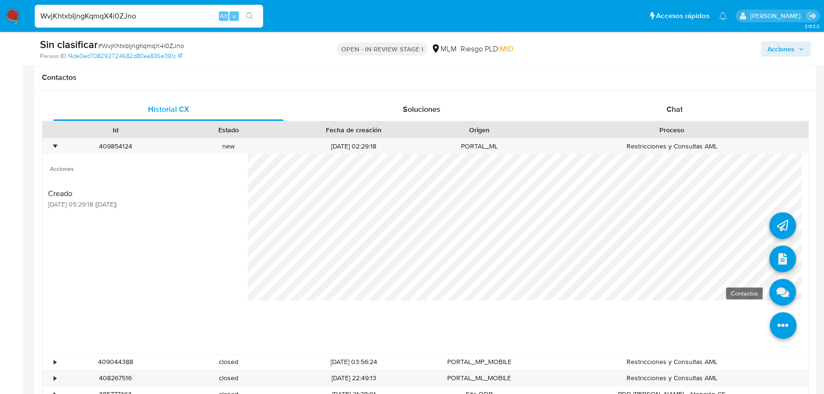
click at [781, 292] on icon at bounding box center [783, 292] width 27 height 27
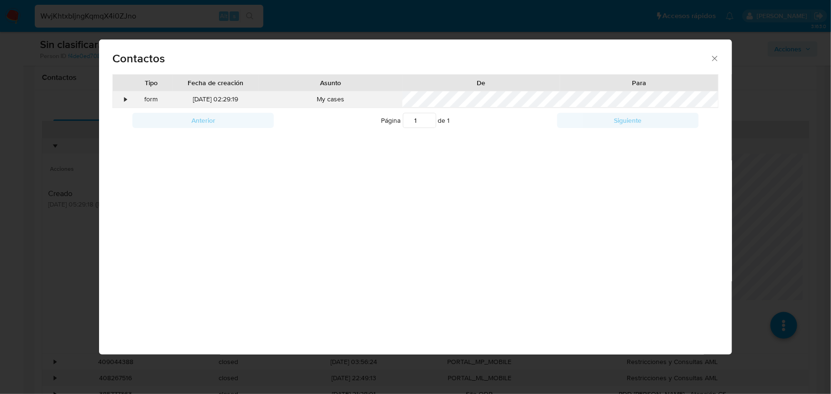
click at [130, 98] on div "form" at bounding box center [150, 99] width 43 height 16
click at [128, 98] on div "•" at bounding box center [121, 99] width 17 height 16
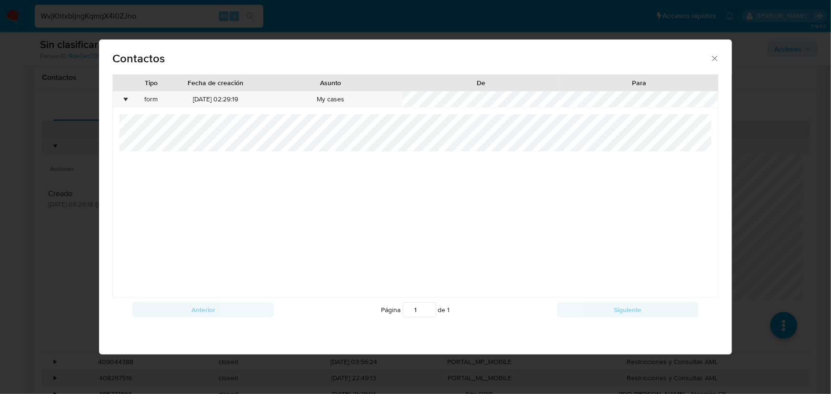
click at [711, 56] on icon "close" at bounding box center [715, 59] width 10 height 10
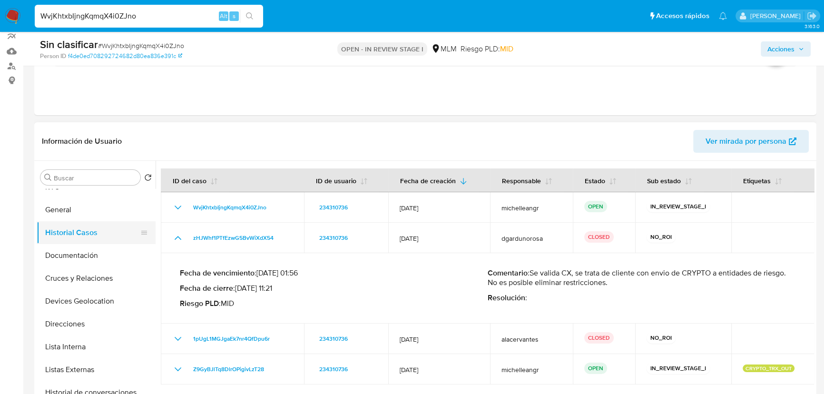
scroll to position [0, 0]
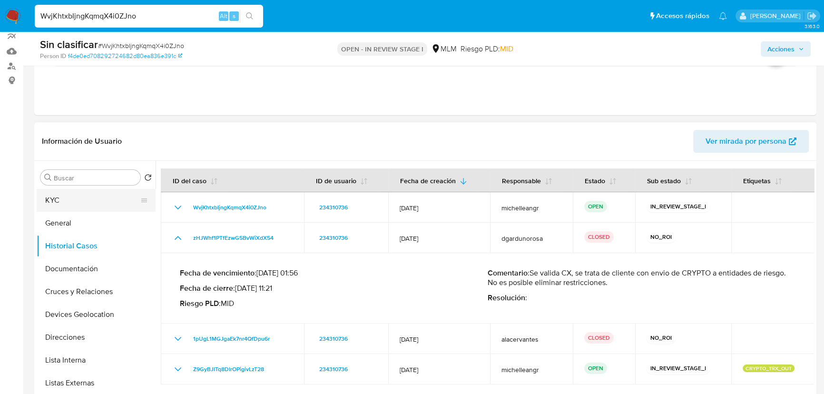
click at [70, 202] on button "KYC" at bounding box center [92, 200] width 111 height 23
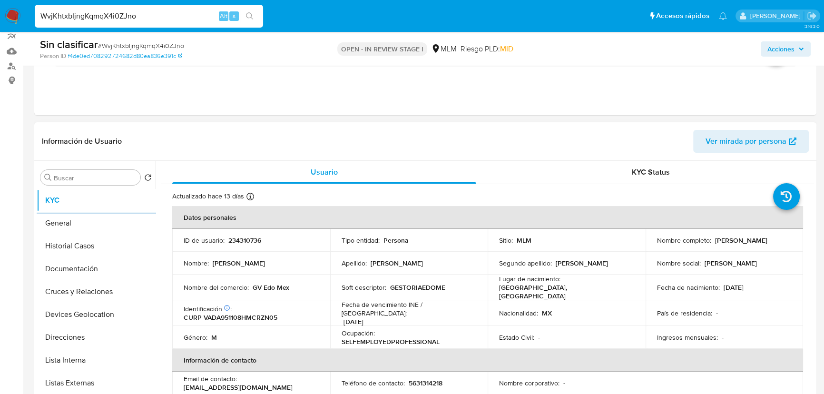
click at [241, 239] on p "234310736" at bounding box center [244, 240] width 33 height 9
copy p "234310736"
click at [63, 238] on button "Historial Casos" at bounding box center [92, 246] width 111 height 23
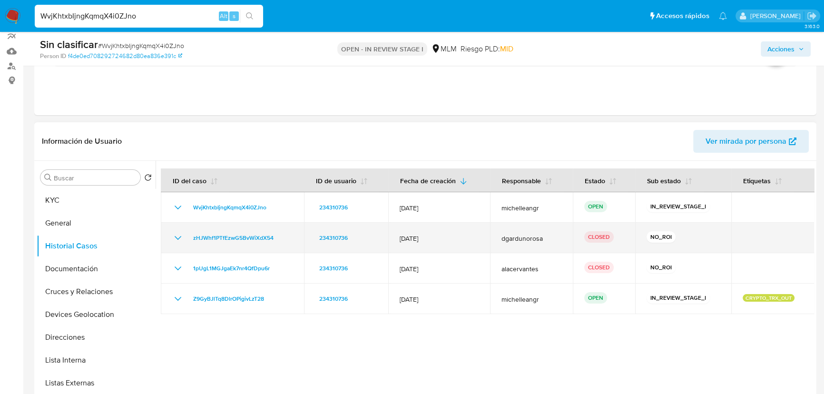
click at [176, 238] on icon "Mostrar/Ocultar" at bounding box center [178, 238] width 7 height 4
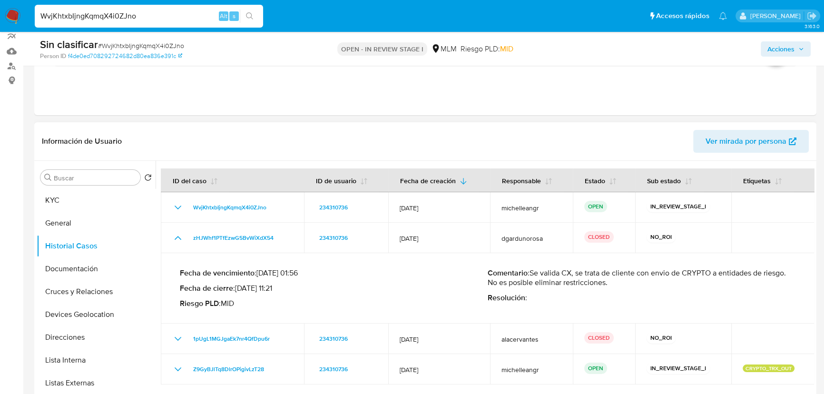
drag, startPoint x: 611, startPoint y: 285, endPoint x: 531, endPoint y: 273, distance: 80.5
click at [531, 273] on p "Comentario : Se valida CX, se trata de cliente con envio de CRYPTO a entidades …" at bounding box center [642, 277] width 308 height 19
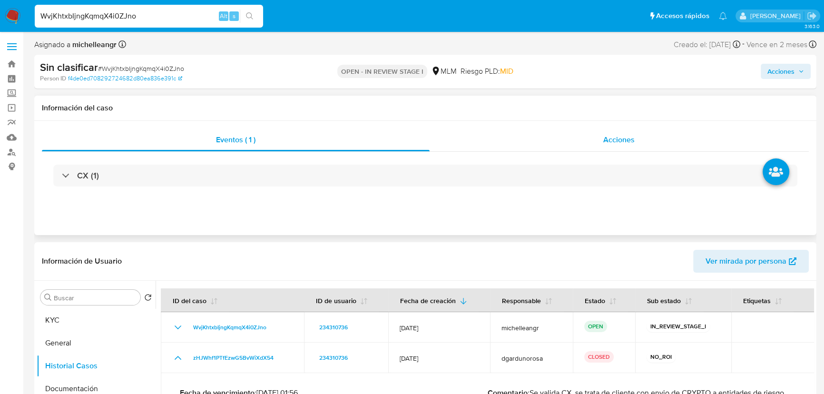
click at [622, 146] on div "Acciones" at bounding box center [620, 140] width 380 height 23
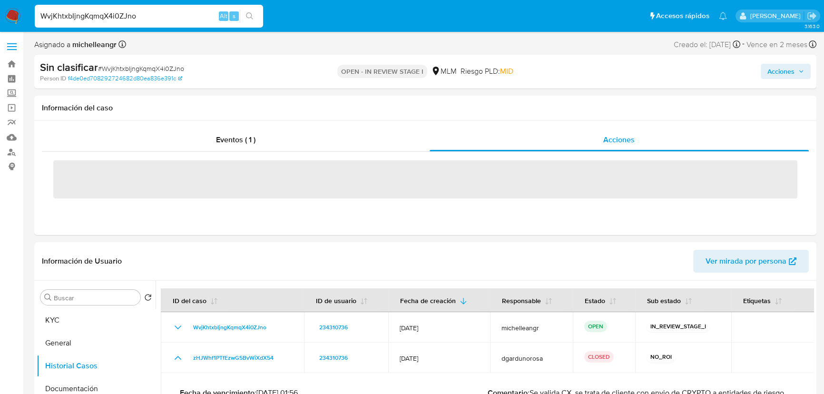
click at [784, 71] on span "Acciones" at bounding box center [781, 71] width 27 height 15
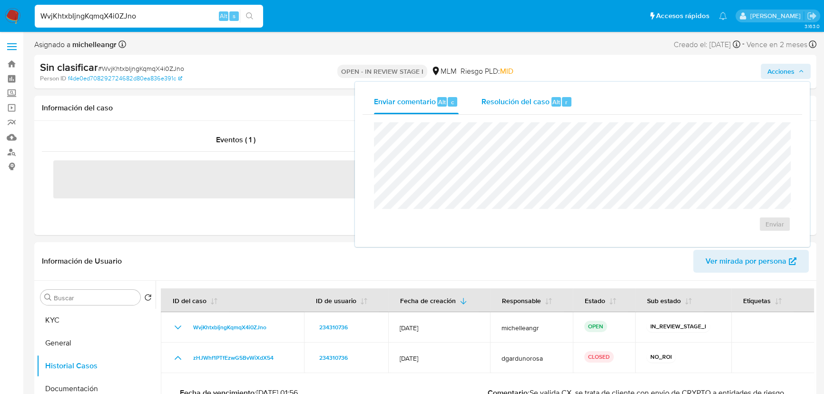
click at [520, 104] on span "Resolución del caso" at bounding box center [516, 101] width 68 height 11
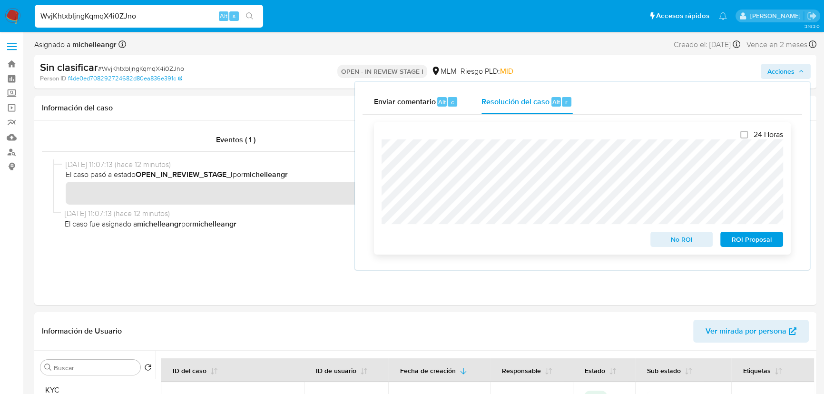
click at [683, 242] on span "No ROI" at bounding box center [682, 239] width 50 height 13
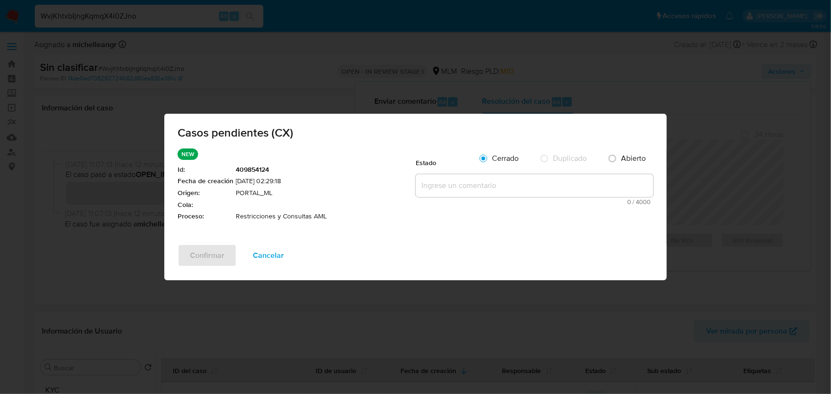
click at [448, 178] on textarea at bounding box center [535, 185] width 238 height 23
paste textarea "Se valida CX, cliente con restricción por envio de crypto a entidades sancionad…"
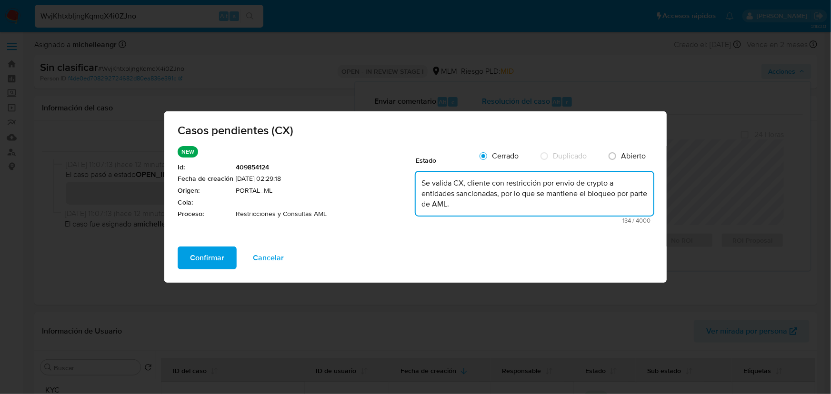
type textarea "Se valida CX, cliente con restricción por envio de crypto a entidades sancionad…"
click at [208, 257] on span "Confirmar" at bounding box center [207, 258] width 34 height 21
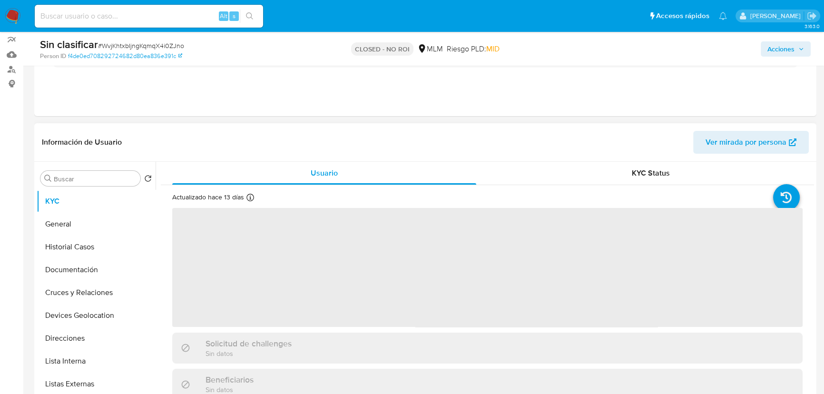
scroll to position [86, 0]
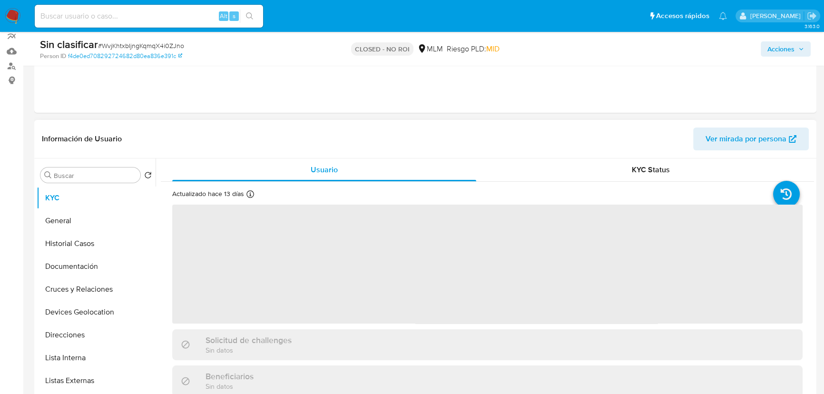
select select "10"
click at [254, 255] on span "‌" at bounding box center [487, 264] width 631 height 119
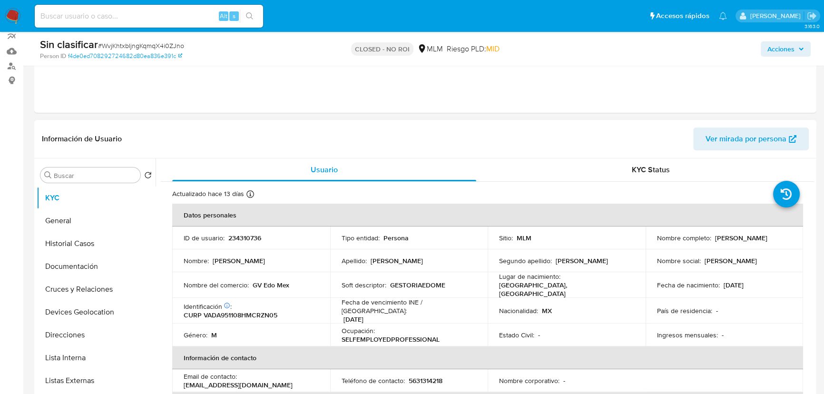
click at [251, 248] on td "ID de usuario : 234310736" at bounding box center [251, 238] width 158 height 23
click at [248, 237] on p "234310736" at bounding box center [244, 238] width 33 height 9
copy p "234310736"
drag, startPoint x: 710, startPoint y: 239, endPoint x: 782, endPoint y: 239, distance: 71.9
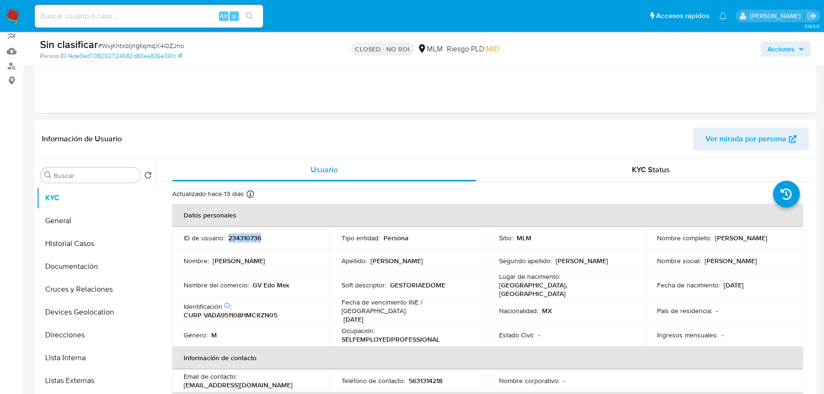
click at [782, 239] on div "Nombre completo : [PERSON_NAME]" at bounding box center [724, 238] width 135 height 9
copy div "[PERSON_NAME]"
click at [119, 20] on input at bounding box center [149, 16] width 228 height 12
paste input "ROAggO1gpCSOsgLzzM5jhyI2"
type input "ROAggO1gpCSOsgLzzM5jhyI2"
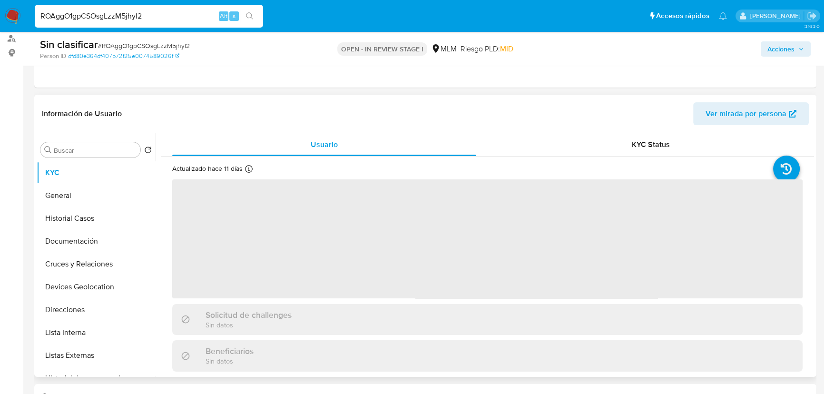
scroll to position [129, 0]
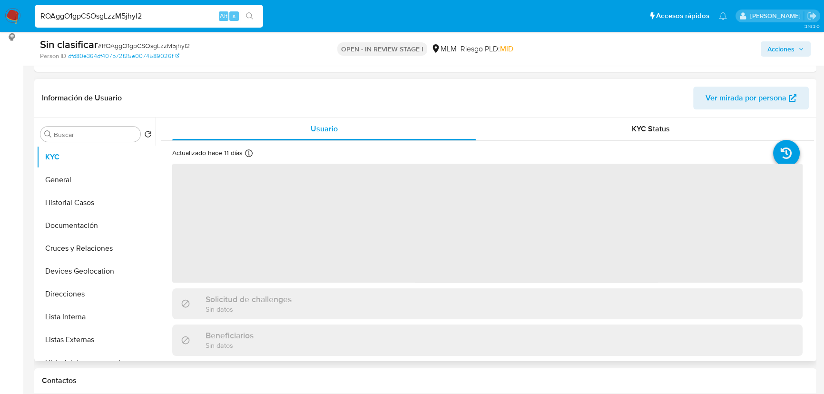
select select "10"
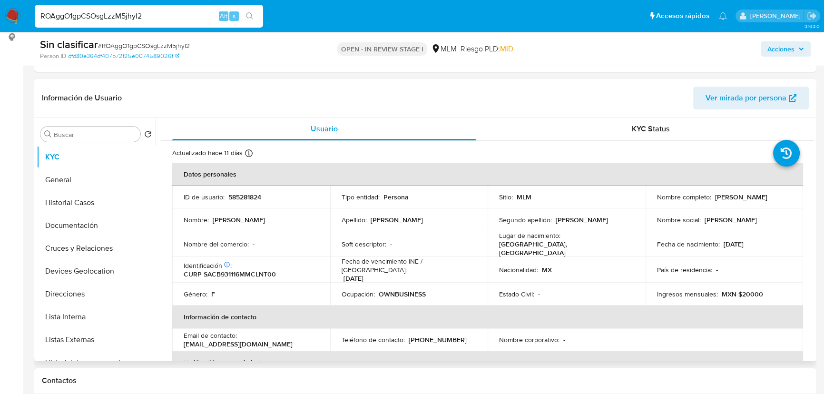
click at [235, 198] on p "585281824" at bounding box center [244, 197] width 33 height 9
copy p "585281824"
drag, startPoint x: 655, startPoint y: 201, endPoint x: 757, endPoint y: 201, distance: 102.3
click at [768, 200] on div "Nombre completo : [PERSON_NAME]" at bounding box center [724, 197] width 135 height 9
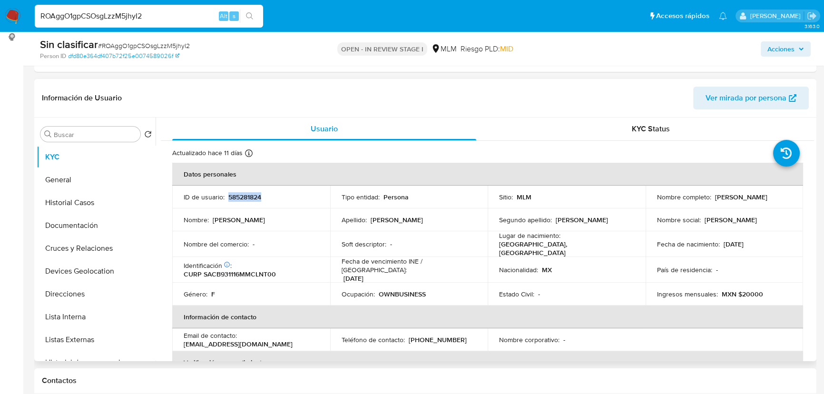
copy p "[PERSON_NAME]"
click at [88, 194] on button "Historial Casos" at bounding box center [92, 202] width 111 height 23
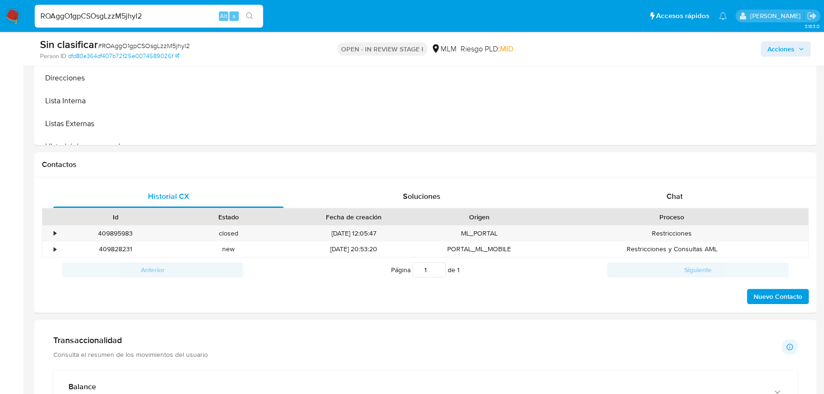
scroll to position [346, 0]
click at [54, 233] on div "•" at bounding box center [55, 232] width 2 height 9
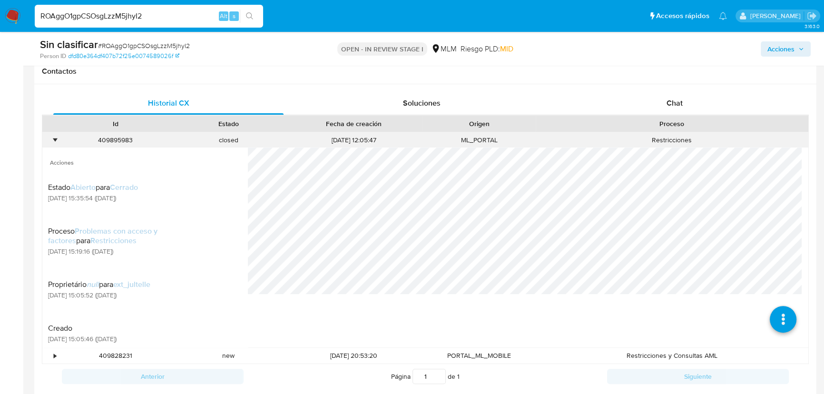
scroll to position [389, 0]
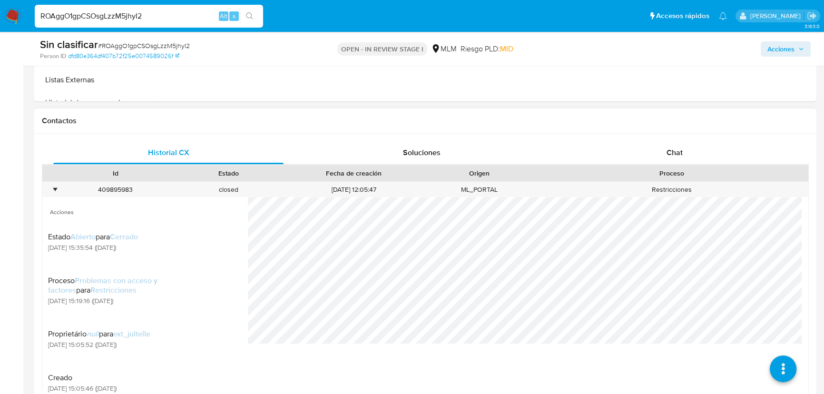
drag, startPoint x: 55, startPoint y: 189, endPoint x: 53, endPoint y: 201, distance: 12.6
click at [55, 188] on div "•" at bounding box center [55, 189] width 2 height 9
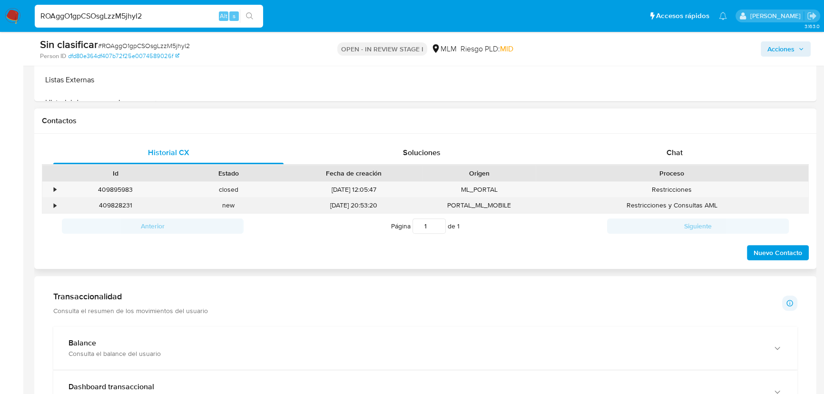
click at [51, 205] on div "•" at bounding box center [50, 206] width 17 height 16
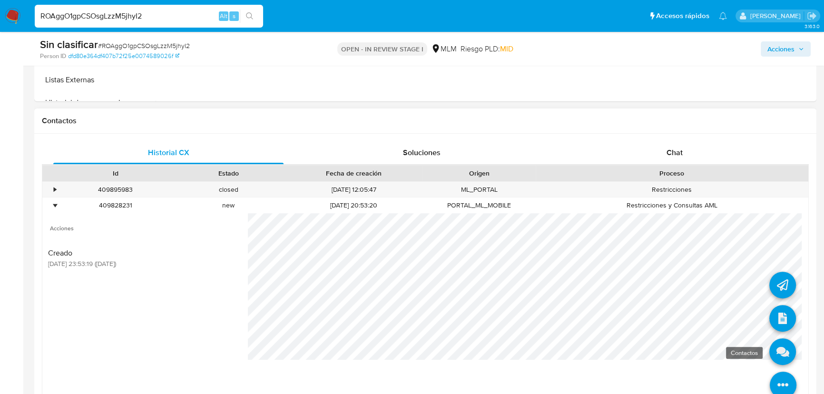
click at [772, 348] on icon at bounding box center [783, 351] width 27 height 27
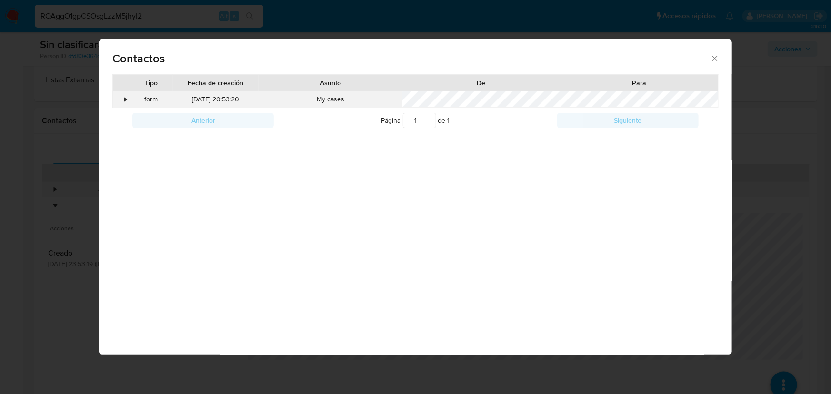
click at [129, 102] on div "form" at bounding box center [150, 99] width 43 height 16
click at [129, 97] on div "form" at bounding box center [150, 99] width 43 height 16
click at [124, 100] on div "•" at bounding box center [125, 100] width 2 height 10
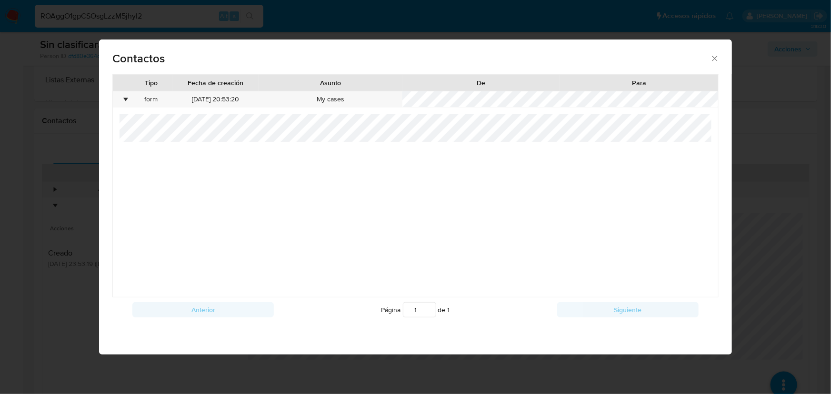
drag, startPoint x: 716, startPoint y: 60, endPoint x: 361, endPoint y: 109, distance: 358.5
click at [716, 60] on icon "close" at bounding box center [714, 58] width 5 height 5
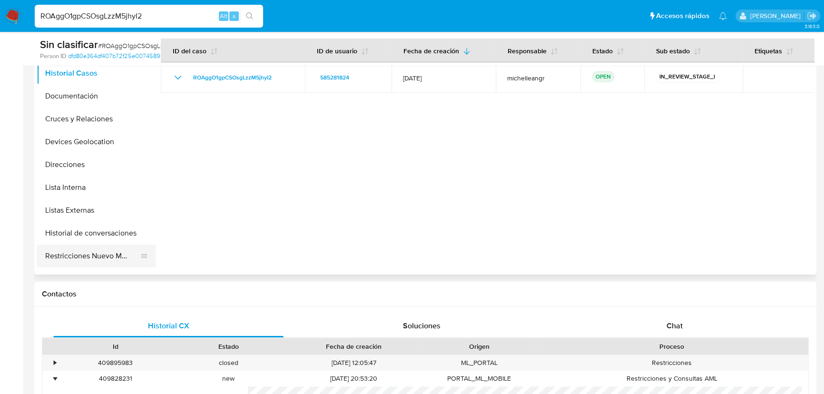
scroll to position [86, 0]
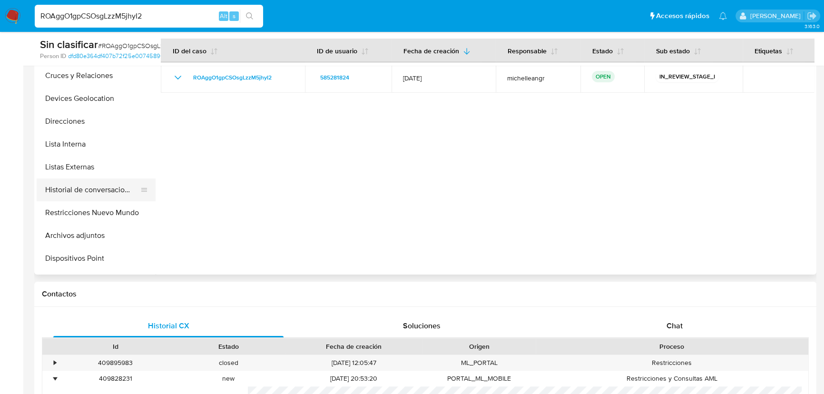
click at [96, 186] on button "Historial de conversaciones" at bounding box center [92, 190] width 111 height 23
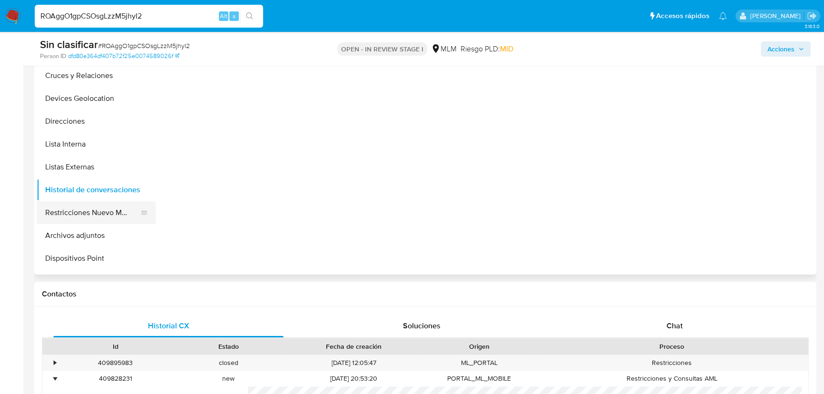
click at [86, 206] on button "Restricciones Nuevo Mundo" at bounding box center [92, 212] width 111 height 23
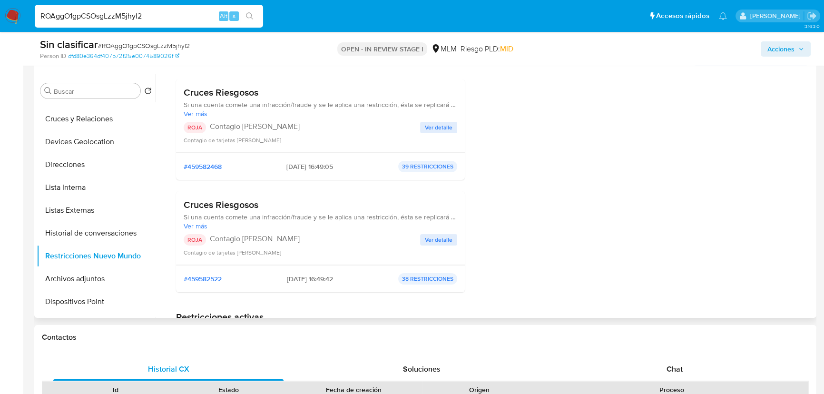
scroll to position [129, 0]
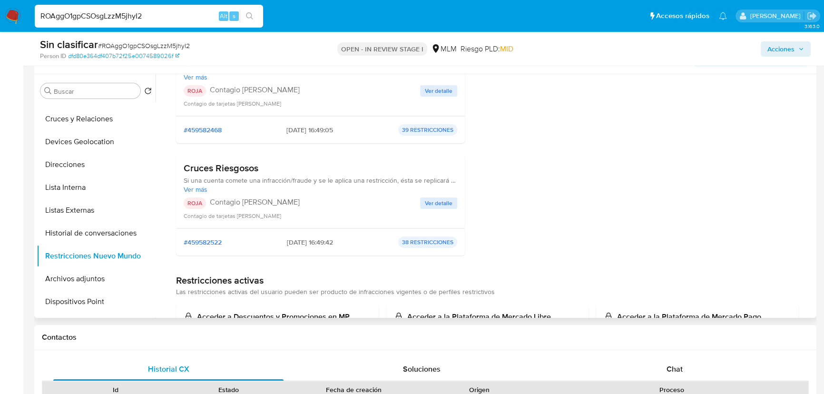
click at [433, 86] on span "Ver detalle" at bounding box center [439, 91] width 28 height 10
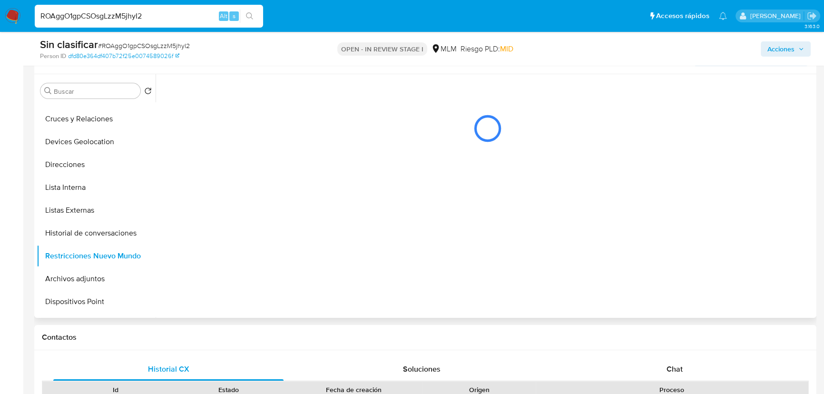
scroll to position [0, 0]
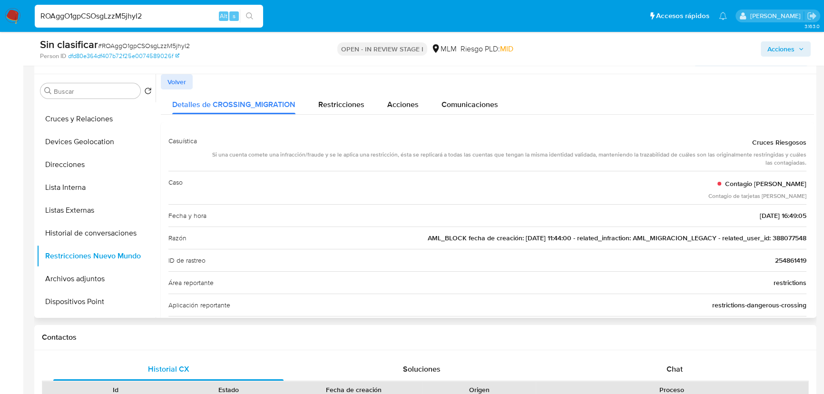
click at [456, 244] on div "Razón AML_BLOCK fecha de creación: 06/04/2020 11:44:00 - related_infraction: AM…" at bounding box center [488, 238] width 638 height 22
click at [662, 242] on span "AML_BLOCK fecha de creación: 06/04/2020 11:44:00 - related_infraction: AML_MIGR…" at bounding box center [617, 238] width 379 height 10
drag, startPoint x: 729, startPoint y: 242, endPoint x: 784, endPoint y: 242, distance: 54.7
click at [730, 242] on span "AML_BLOCK fecha de creación: 06/04/2020 11:44:00 - related_infraction: AML_MIGR…" at bounding box center [617, 238] width 379 height 10
click at [787, 237] on span "AML_BLOCK fecha de creación: 06/04/2020 11:44:00 - related_infraction: AML_MIGR…" at bounding box center [617, 238] width 379 height 10
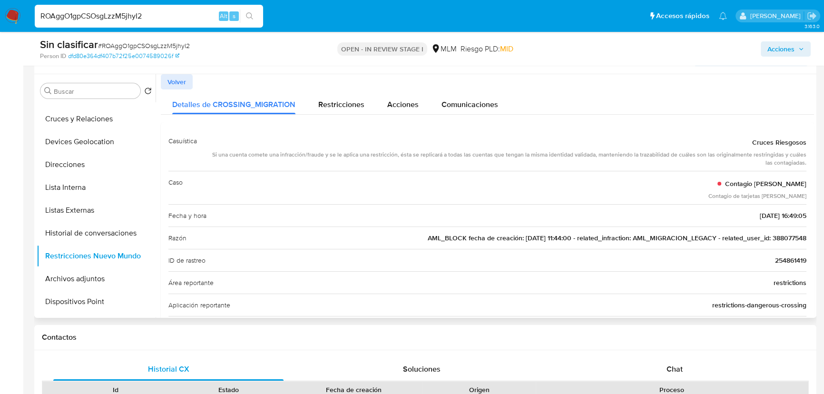
click at [787, 237] on span "AML_BLOCK fecha de creación: 06/04/2020 11:44:00 - related_infraction: AML_MIGR…" at bounding box center [617, 238] width 379 height 10
drag, startPoint x: 182, startPoint y: 81, endPoint x: 194, endPoint y: 96, distance: 19.0
click at [183, 81] on span "Volver" at bounding box center [177, 81] width 19 height 13
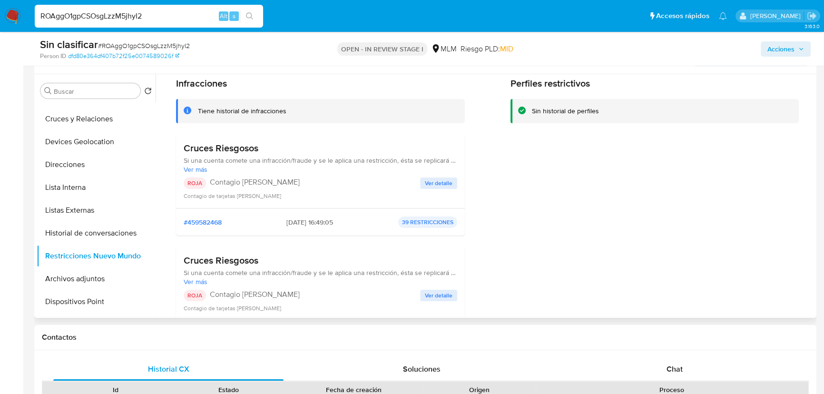
scroll to position [86, 0]
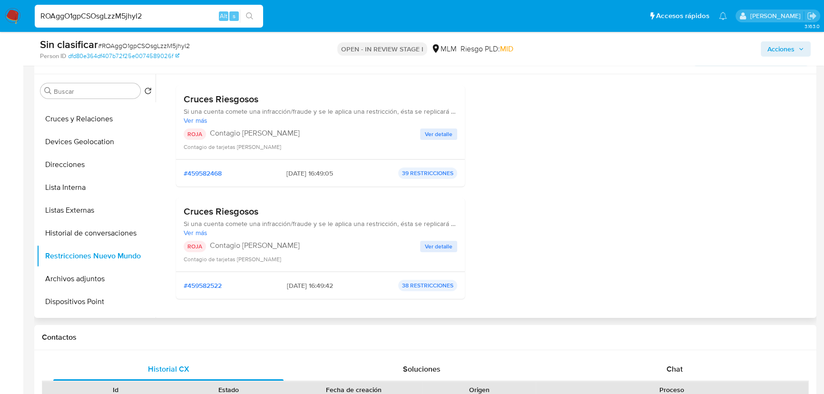
click at [431, 248] on span "Ver detalle" at bounding box center [439, 247] width 28 height 10
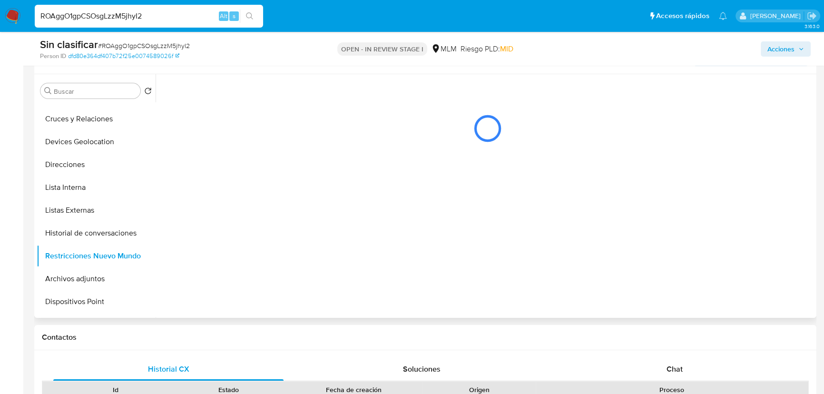
scroll to position [0, 0]
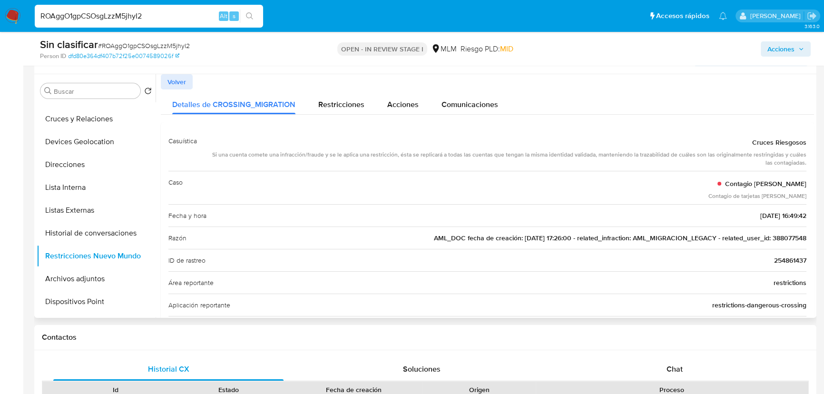
click at [797, 235] on span "AML_DOC fecha de creación: 25/03/2020 17:26:00 - related_infraction: AML_MIGRAC…" at bounding box center [620, 238] width 373 height 10
drag, startPoint x: 168, startPoint y: 15, endPoint x: 0, endPoint y: -46, distance: 178.9
paste input "u06hY8eKCqfDfZ3bWpFDcGWKs"
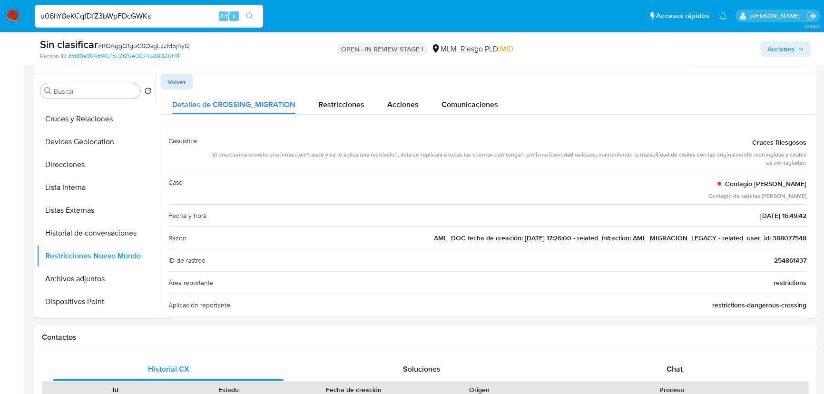
type input "u06hY8eKCqfDfZ3bWpFDcGWKs"
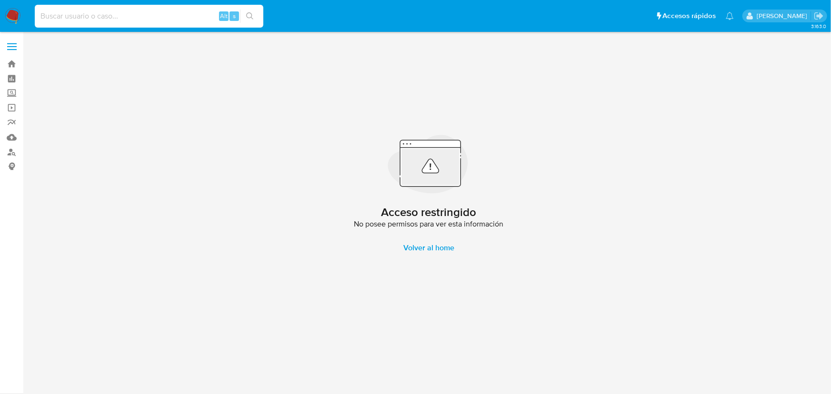
click at [97, 10] on input at bounding box center [149, 16] width 228 height 12
paste input "u06hY8eKCqfDfZ3bWpFDcGWKs"
click at [60, 11] on input "u06hY8eKCqfDfZ3bWpFDcGWKs" at bounding box center [149, 16] width 228 height 12
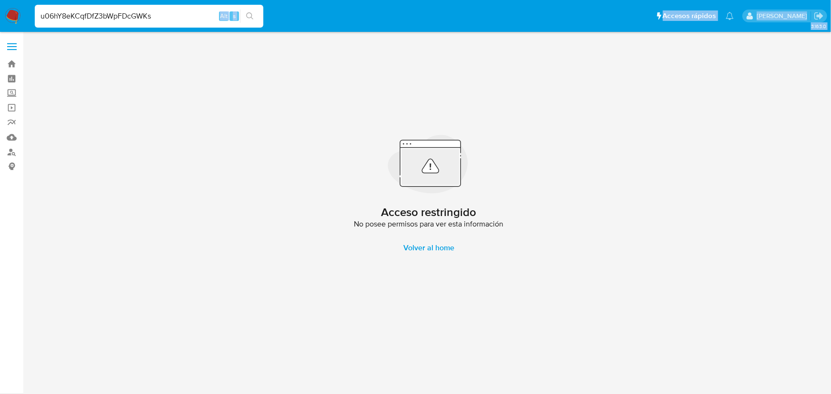
drag, startPoint x: 168, startPoint y: 22, endPoint x: 0, endPoint y: -2, distance: 169.3
click at [0, 0] on html "Pausado Ver notificaciones u06hY8eKCqfDfZ3bWpFDcGWKs Alt s Accesos rápidos Pres…" at bounding box center [415, 197] width 831 height 394
drag, startPoint x: 159, startPoint y: 11, endPoint x: 0, endPoint y: -10, distance: 159.8
click at [0, 0] on html "Pausado Ver notificaciones u06hY8eKCqfDfZ3bWpFDcGWKs Alt s Accesos rápidos Pres…" at bounding box center [415, 197] width 831 height 394
paste input
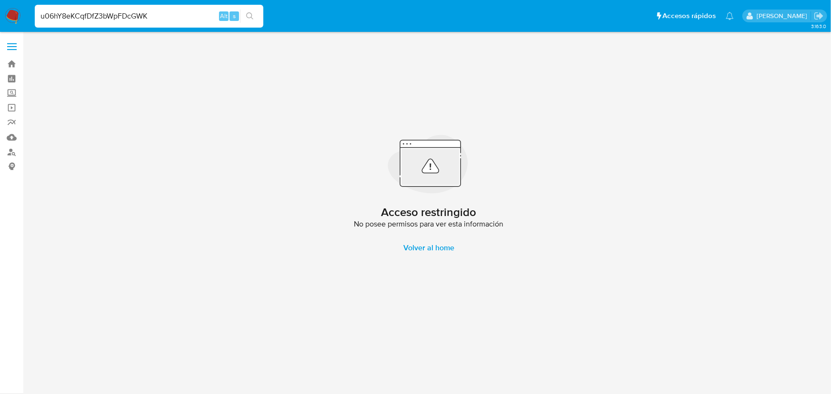
type input "u06hY8eKCqfDfZ3bWpFDcGWK"
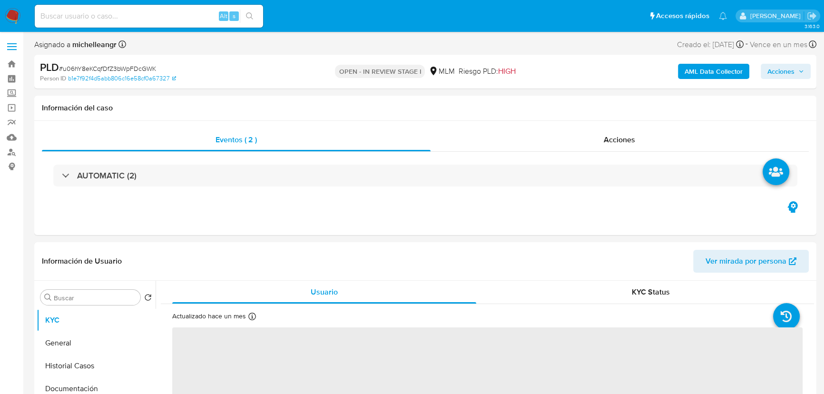
select select "10"
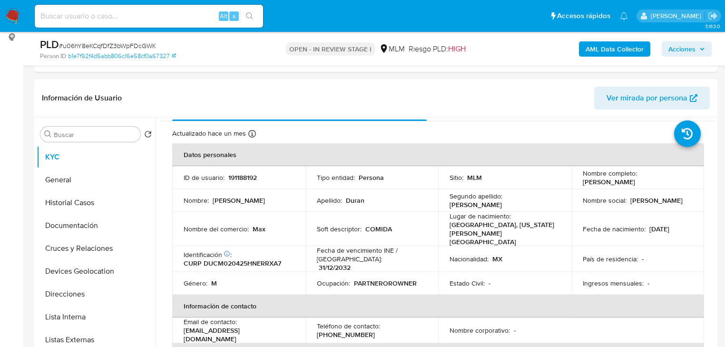
scroll to position [38, 0]
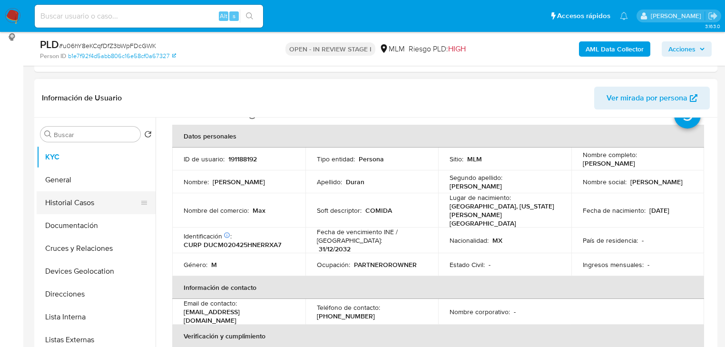
click at [79, 188] on button "General" at bounding box center [96, 180] width 119 height 23
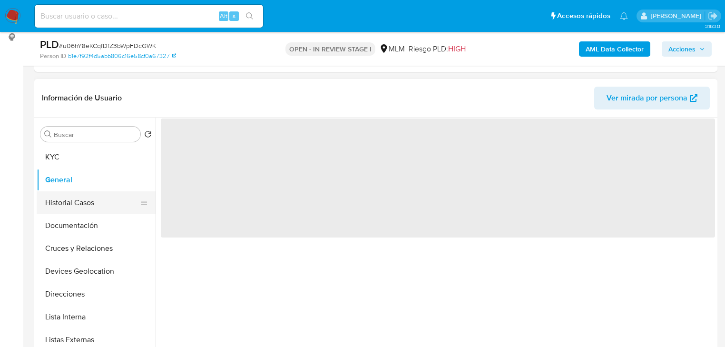
click at [74, 207] on button "Historial Casos" at bounding box center [92, 202] width 111 height 23
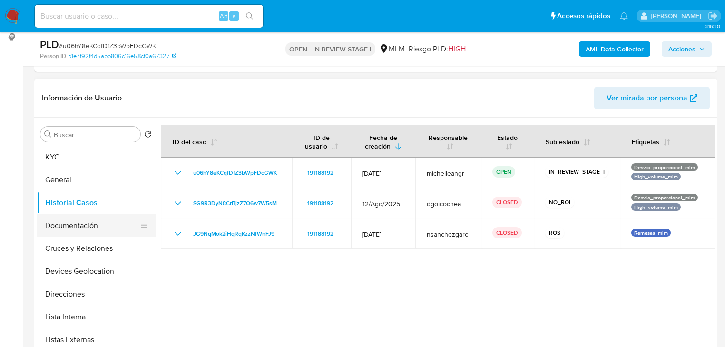
click at [79, 232] on button "Documentación" at bounding box center [92, 225] width 111 height 23
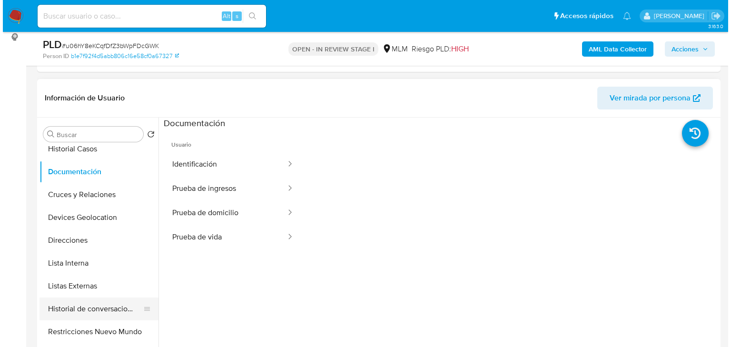
scroll to position [114, 0]
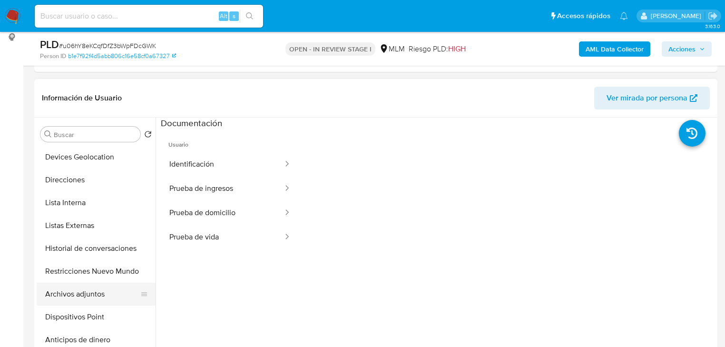
click at [95, 302] on button "Archivos adjuntos" at bounding box center [92, 294] width 111 height 23
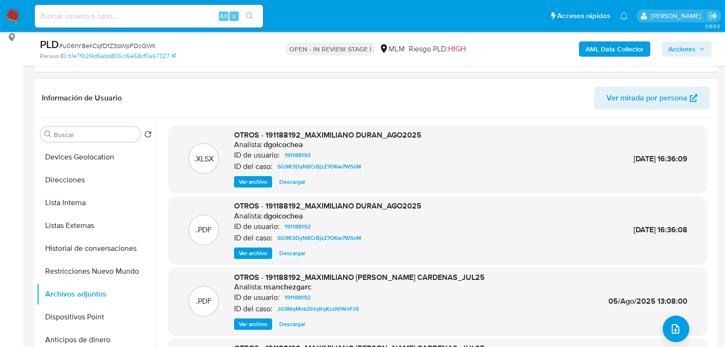
click at [250, 183] on span "Ver archivo" at bounding box center [253, 182] width 29 height 10
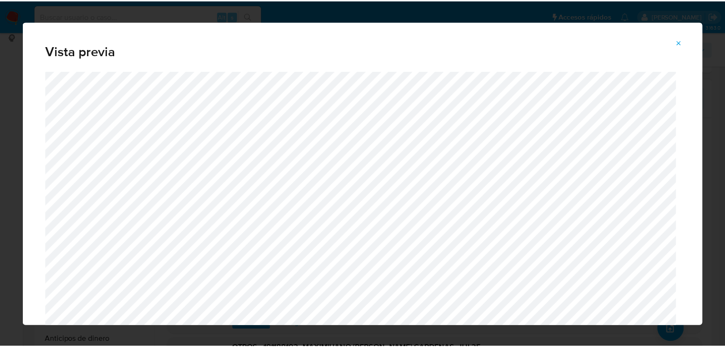
scroll to position [30, 0]
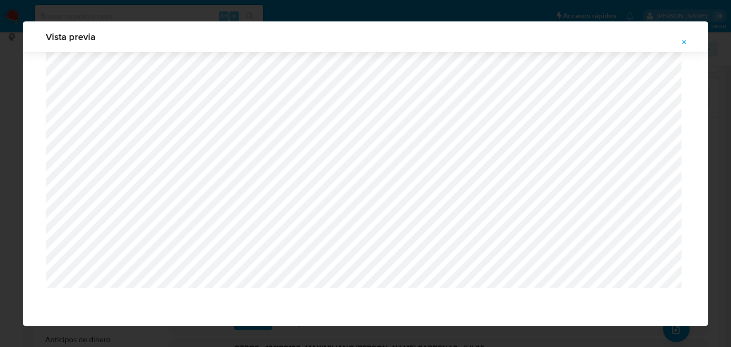
click at [686, 42] on icon "Attachment preview" at bounding box center [685, 43] width 8 height 8
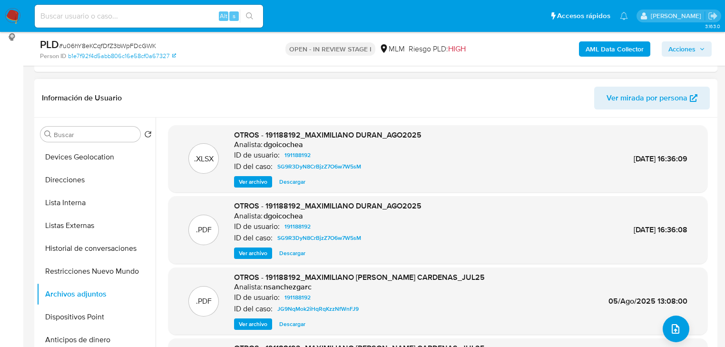
click at [296, 182] on span "Descargar" at bounding box center [292, 182] width 26 height 10
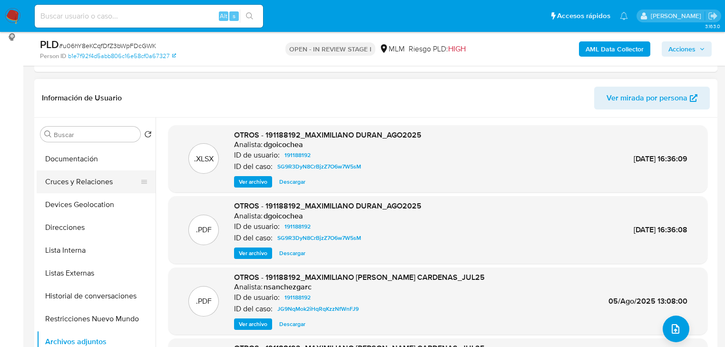
scroll to position [0, 0]
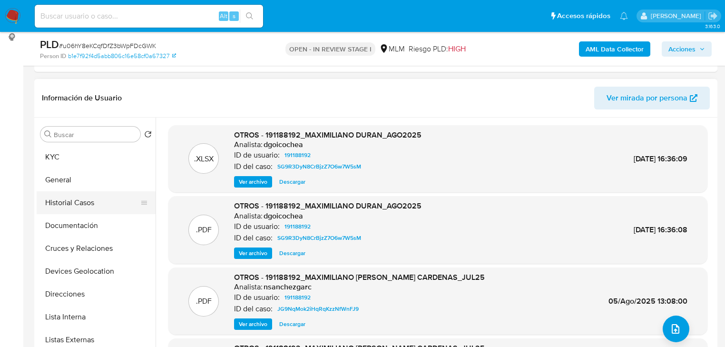
drag, startPoint x: 106, startPoint y: 204, endPoint x: 142, endPoint y: 200, distance: 35.9
click at [106, 203] on button "Historial Casos" at bounding box center [92, 202] width 111 height 23
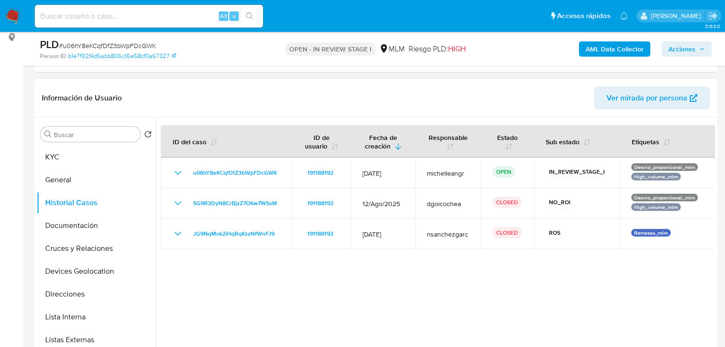
scroll to position [168, 0]
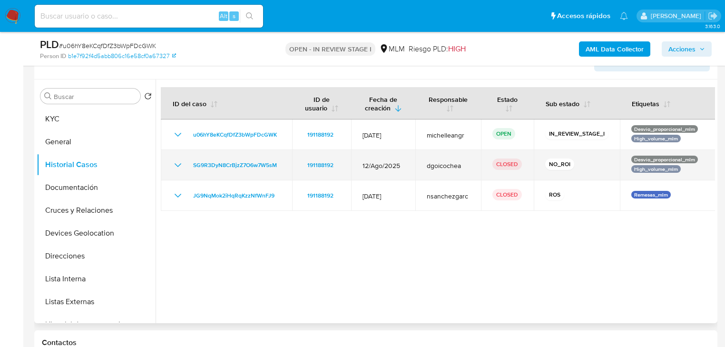
click at [181, 165] on icon "Mostrar/Ocultar" at bounding box center [177, 164] width 11 height 11
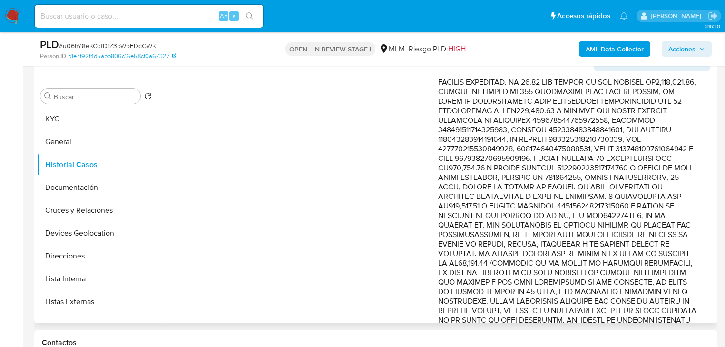
scroll to position [495, 0]
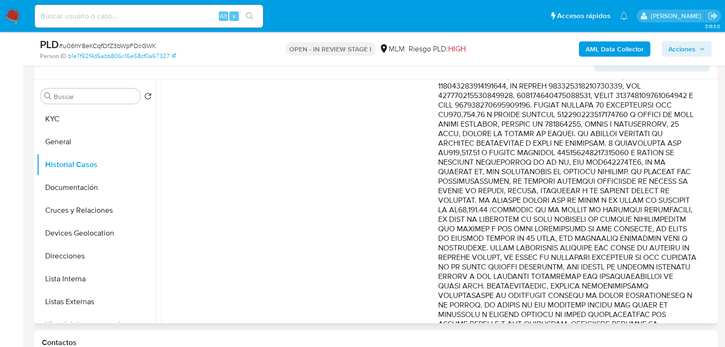
drag, startPoint x: 571, startPoint y: 223, endPoint x: 672, endPoint y: 259, distance: 107.2
click at [672, 259] on p "Comentario :" at bounding box center [567, 63] width 258 height 724
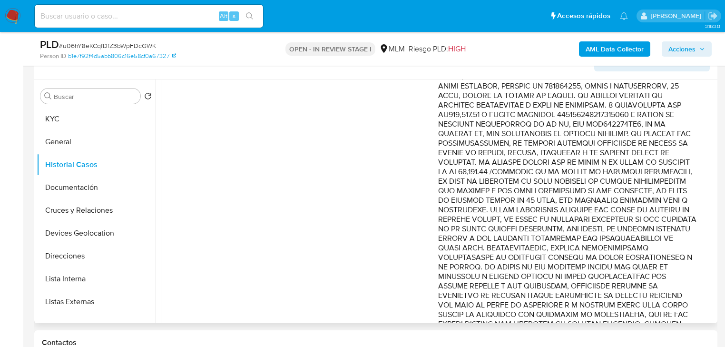
scroll to position [571, 0]
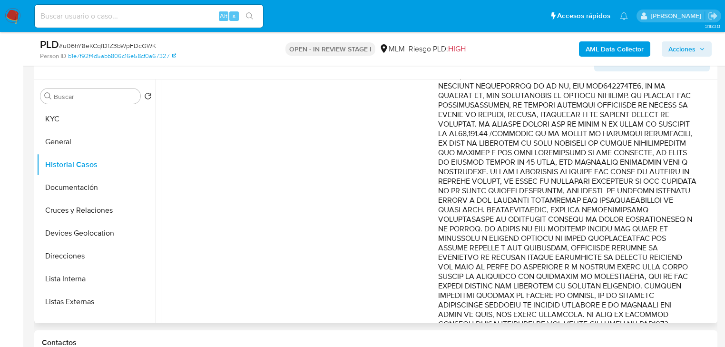
drag, startPoint x: 626, startPoint y: 181, endPoint x: 632, endPoint y: 179, distance: 6.2
drag, startPoint x: 533, startPoint y: 191, endPoint x: 687, endPoint y: 203, distance: 154.2
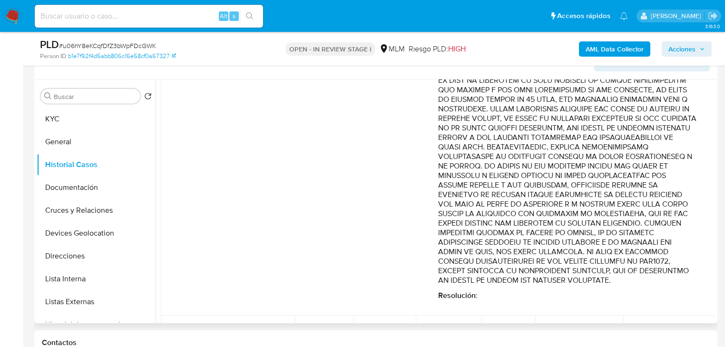
scroll to position [647, 0]
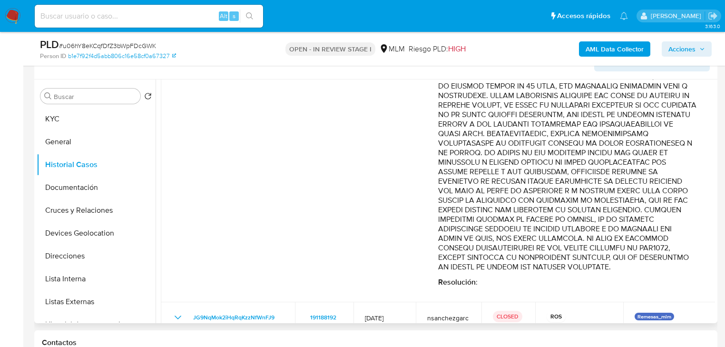
drag, startPoint x: 627, startPoint y: 164, endPoint x: 679, endPoint y: 282, distance: 128.8
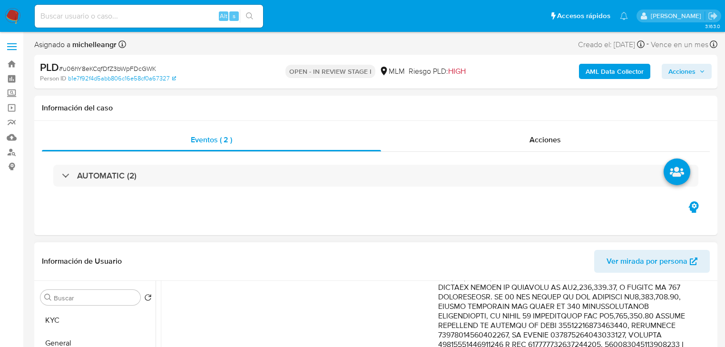
scroll to position [0, 0]
click at [53, 319] on button "KYC" at bounding box center [92, 320] width 111 height 23
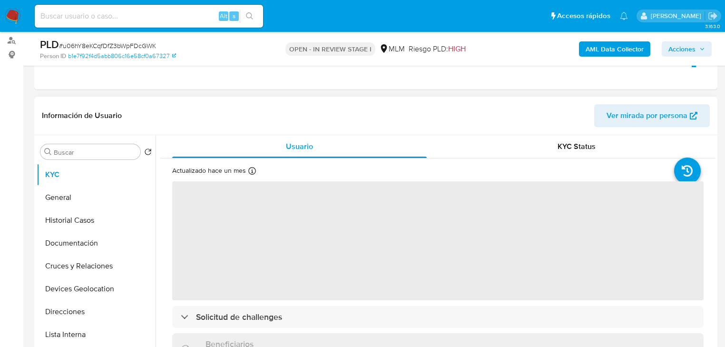
scroll to position [152, 0]
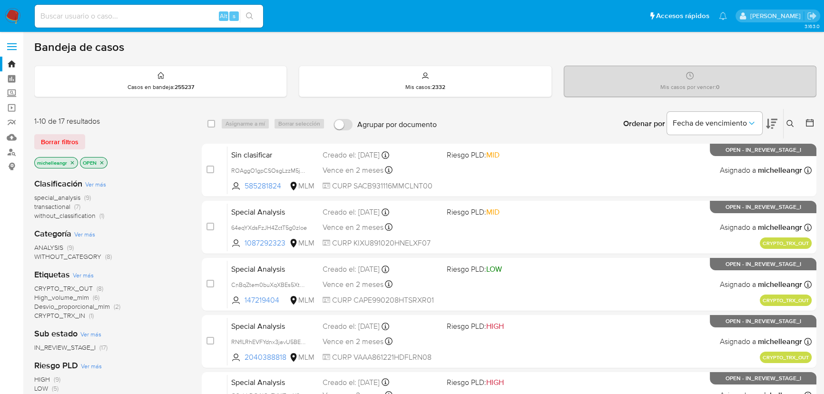
click at [87, 16] on input at bounding box center [149, 16] width 228 height 12
paste input "388077548"
type input "388077548"
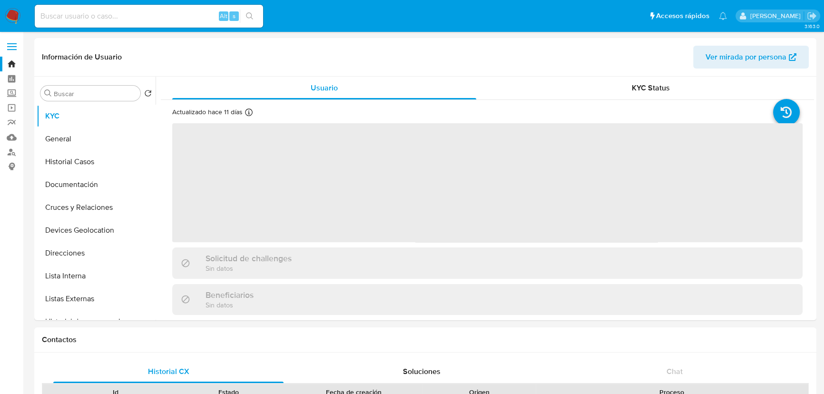
select select "10"
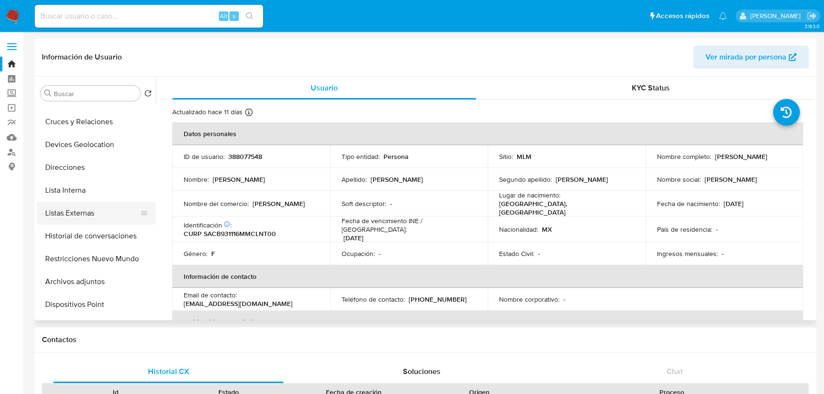
scroll to position [86, 0]
click at [84, 262] on button "Restricciones Nuevo Mundo" at bounding box center [92, 258] width 111 height 23
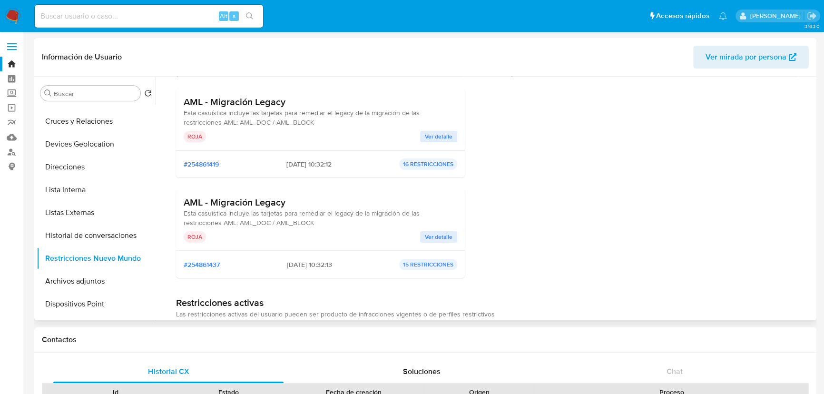
scroll to position [129, 0]
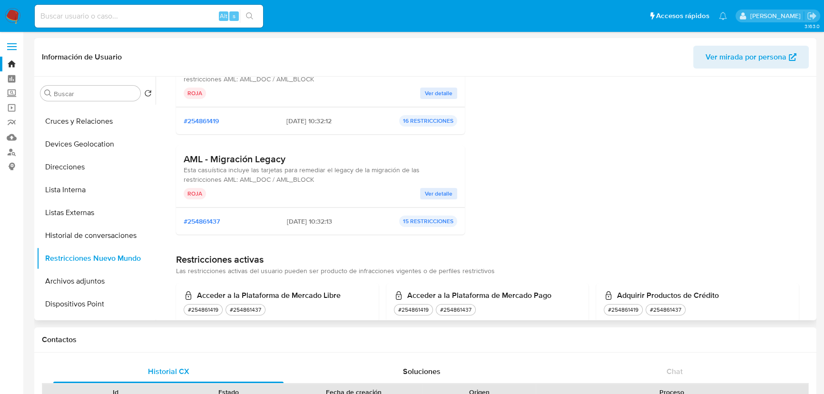
click at [441, 196] on span "Ver detalle" at bounding box center [439, 194] width 28 height 10
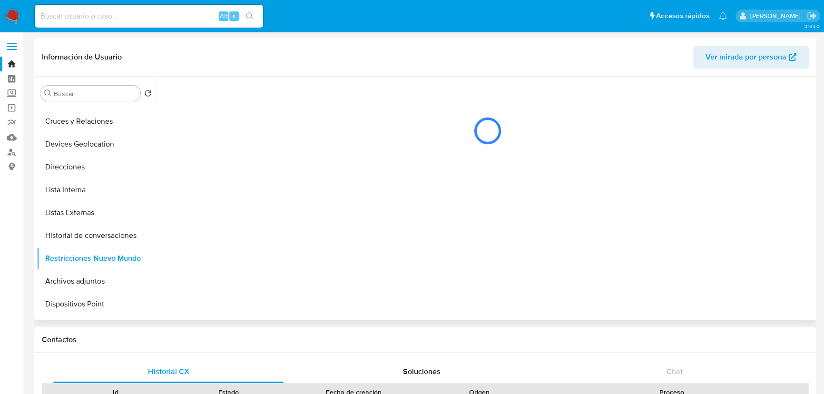
scroll to position [0, 0]
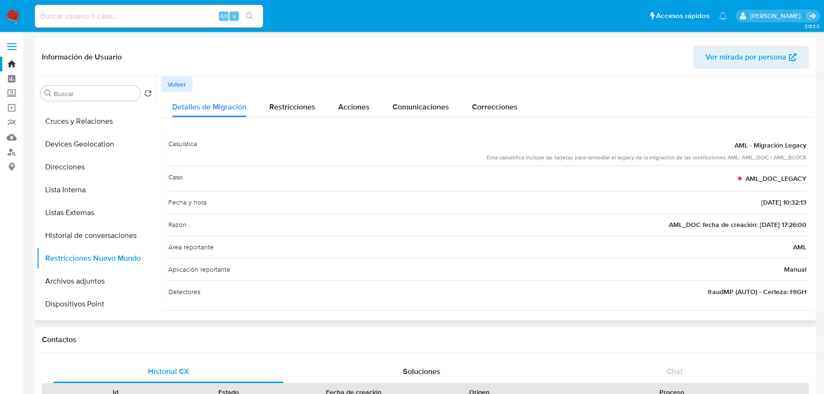
drag, startPoint x: 176, startPoint y: 84, endPoint x: 454, endPoint y: 173, distance: 292.4
click at [180, 83] on span "Volver" at bounding box center [177, 84] width 19 height 13
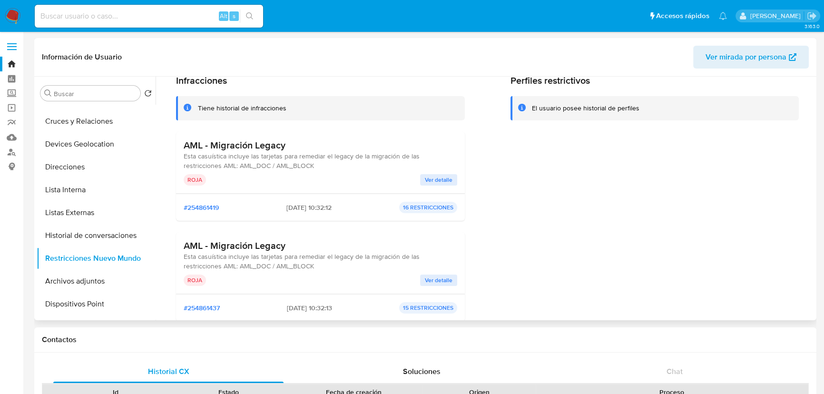
scroll to position [86, 0]
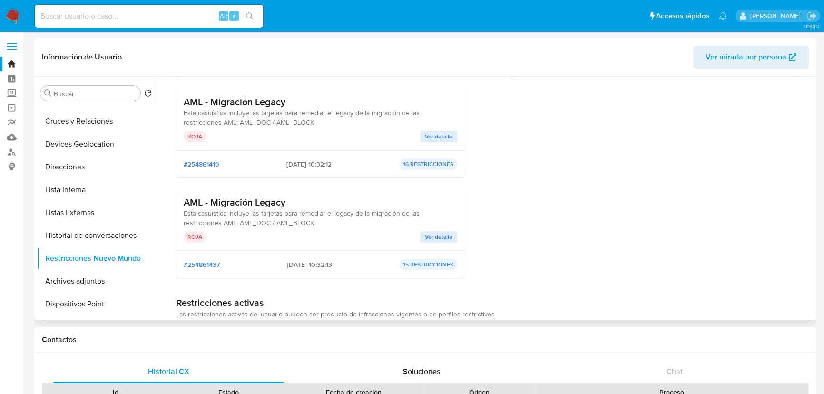
click at [427, 139] on span "Ver detalle" at bounding box center [439, 137] width 28 height 10
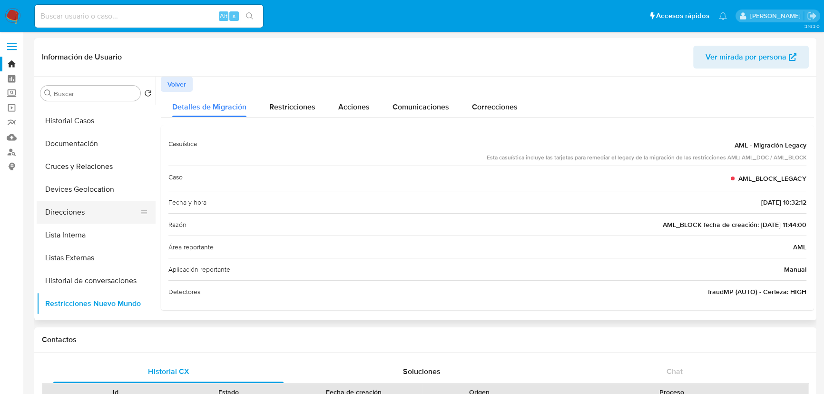
scroll to position [0, 0]
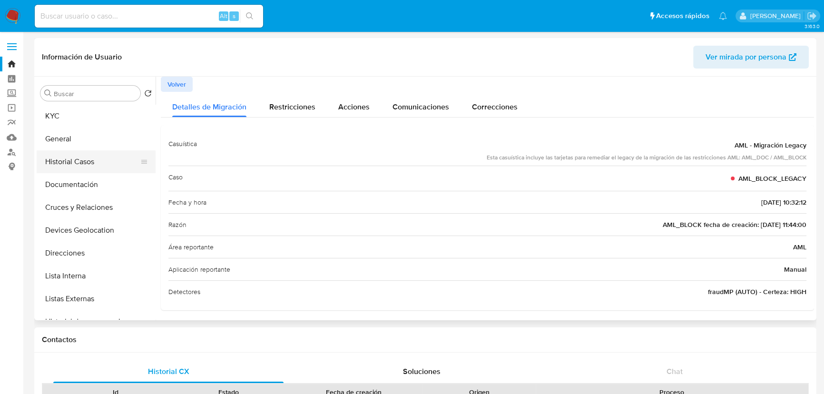
drag, startPoint x: 79, startPoint y: 161, endPoint x: 90, endPoint y: 164, distance: 11.7
click at [79, 161] on button "Historial Casos" at bounding box center [92, 161] width 111 height 23
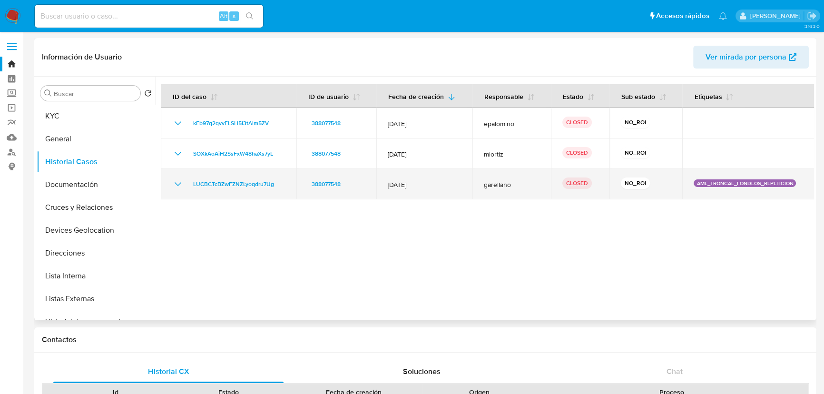
click at [181, 181] on icon "Mostrar/Ocultar" at bounding box center [177, 184] width 11 height 11
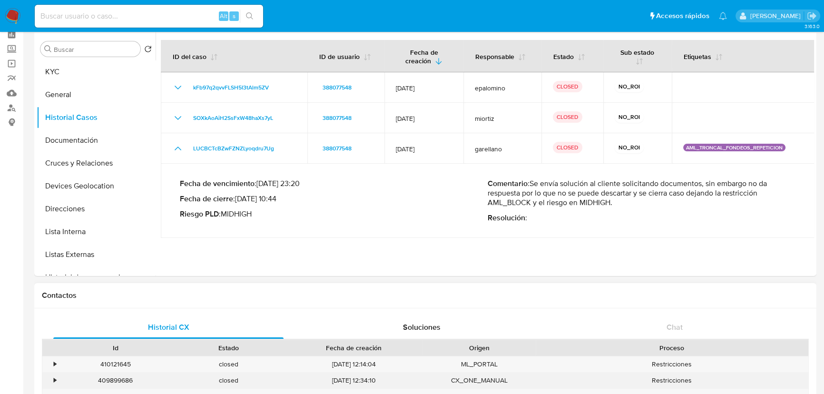
scroll to position [86, 0]
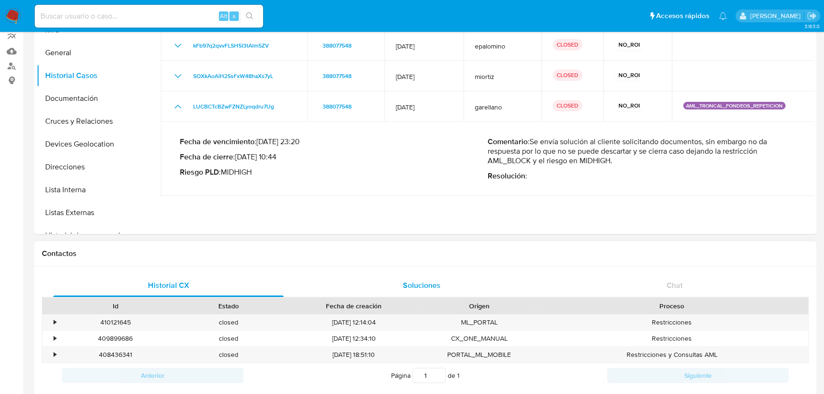
drag, startPoint x: 399, startPoint y: 278, endPoint x: 407, endPoint y: 278, distance: 7.7
click at [404, 278] on div "Soluciones" at bounding box center [422, 285] width 230 height 23
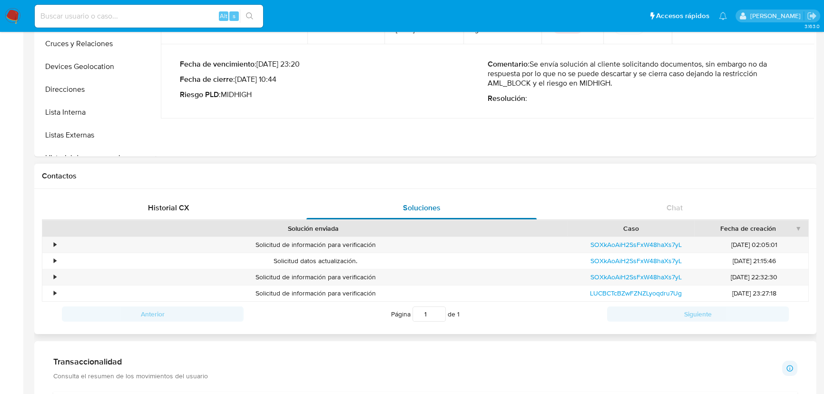
scroll to position [173, 0]
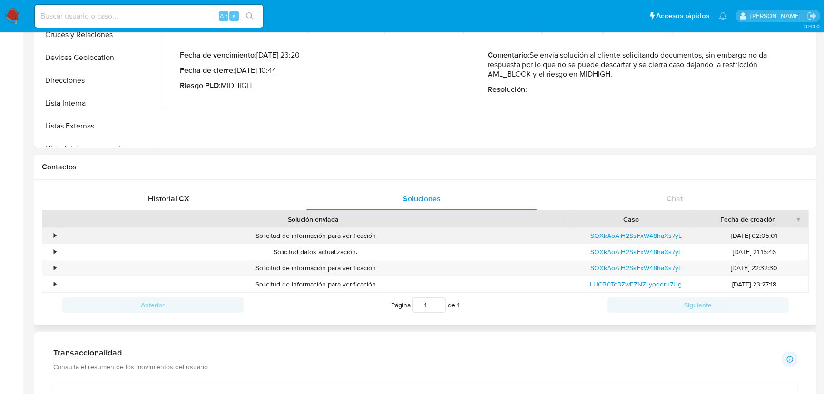
click at [55, 233] on div "•" at bounding box center [55, 235] width 2 height 9
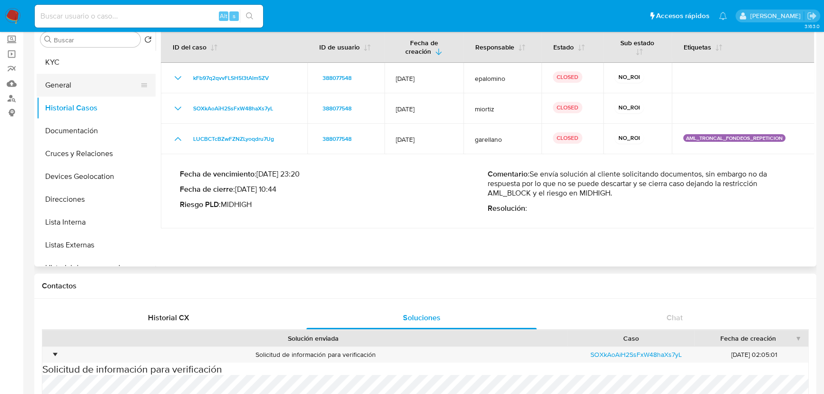
scroll to position [0, 0]
